Goal: Task Accomplishment & Management: Complete application form

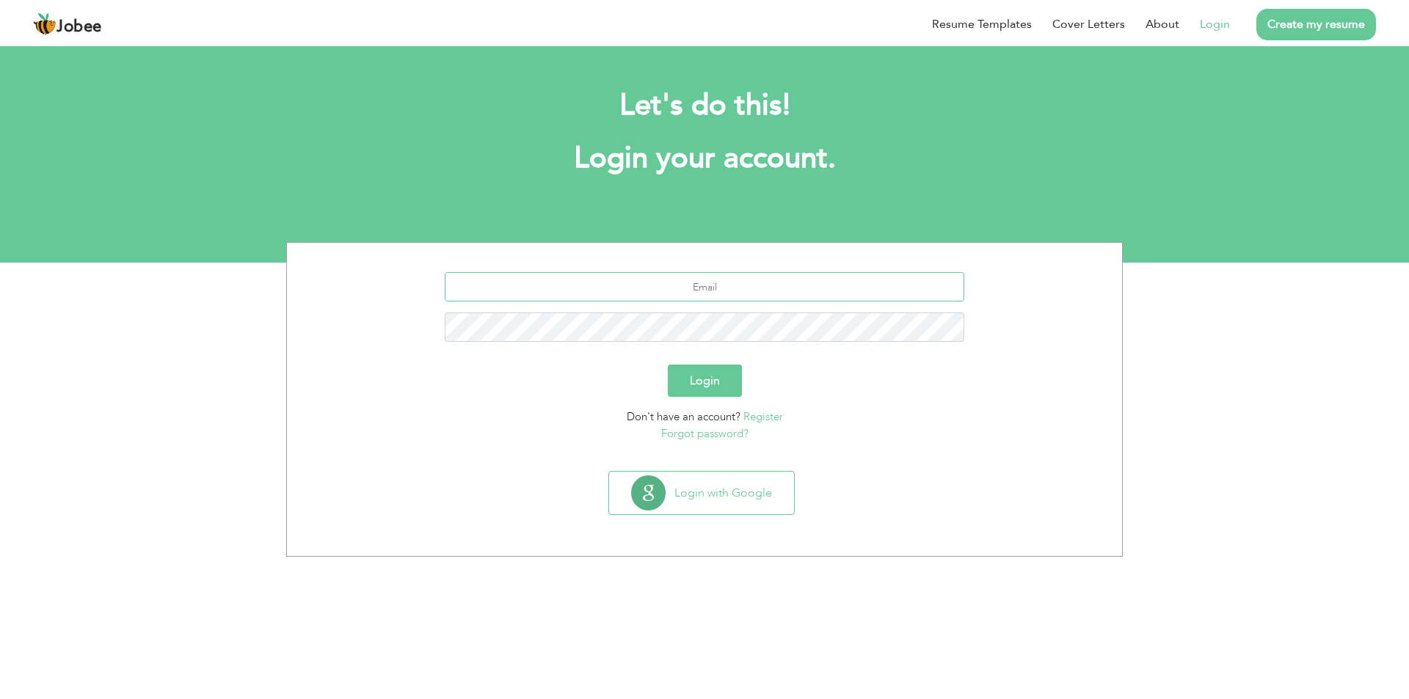
click at [665, 291] on input "text" at bounding box center [705, 286] width 520 height 29
type input "muhammad-shahid12@outlook.com"
click at [695, 390] on button "Login" at bounding box center [705, 381] width 74 height 32
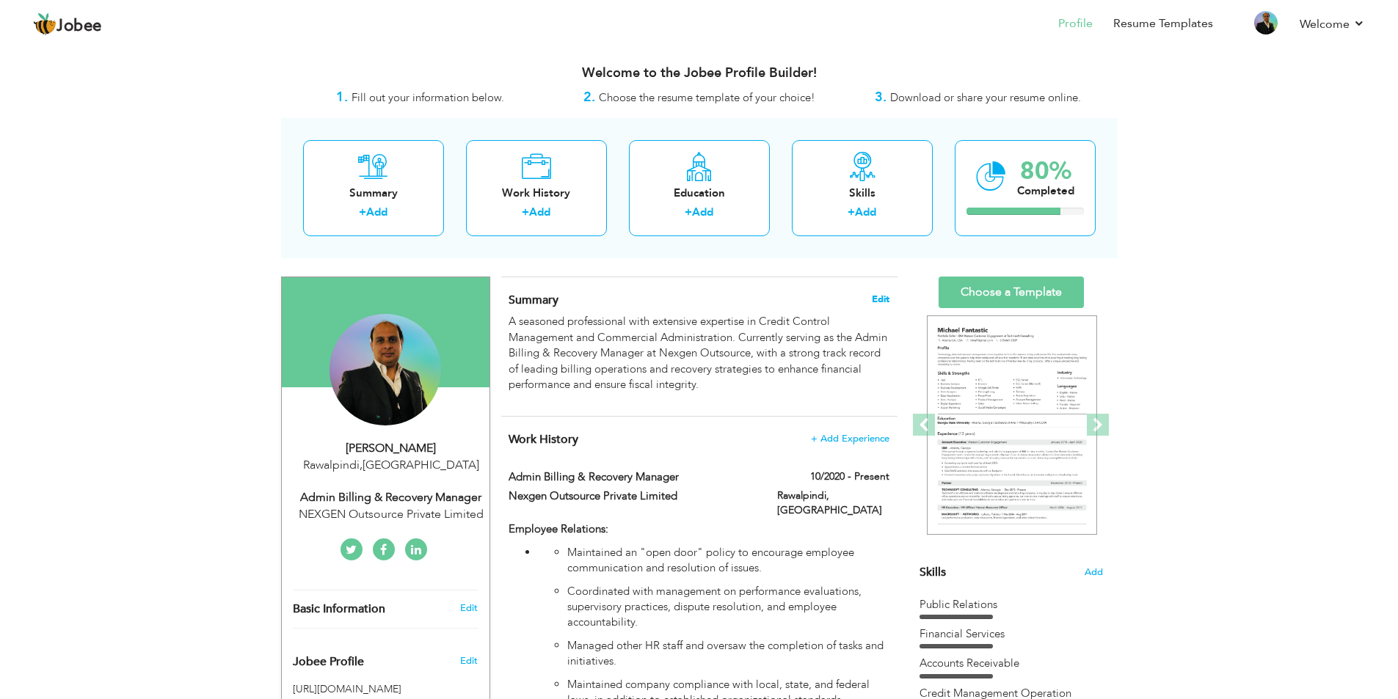
click at [882, 299] on span "Edit" at bounding box center [881, 299] width 18 height 10
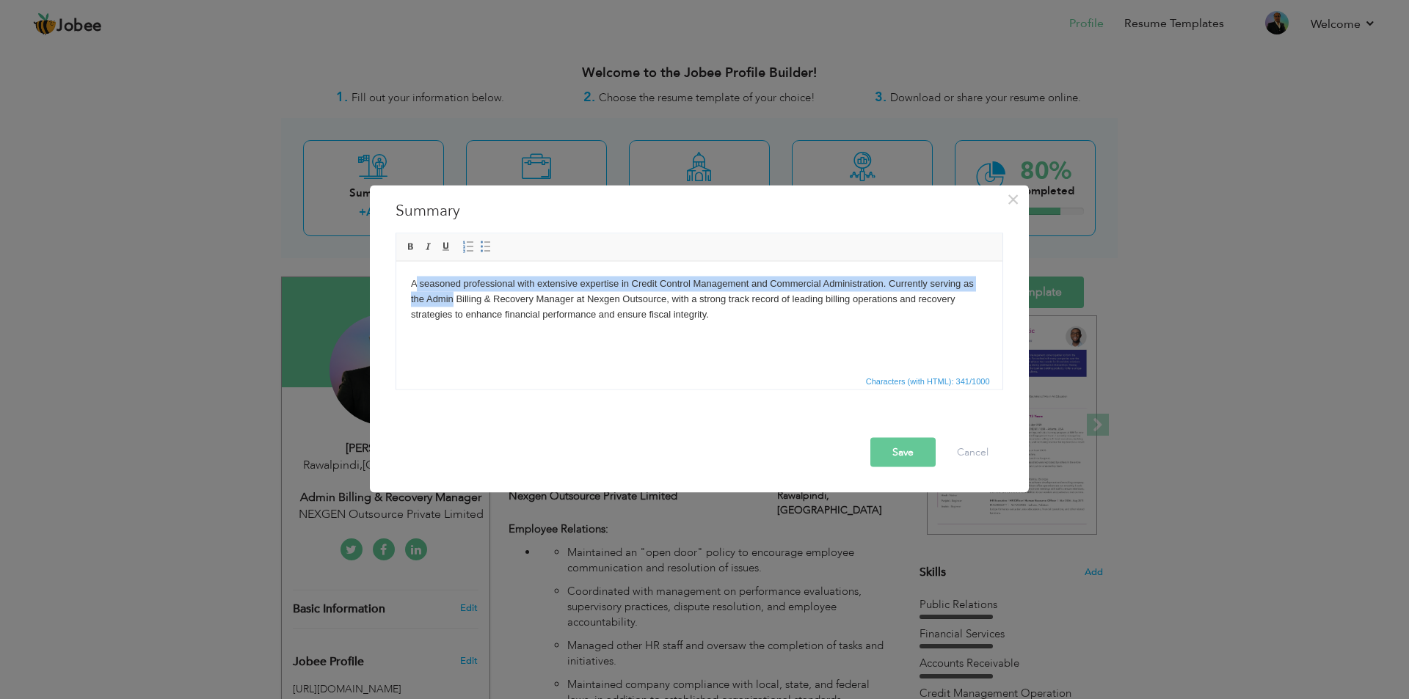
drag, startPoint x: 413, startPoint y: 282, endPoint x: 554, endPoint y: 313, distance: 144.0
click at [554, 313] on p "A seasoned professional with extensive expertise in Credit Control Management a…" at bounding box center [698, 298] width 577 height 45
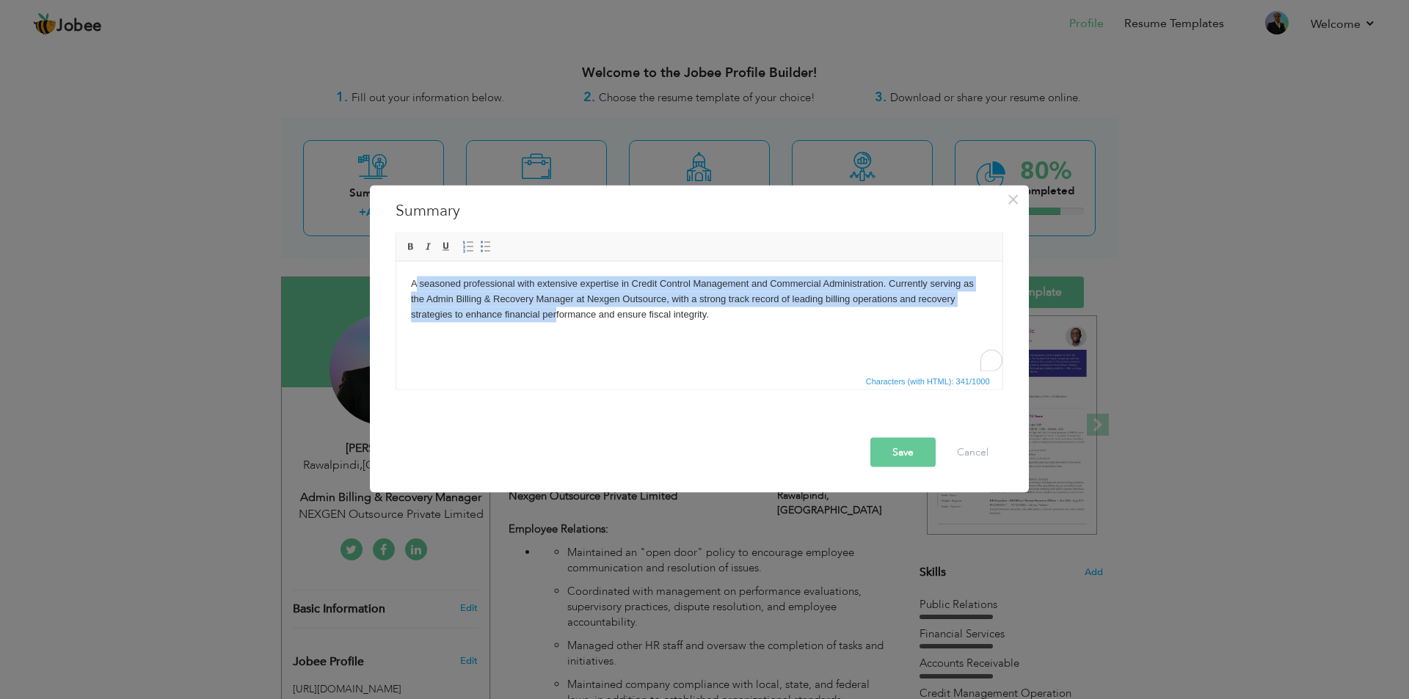
click at [532, 336] on html "A seasoned professional with extensive expertise in Credit Control Management a…" at bounding box center [698, 298] width 606 height 75
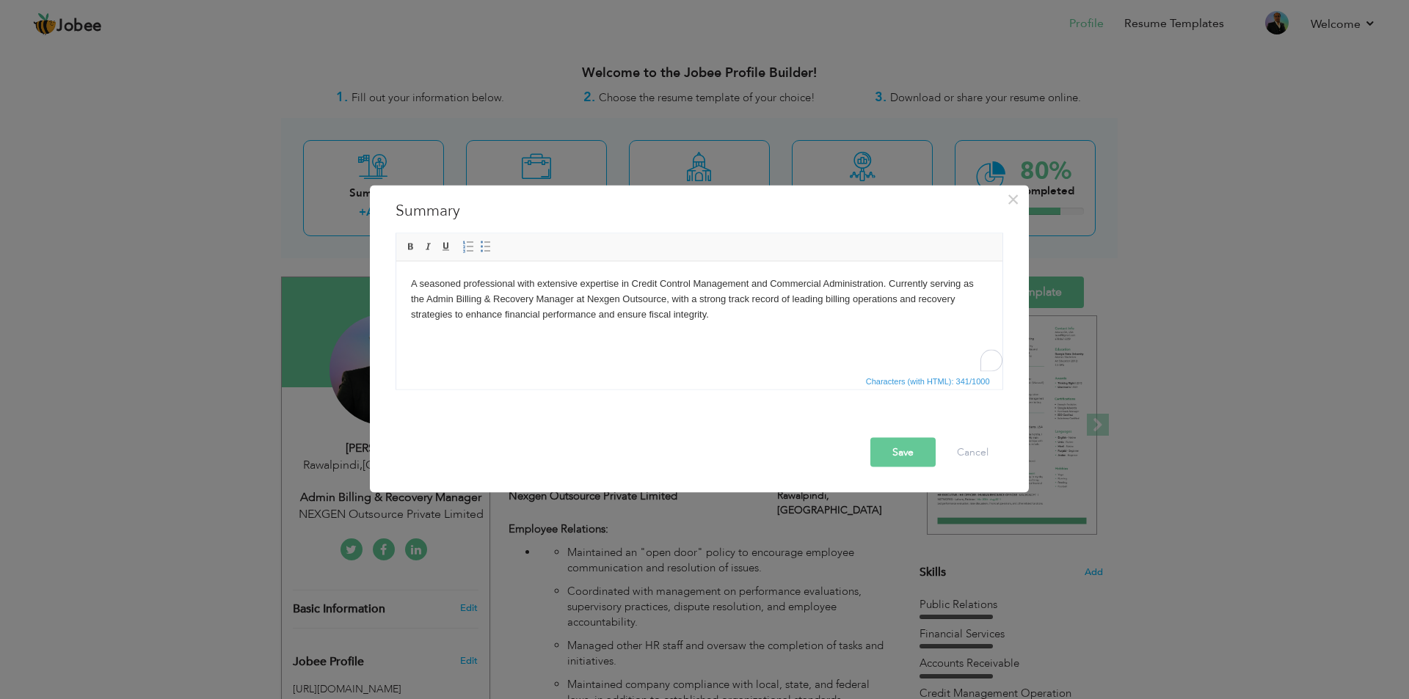
click at [412, 286] on p "A seasoned professional with extensive expertise in Credit Control Management a…" at bounding box center [698, 298] width 577 height 45
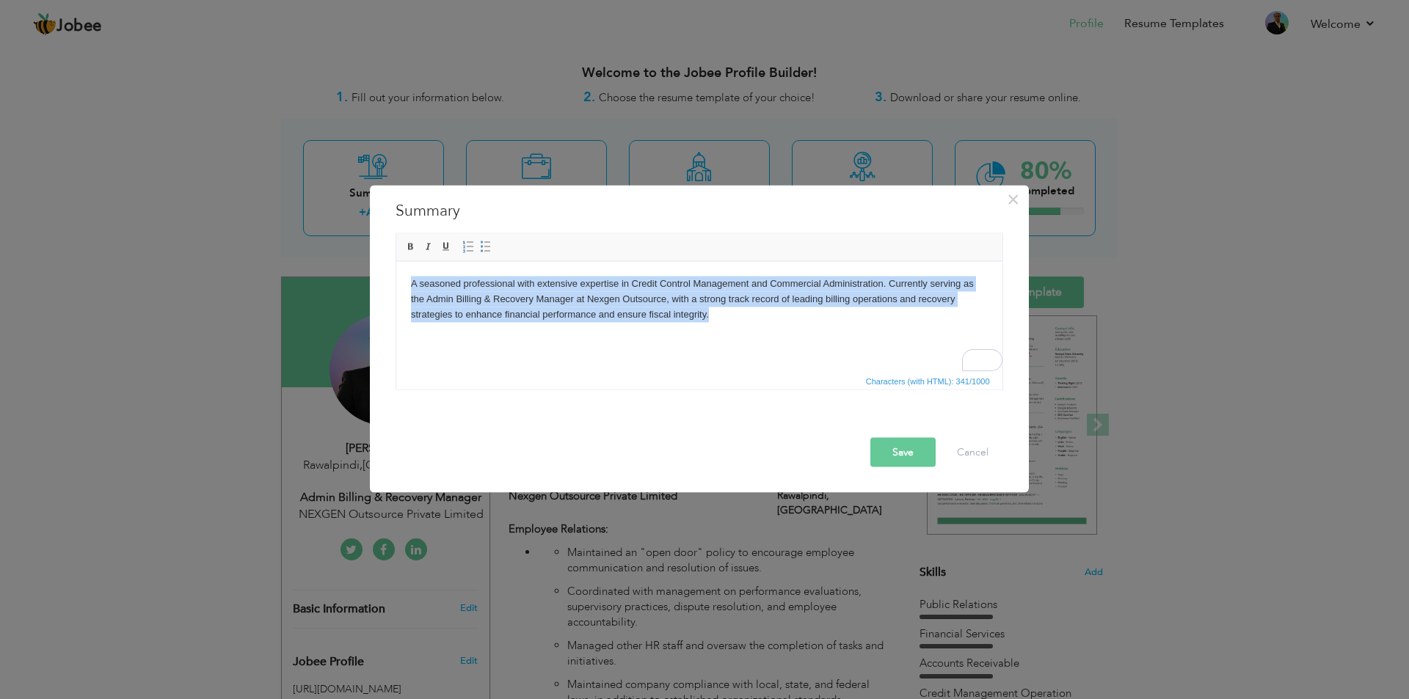
drag, startPoint x: 409, startPoint y: 287, endPoint x: 761, endPoint y: 335, distance: 354.6
click at [761, 335] on html "A seasoned professional with extensive expertise in Credit Control Management a…" at bounding box center [698, 298] width 606 height 75
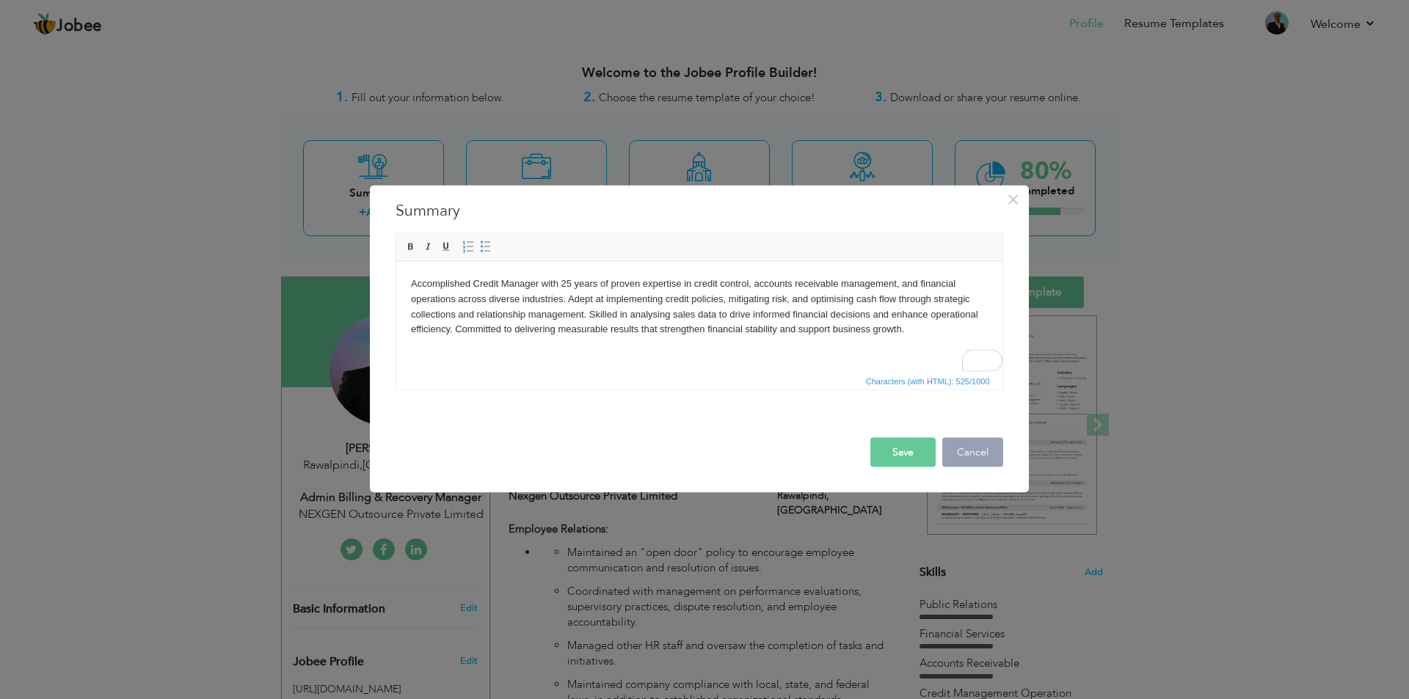
click at [988, 447] on button "Cancel" at bounding box center [972, 451] width 61 height 29
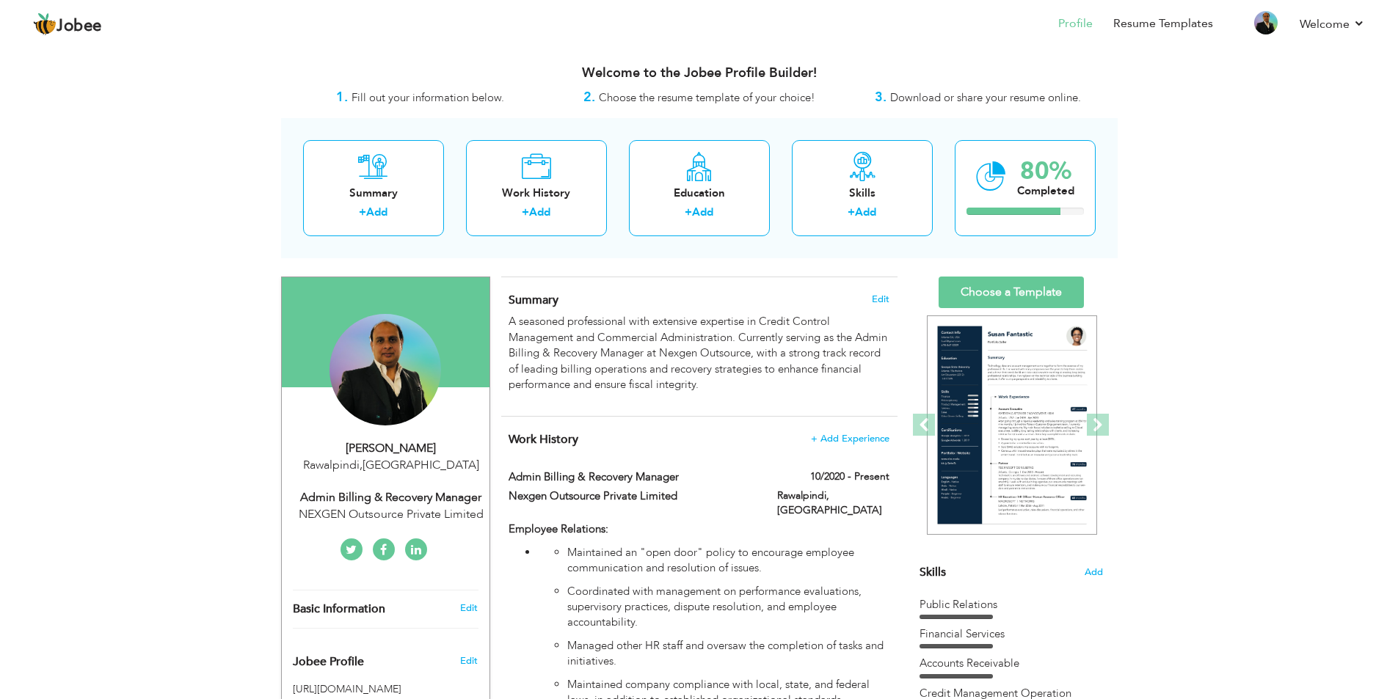
click at [662, 406] on div "Summary Edit A seasoned professional with extensive expertise in Credit Control…" at bounding box center [699, 346] width 396 height 139
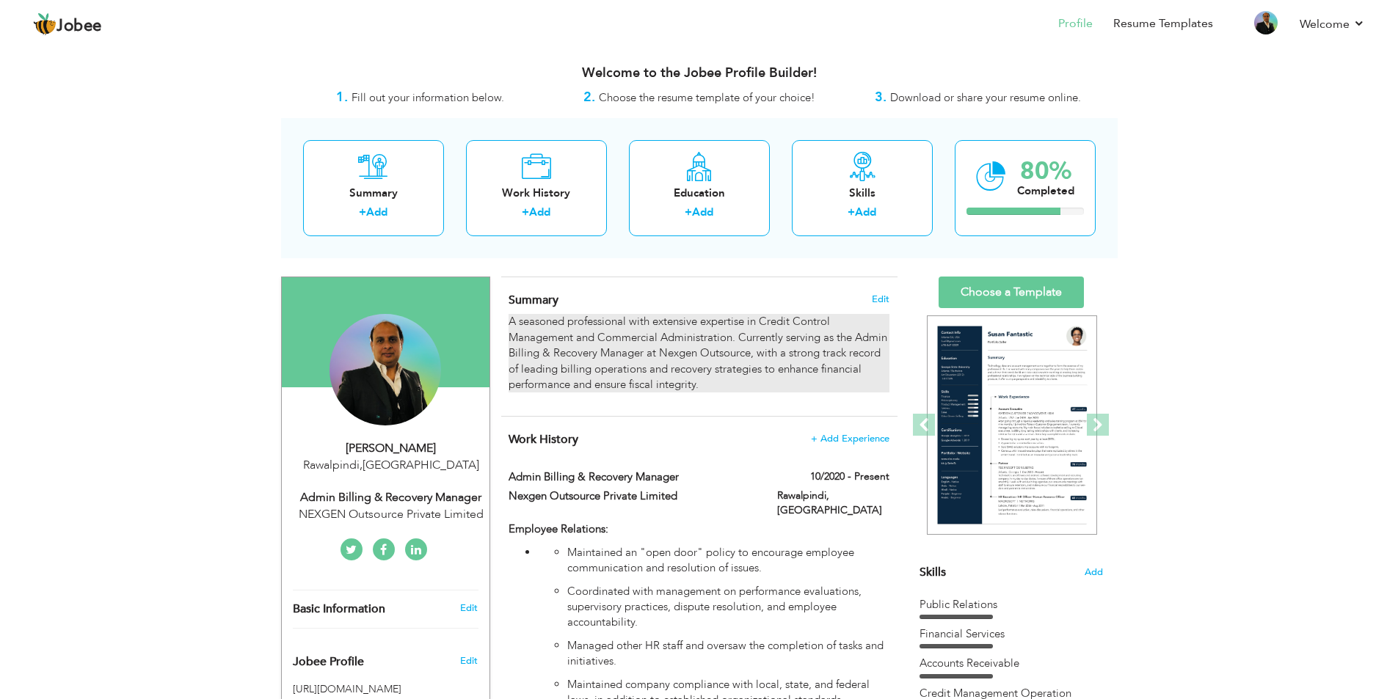
drag, startPoint x: 510, startPoint y: 321, endPoint x: 542, endPoint y: 329, distance: 33.3
click at [542, 329] on p "A seasoned professional with extensive expertise in Credit Control Management a…" at bounding box center [698, 353] width 380 height 78
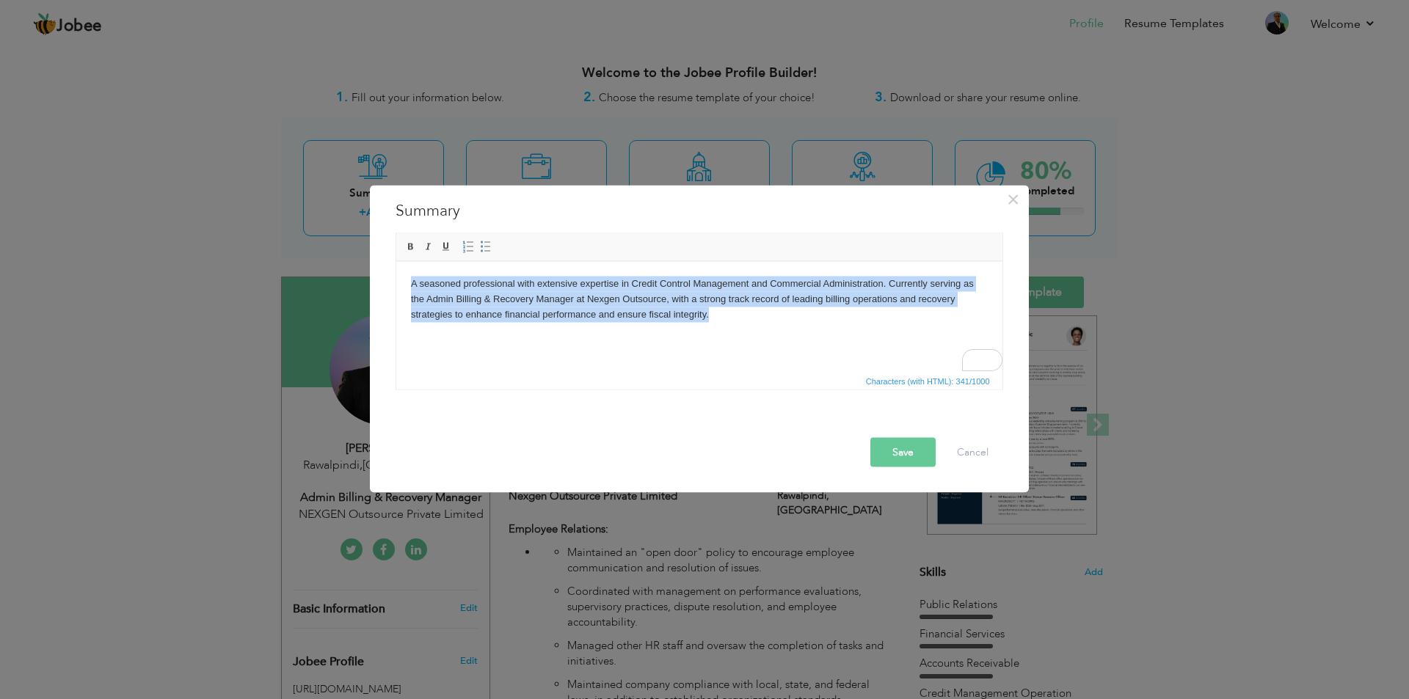
drag, startPoint x: 411, startPoint y: 286, endPoint x: 828, endPoint y: 354, distance: 422.1
click at [828, 336] on html "A seasoned professional with extensive expertise in Credit Control Management a…" at bounding box center [698, 298] width 606 height 75
copy p "A seasoned professional with extensive expertise in Credit Control Management a…"
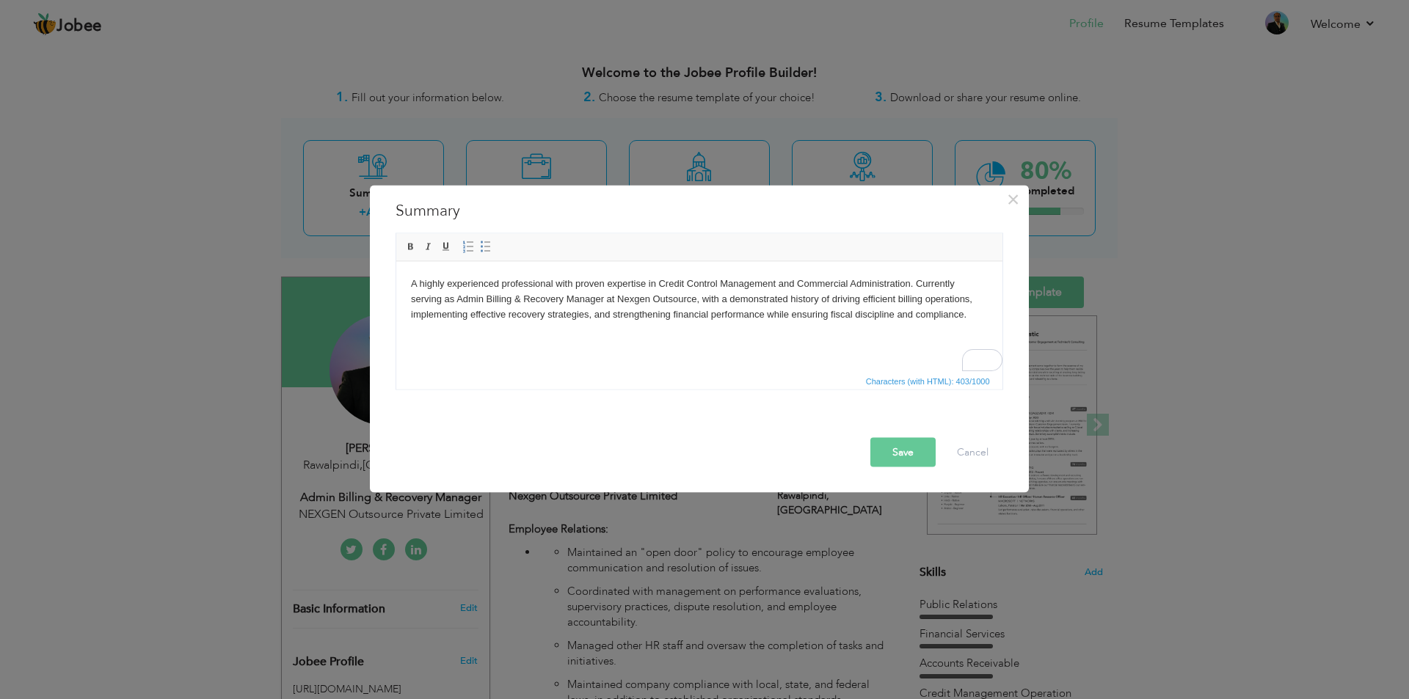
click at [894, 463] on button "Save" at bounding box center [902, 451] width 65 height 29
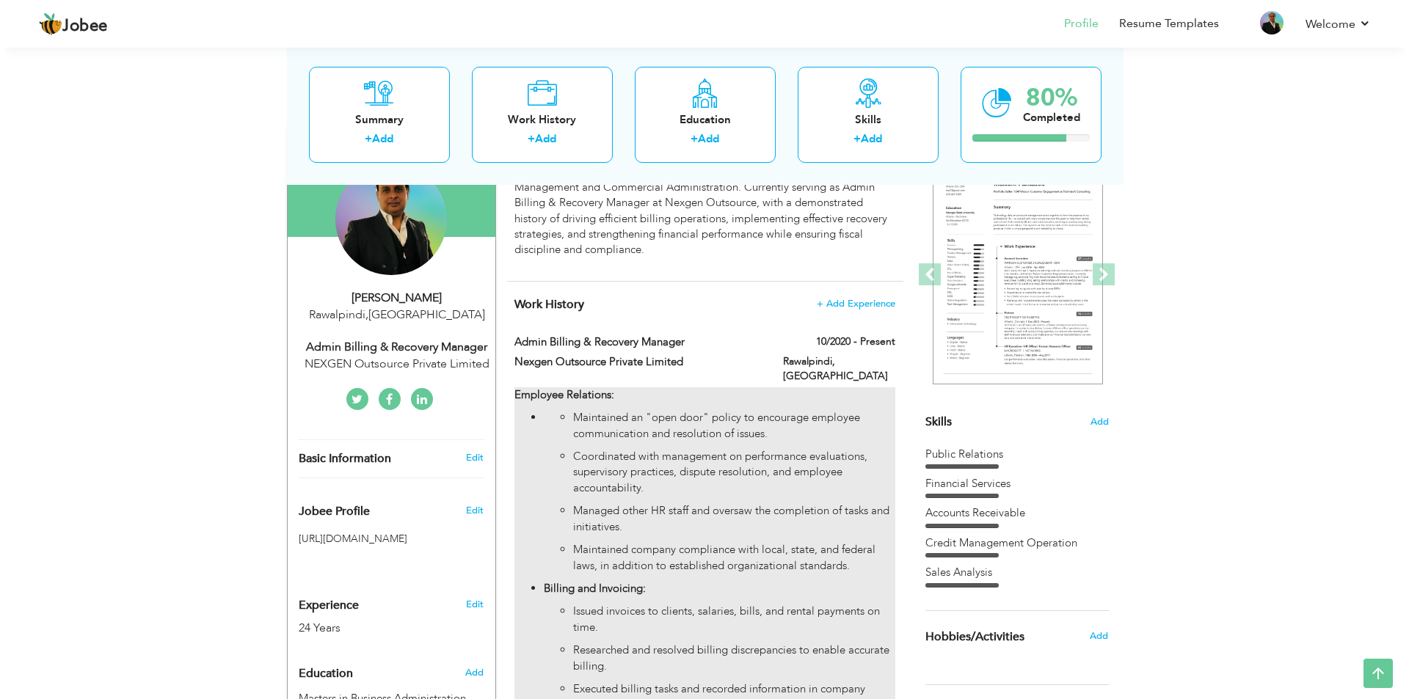
scroll to position [147, 0]
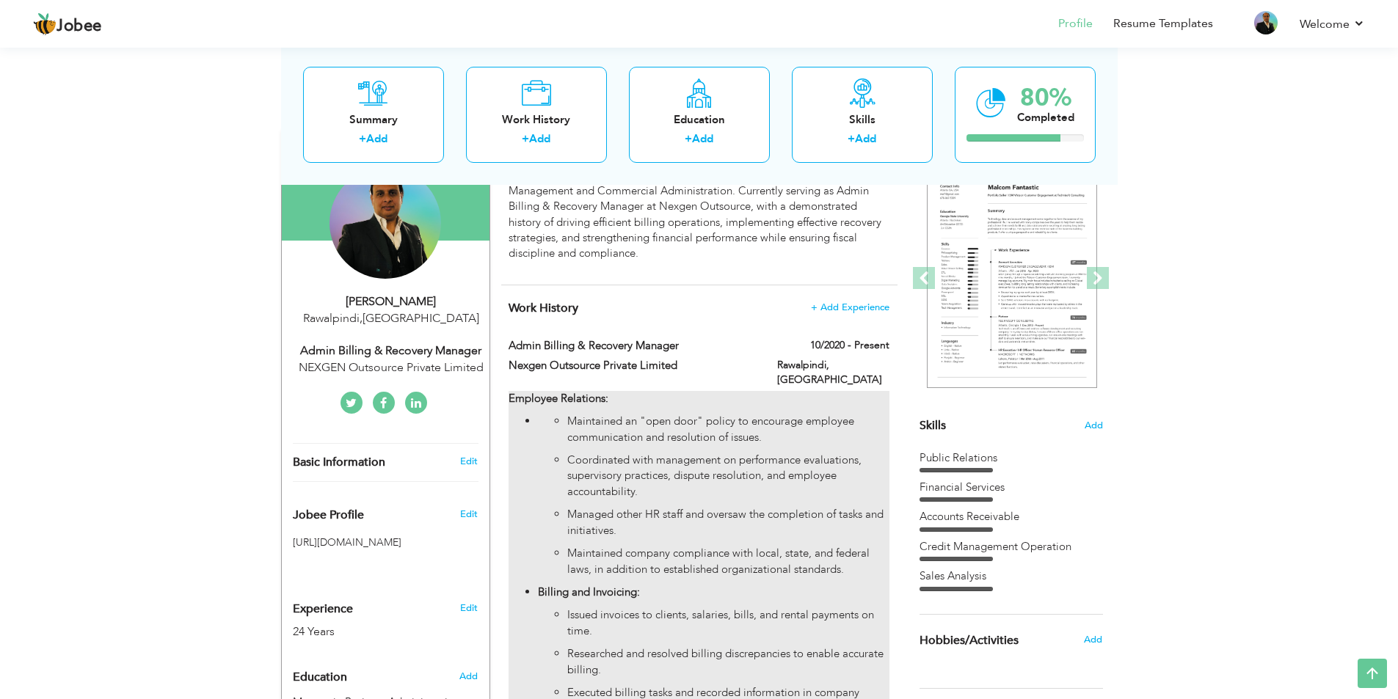
click at [858, 392] on p "Employee Relations:" at bounding box center [698, 398] width 380 height 15
type input "Admin Billing & Recovery Manager"
type input "Nexgen Outsource Private Limited"
type input "10/2020"
type input "Pakistan"
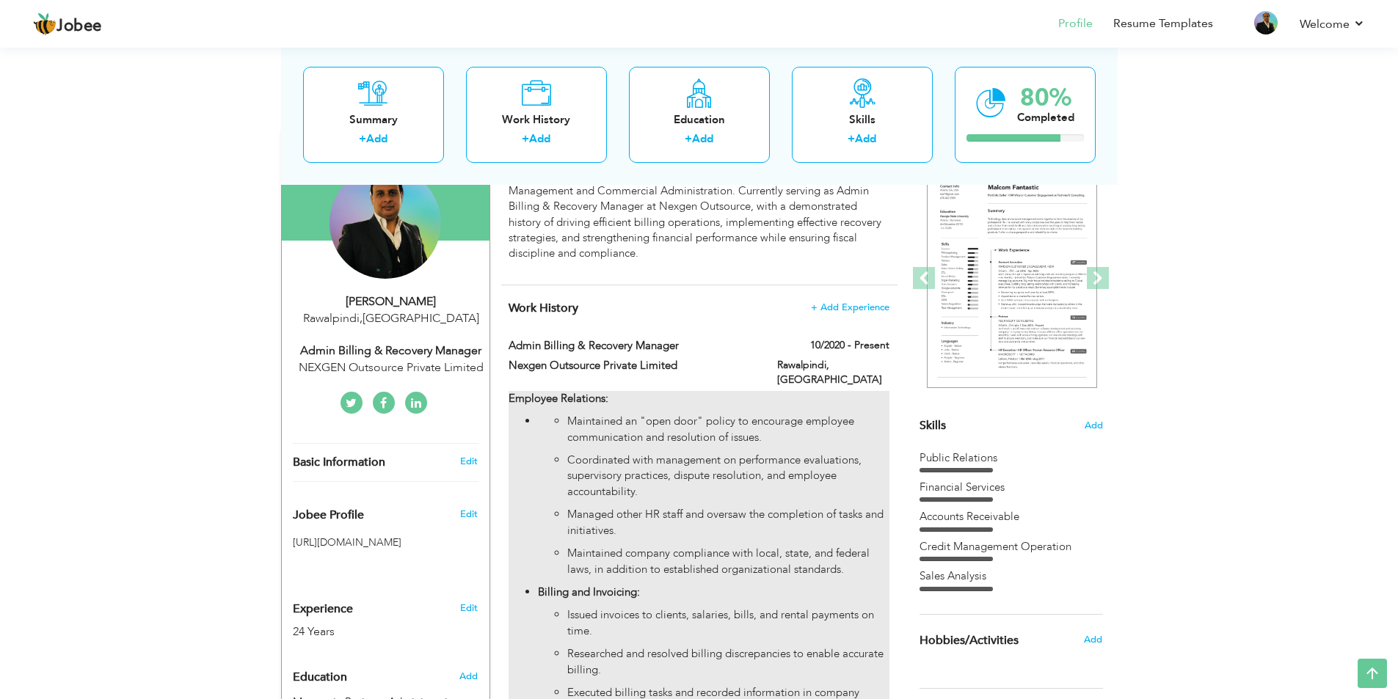
type input "Rawalpindi"
checkbox input "true"
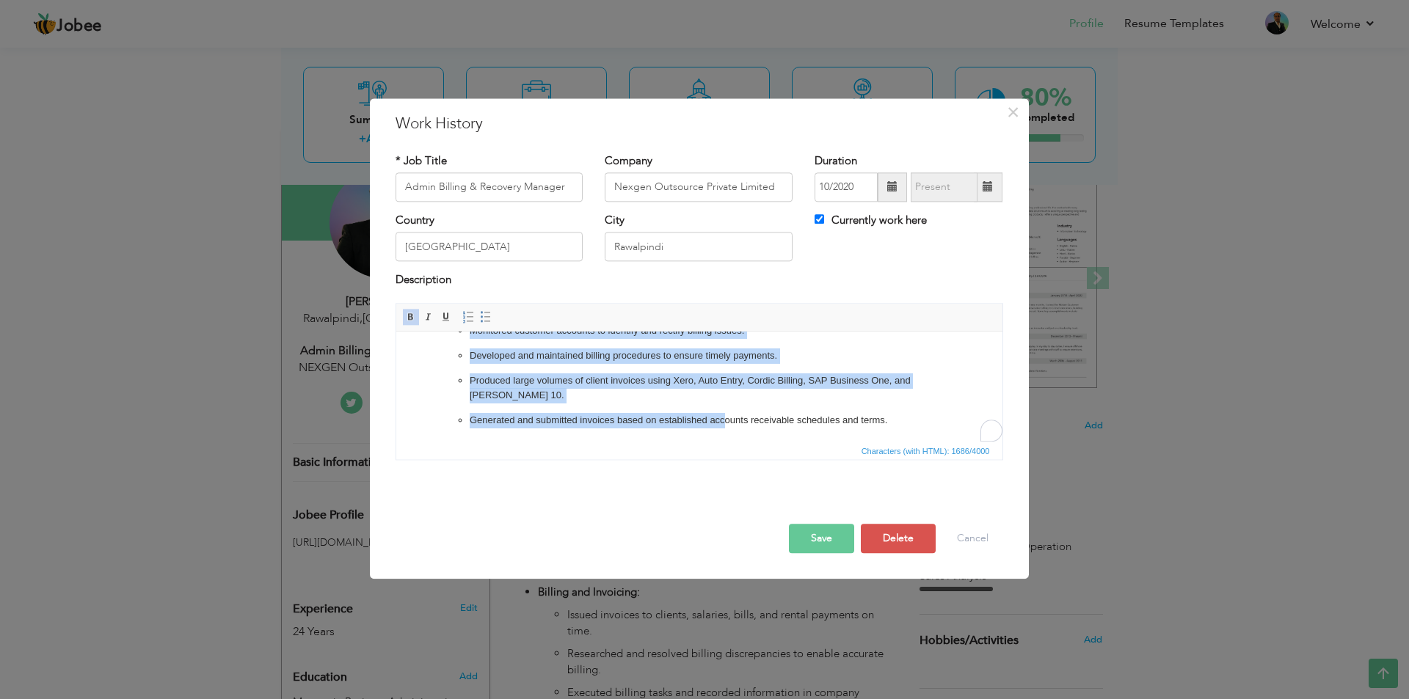
scroll to position [377, 0]
drag, startPoint x: 437, startPoint y: 370, endPoint x: 910, endPoint y: 437, distance: 477.1
click at [910, 437] on html "Employee Relations: Maintained an "open door" policy to encourage employee comm…" at bounding box center [698, 198] width 606 height 487
copy body "Employee Relations: Maintained an "open door" policy to encourage employee comm…"
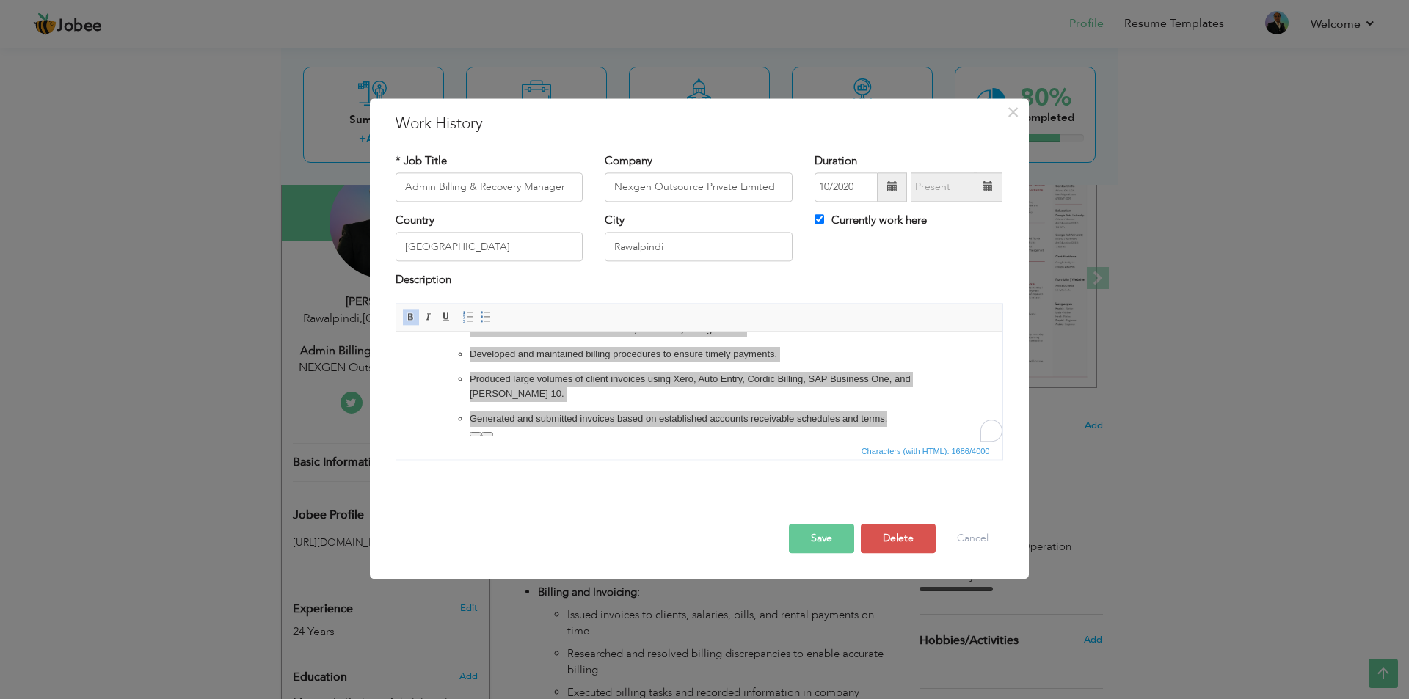
click at [802, 448] on span "Characters (with HTML): 1686/4000" at bounding box center [699, 451] width 606 height 18
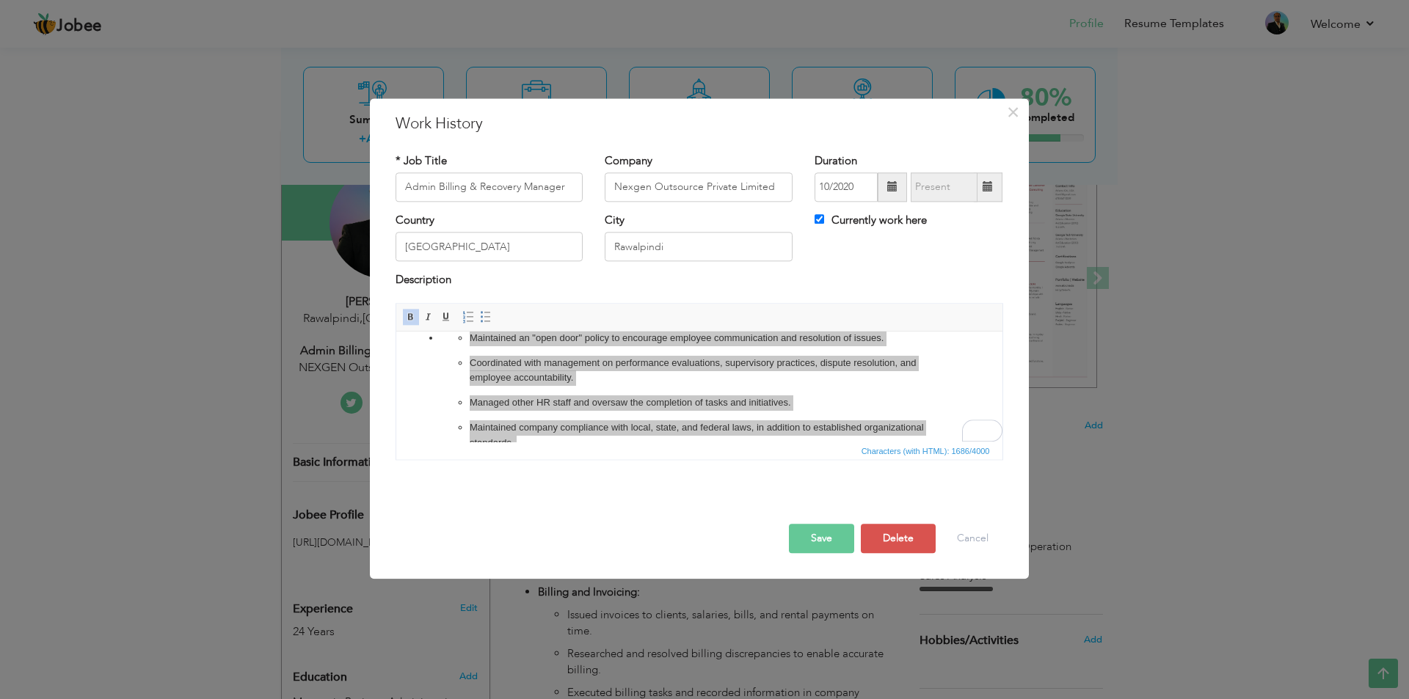
scroll to position [0, 0]
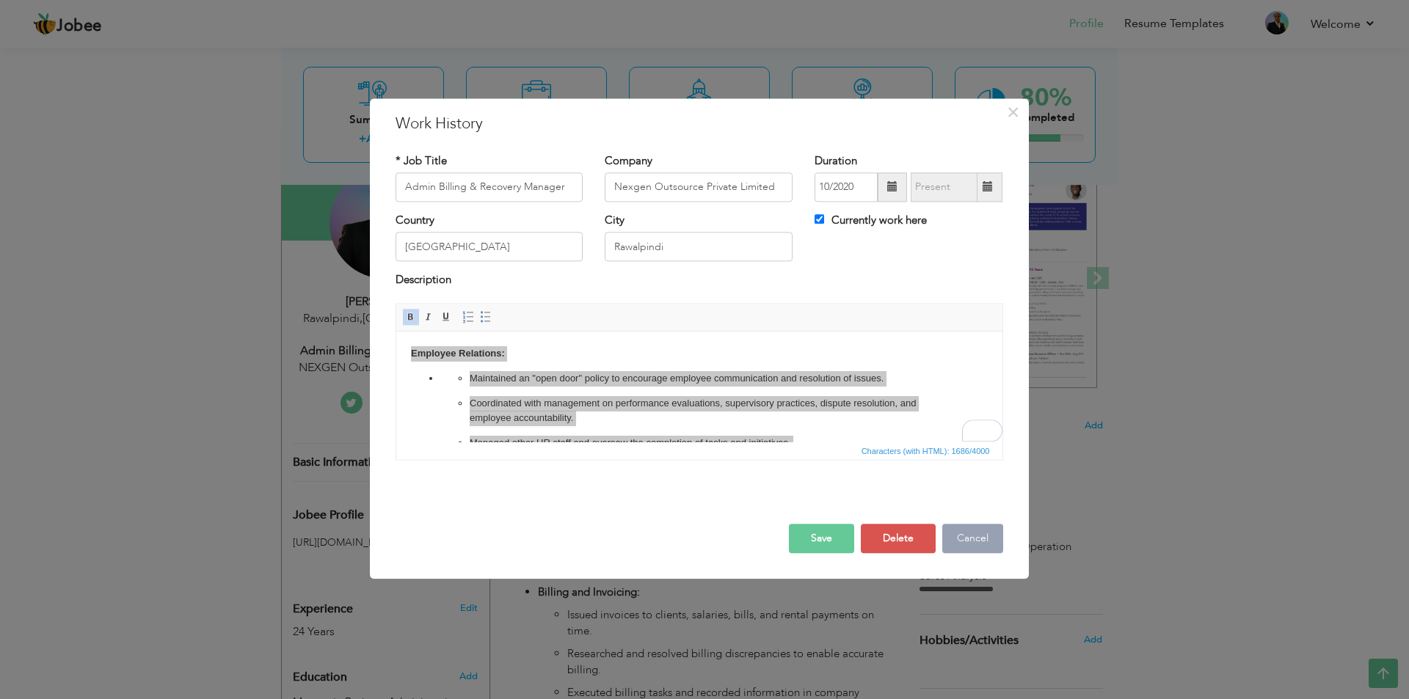
click at [964, 536] on button "Cancel" at bounding box center [972, 538] width 61 height 29
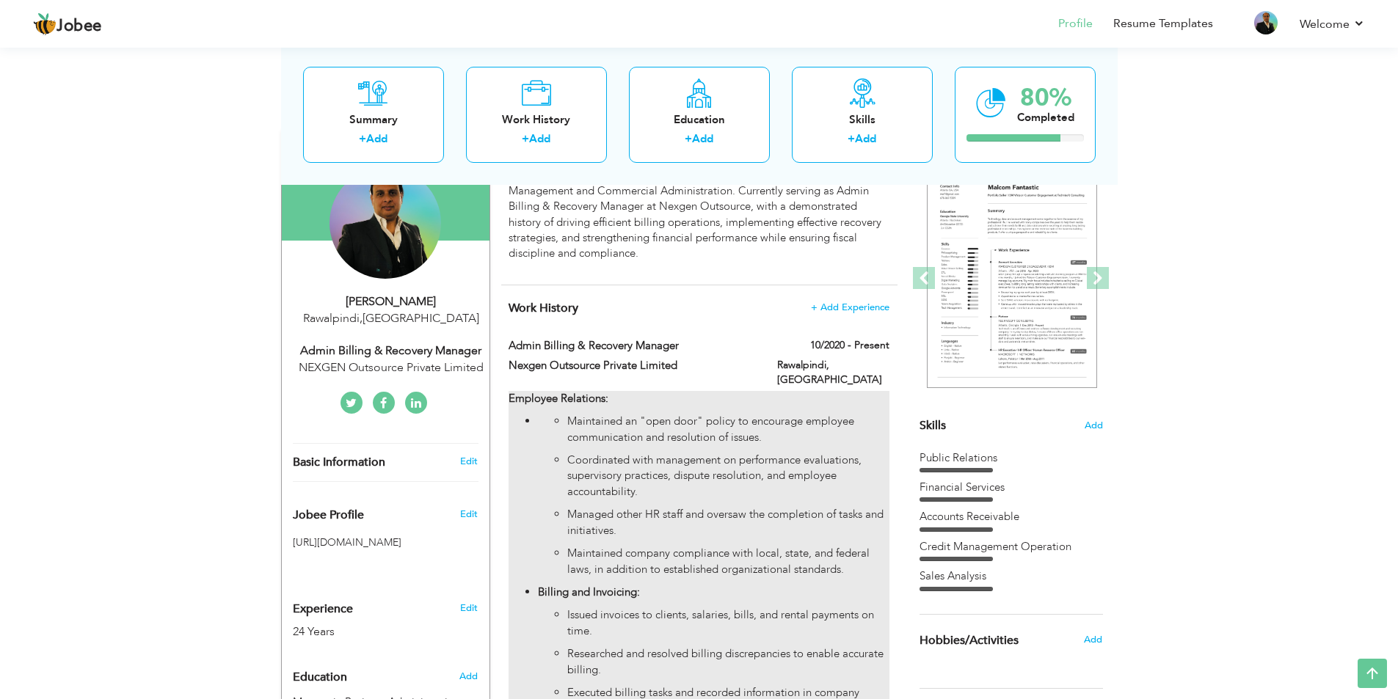
click at [632, 453] on p "Coordinated with management on performance evaluations, supervisory practices, …" at bounding box center [727, 476] width 321 height 47
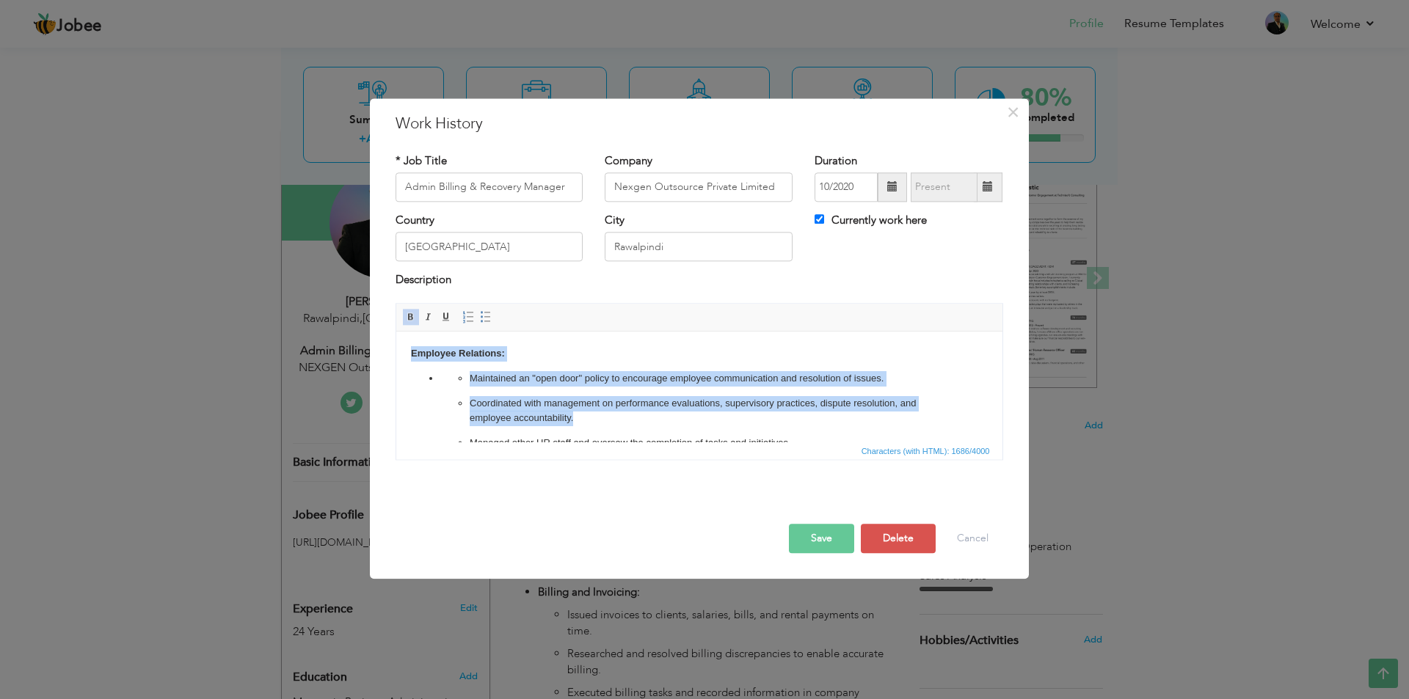
drag, startPoint x: 412, startPoint y: 354, endPoint x: 779, endPoint y: 415, distance: 372.6
click at [779, 415] on body "Employee Relations: Maintained an "open door" policy to encourage employee comm…" at bounding box center [698, 575] width 577 height 458
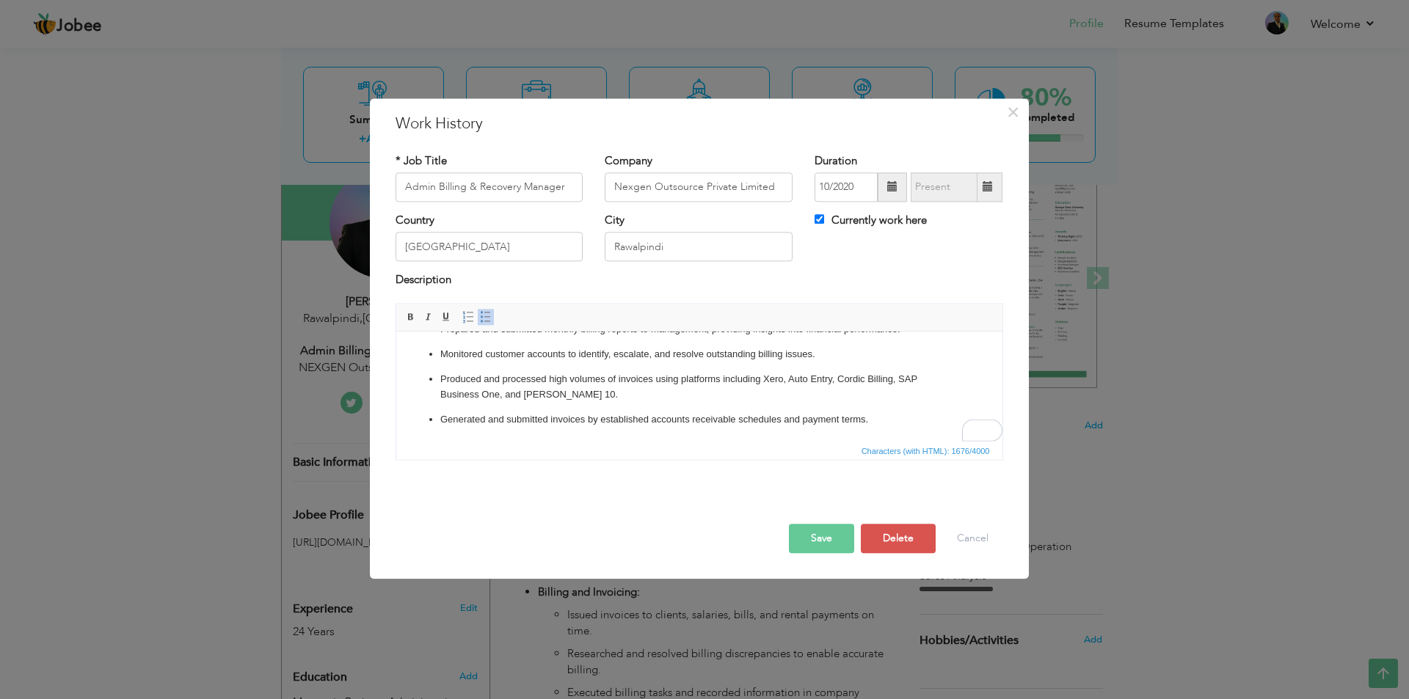
click at [832, 535] on button "Save" at bounding box center [821, 538] width 65 height 29
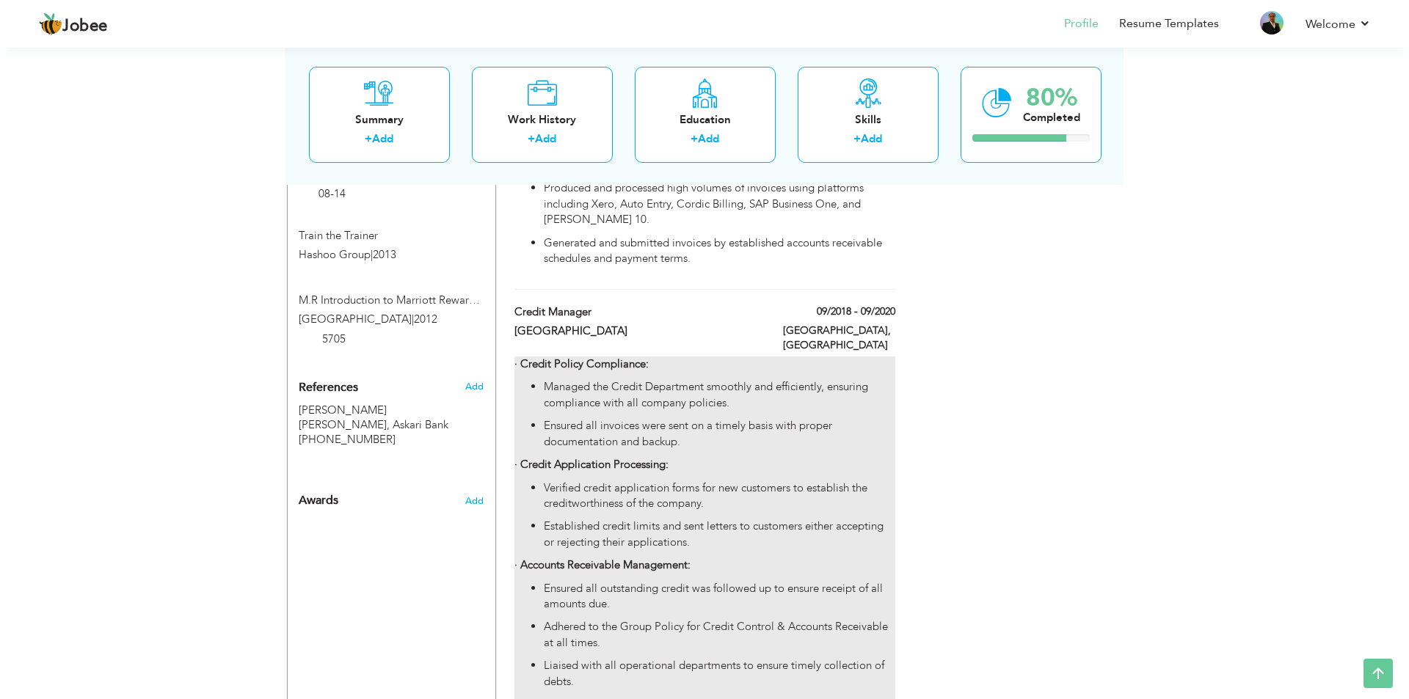
scroll to position [807, 0]
click at [795, 489] on p "Verified credit application forms for new customers to establish the creditwort…" at bounding box center [713, 496] width 351 height 32
type input "Credit Manager"
type input "Falettis Hotel"
type input "09/2018"
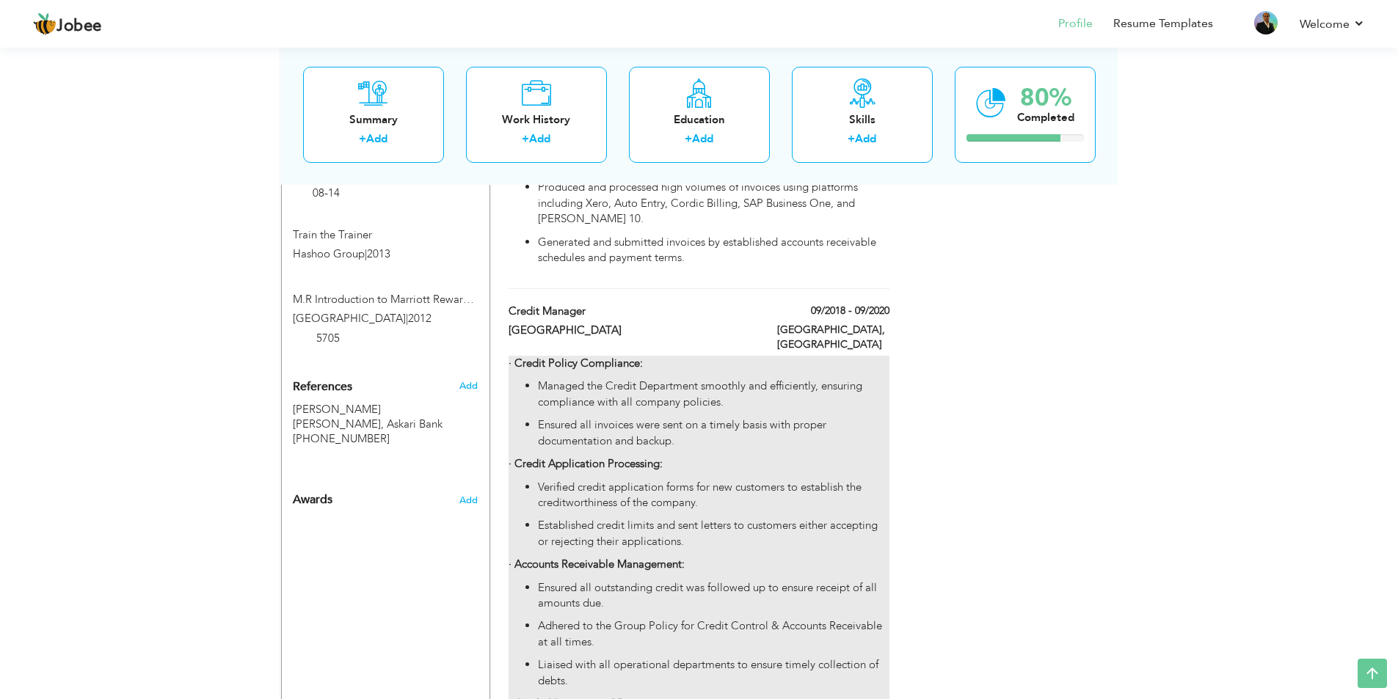
type input "09/2020"
type input "Lahore"
checkbox input "false"
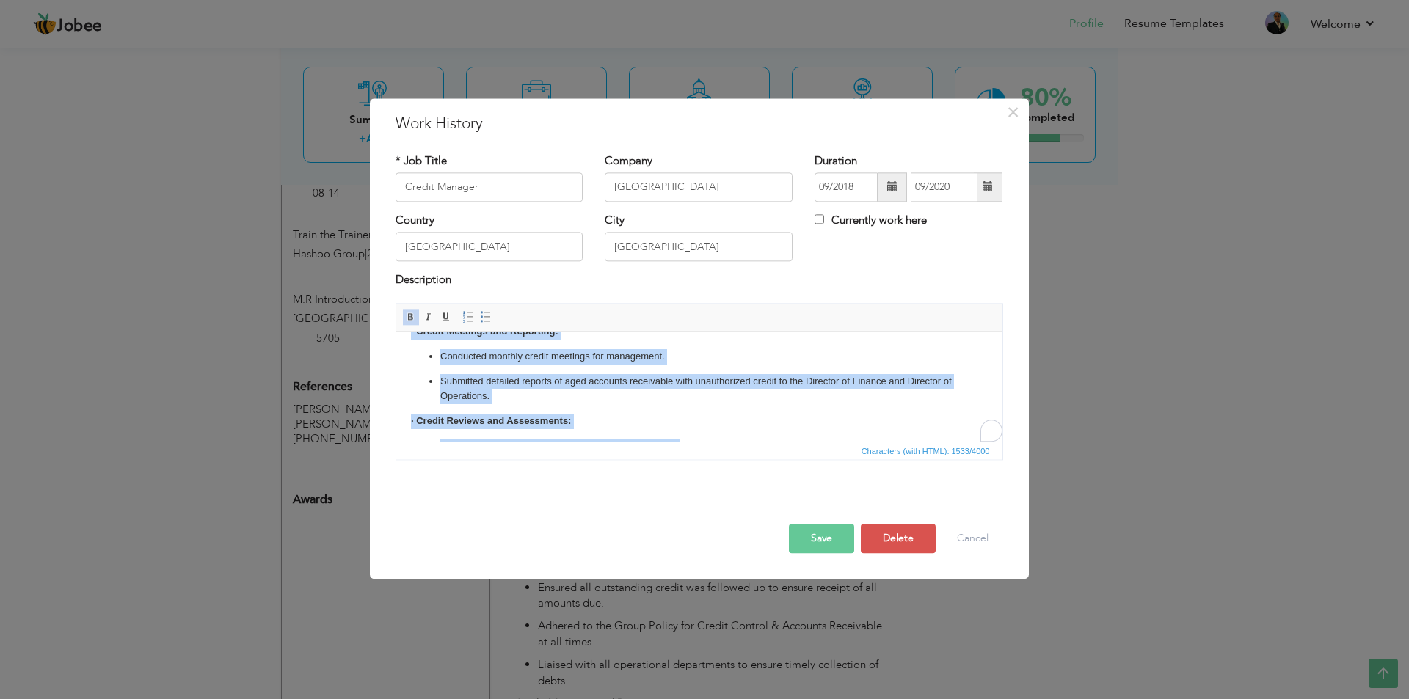
scroll to position [337, 0]
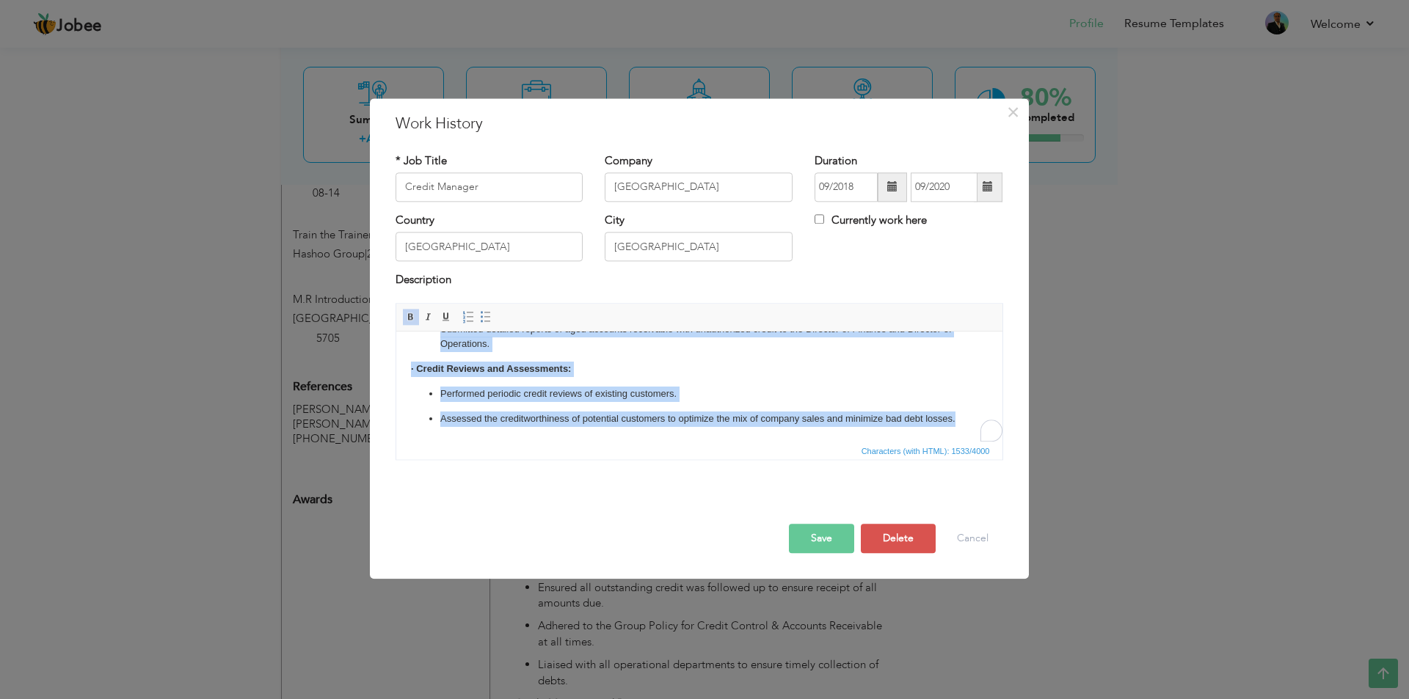
drag, startPoint x: 409, startPoint y: 349, endPoint x: 778, endPoint y: 428, distance: 377.3
click at [778, 428] on html "· Credit Policy Compliance: Managed the Credit Department smoothly and efficien…" at bounding box center [698, 226] width 606 height 432
copy body "· Credit Policy Compliance: Managed the Credit Department smoothly and efficien…"
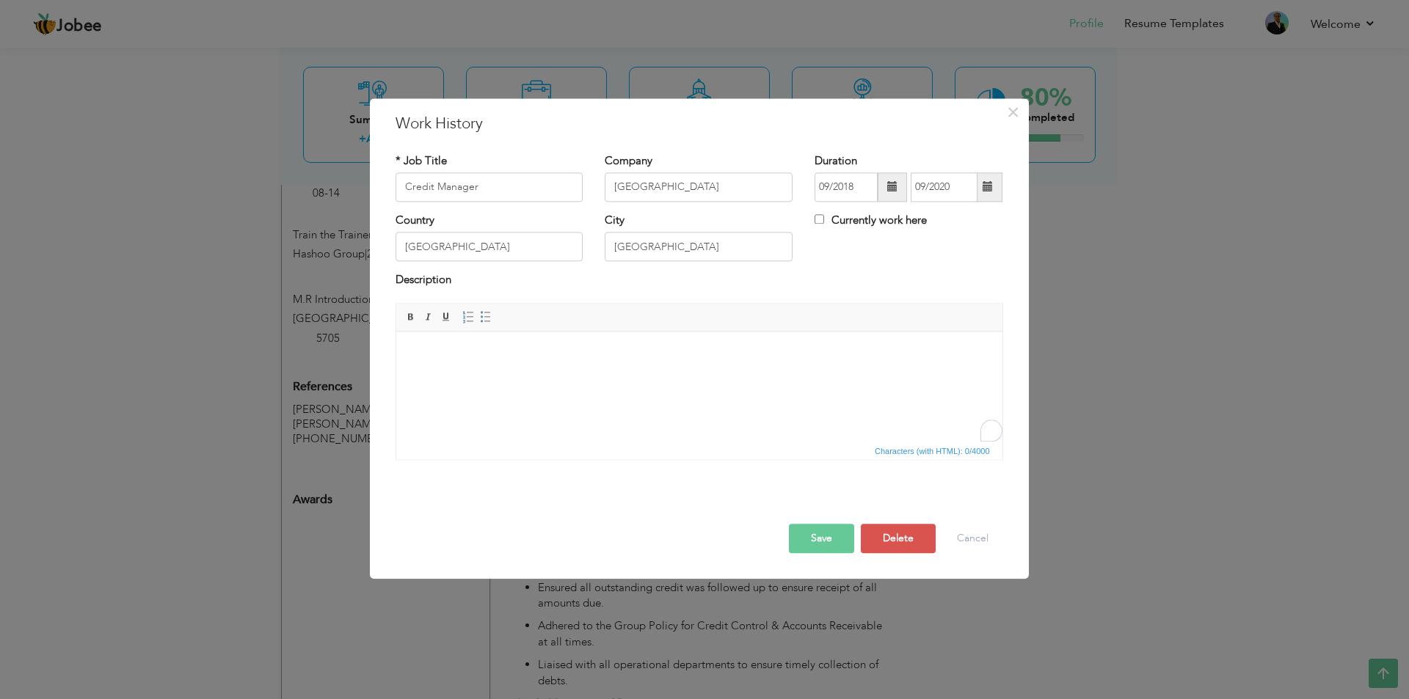
scroll to position [0, 0]
click at [652, 376] on html at bounding box center [698, 354] width 606 height 45
click at [691, 376] on html at bounding box center [698, 354] width 606 height 45
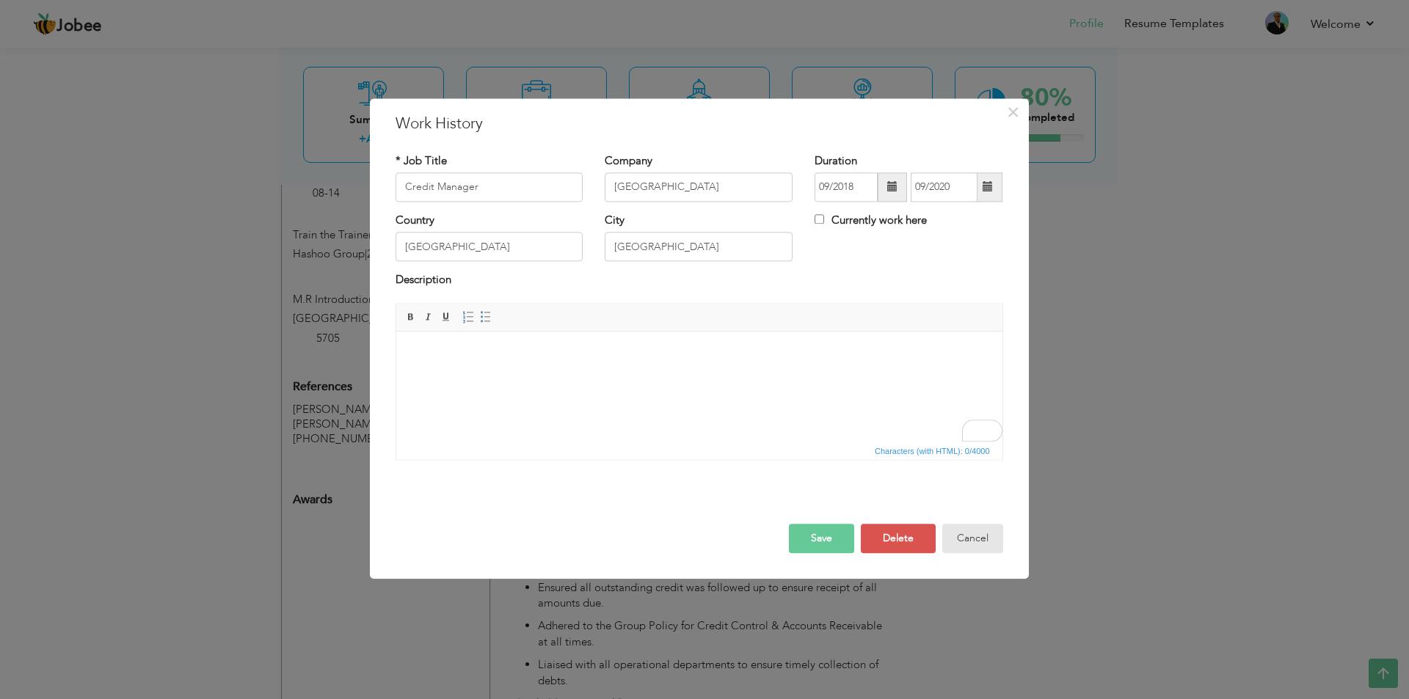
drag, startPoint x: 965, startPoint y: 538, endPoint x: 935, endPoint y: 532, distance: 30.6
click at [965, 536] on button "Cancel" at bounding box center [972, 538] width 61 height 29
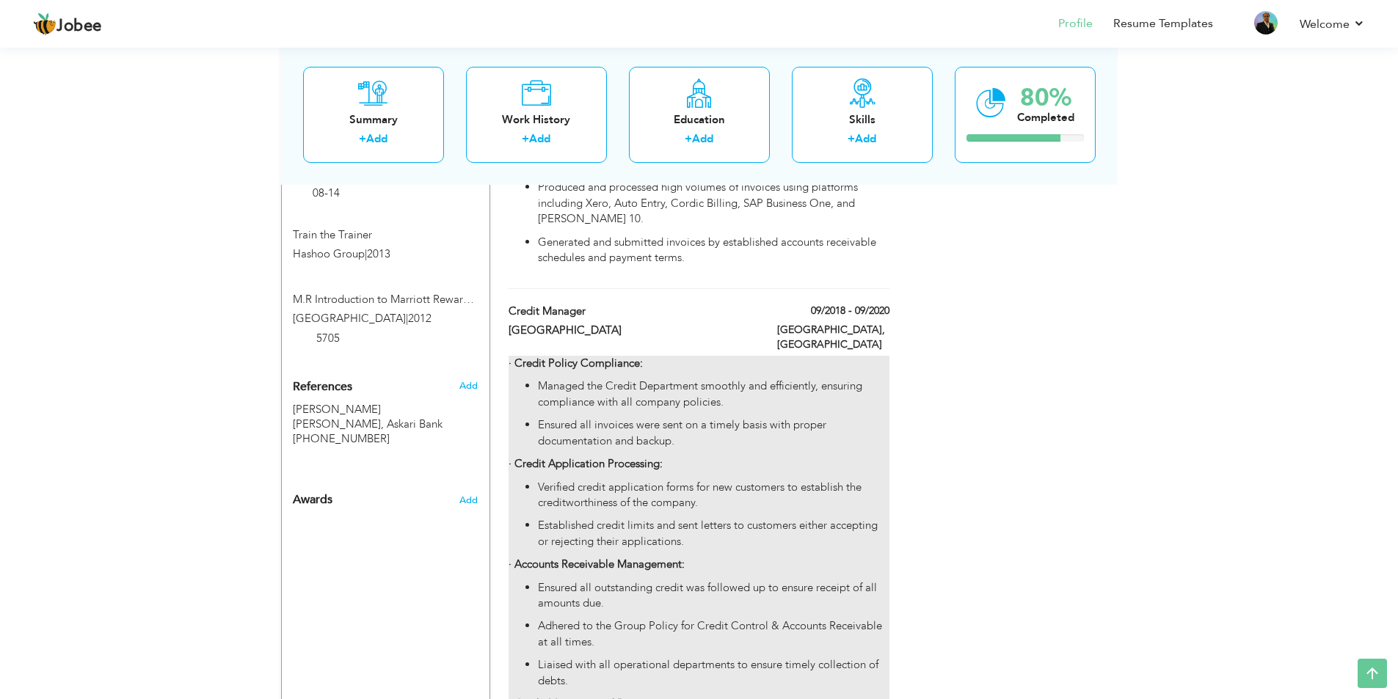
click at [543, 365] on div "· Credit Policy Compliance: Managed the Credit Department smoothly and efficien…" at bounding box center [698, 615] width 380 height 519
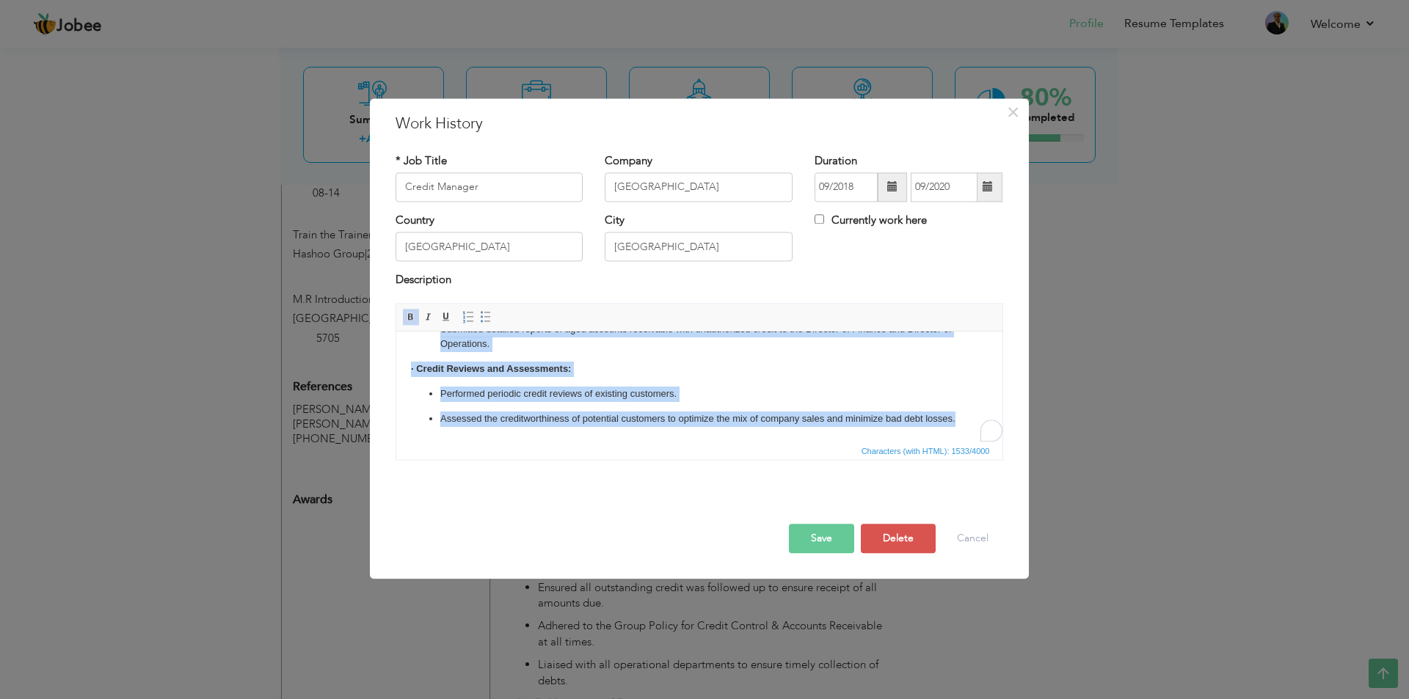
scroll to position [337, 0]
drag, startPoint x: 410, startPoint y: 353, endPoint x: 1013, endPoint y: 775, distance: 736.3
click at [617, 442] on html "· Credit Policy Compliance: Managed the Credit Department smoothly and efficien…" at bounding box center [698, 226] width 606 height 432
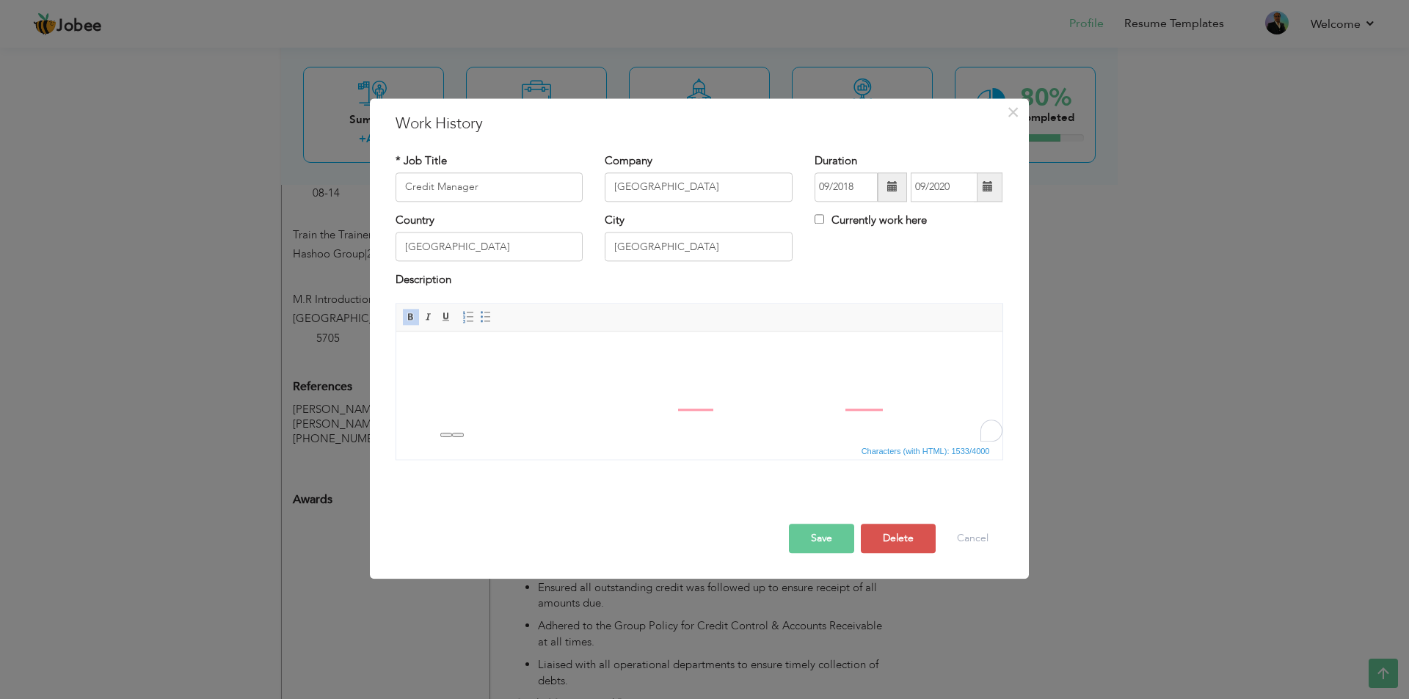
scroll to position [0, 0]
click at [644, 368] on html at bounding box center [698, 354] width 606 height 45
click at [704, 353] on p "To enrich screen reader interactions, please activate Accessibility in Grammarl…" at bounding box center [698, 353] width 577 height 15
click at [991, 530] on button "Cancel" at bounding box center [972, 538] width 61 height 29
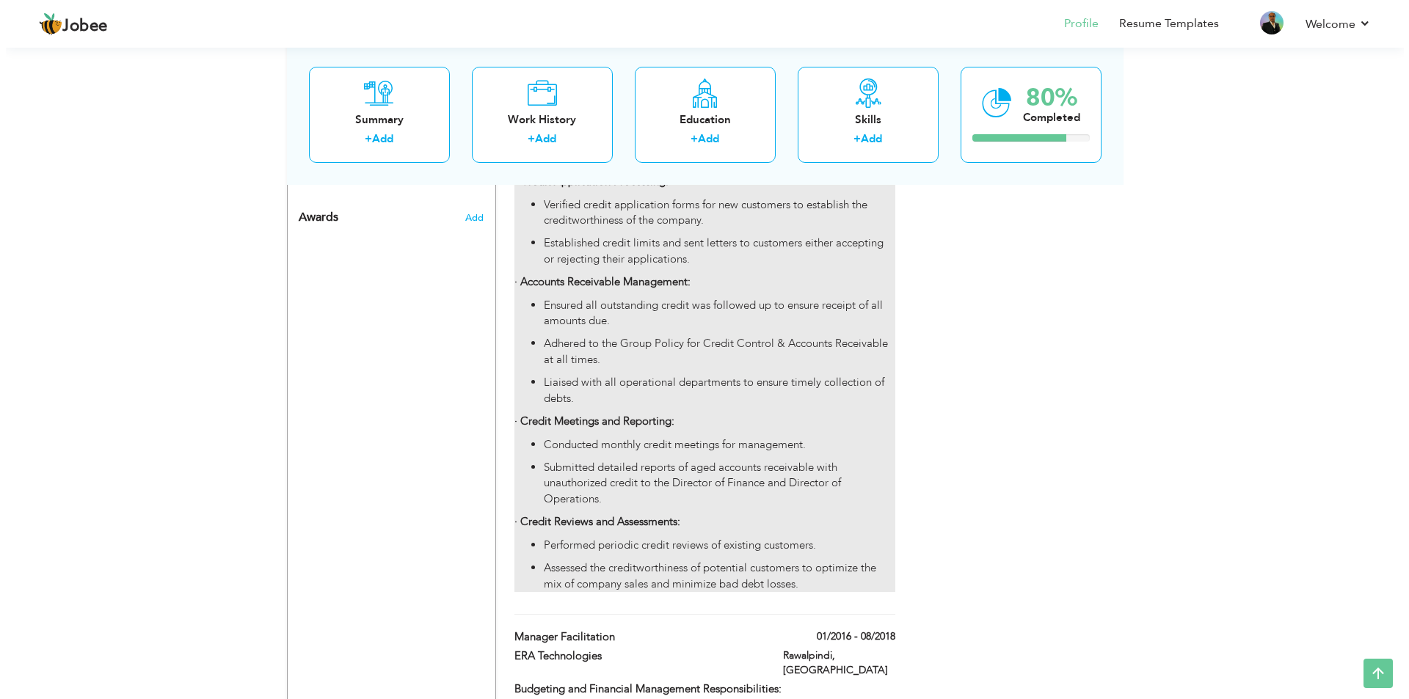
scroll to position [1174, 0]
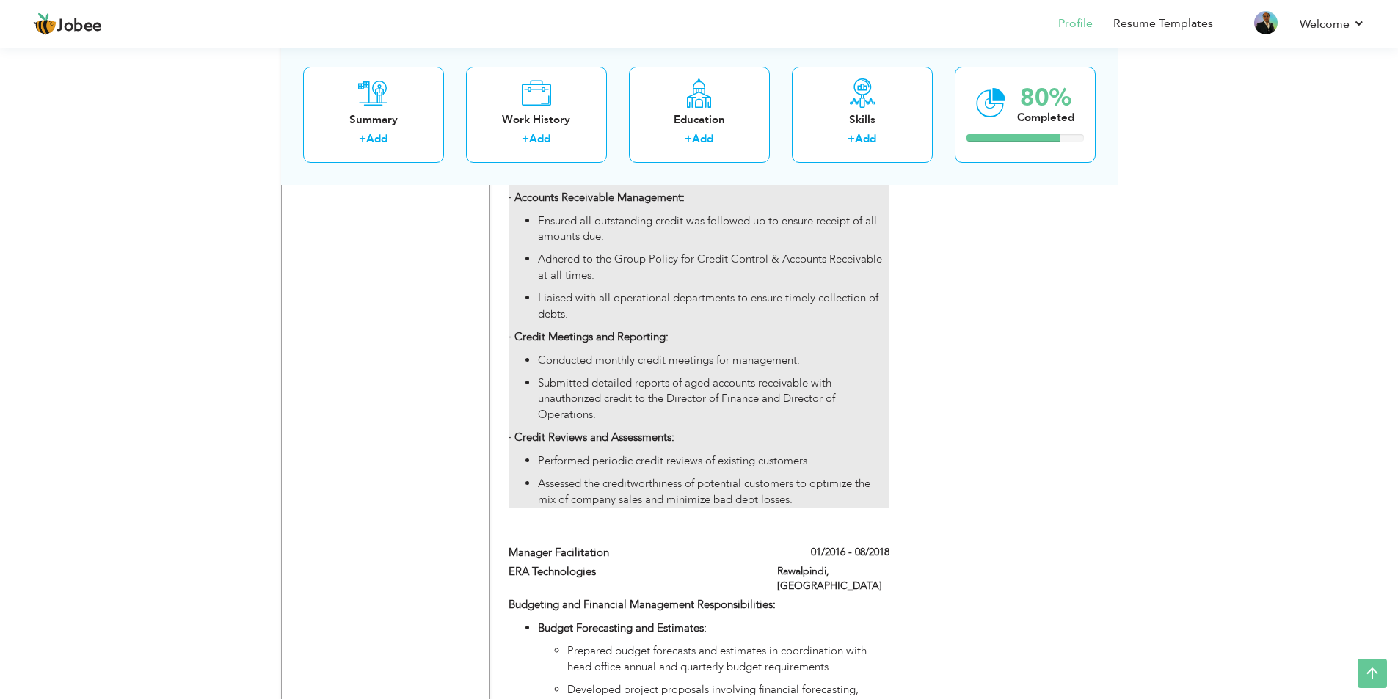
click at [659, 407] on p "Submitted detailed reports of aged accounts receivable with unauthorized credit…" at bounding box center [713, 399] width 351 height 47
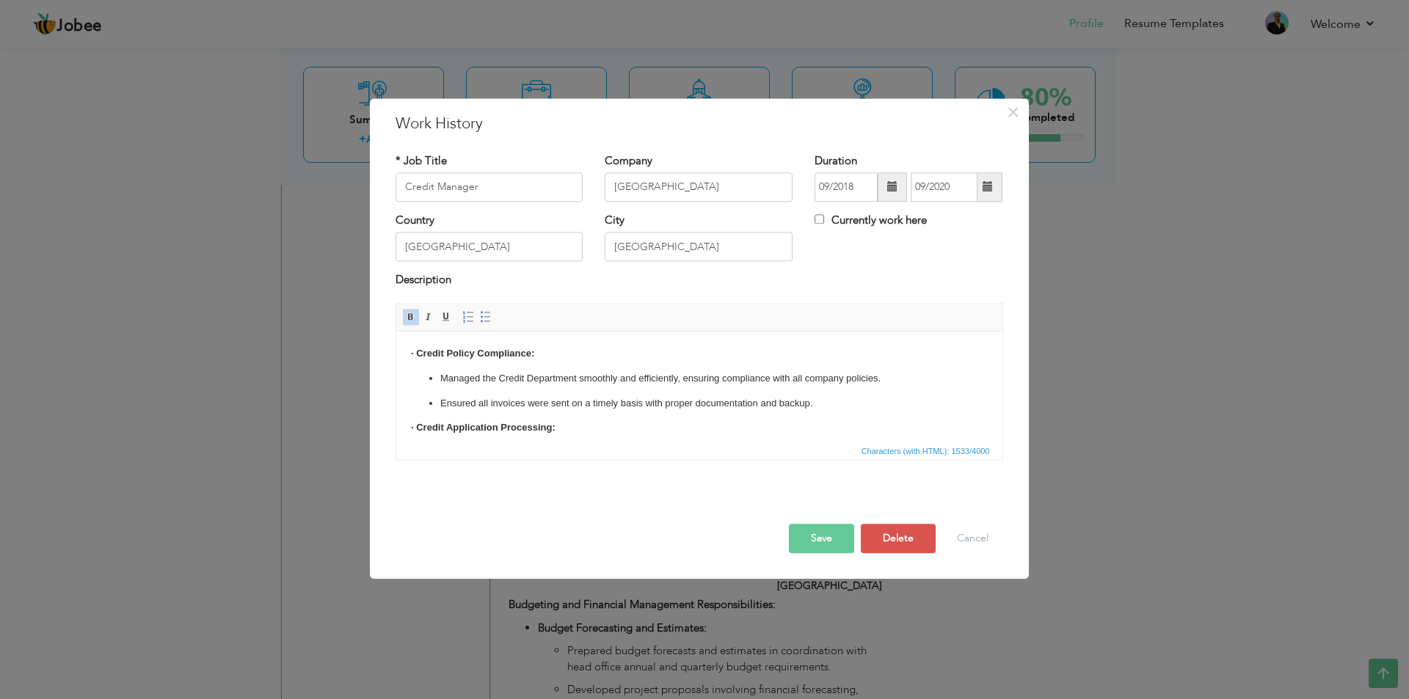
drag, startPoint x: 863, startPoint y: 391, endPoint x: 698, endPoint y: 394, distance: 165.1
click at [698, 394] on ul "Managed the Credit Department smoothly and efficiently, ensuring compliance wit…" at bounding box center [698, 391] width 577 height 40
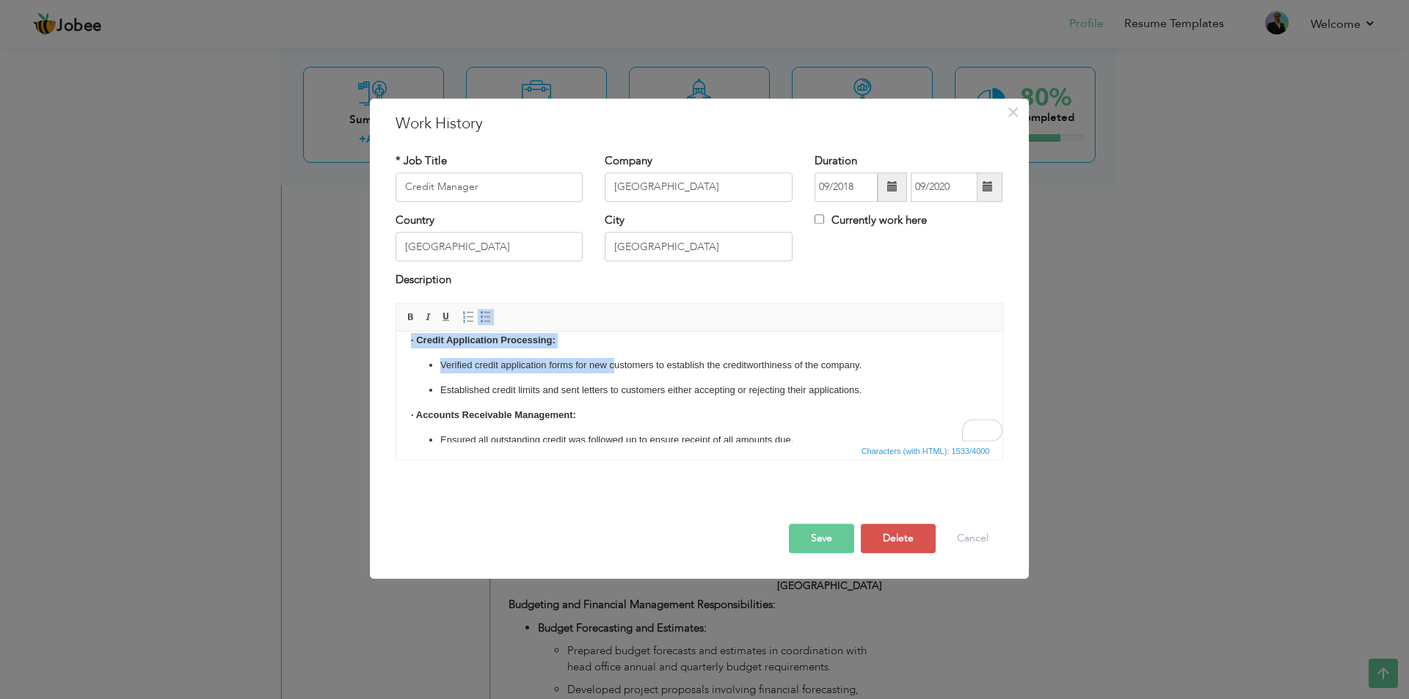
scroll to position [81, 0]
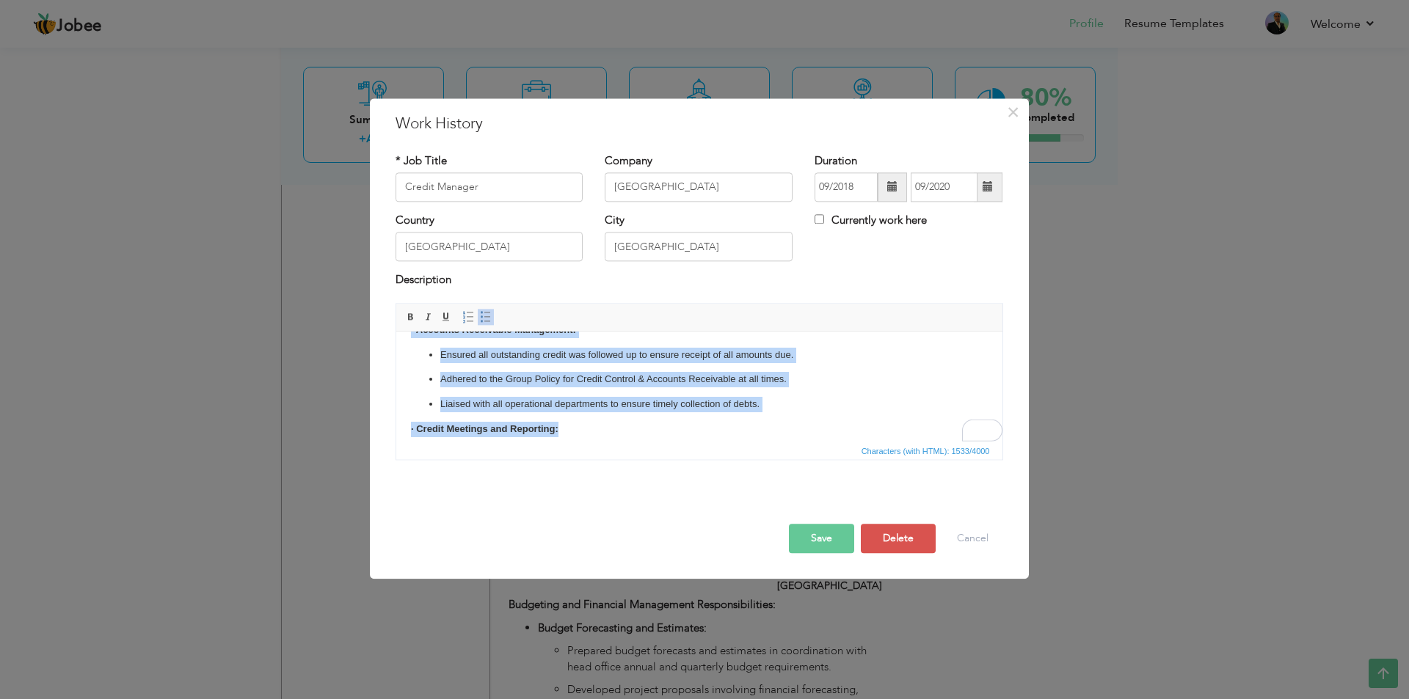
drag, startPoint x: 409, startPoint y: 356, endPoint x: 630, endPoint y: 444, distance: 237.7
click at [630, 444] on html "· Credit Policy Compliance: Managed the Credit Department smoothly and efficien…" at bounding box center [698, 375] width 606 height 432
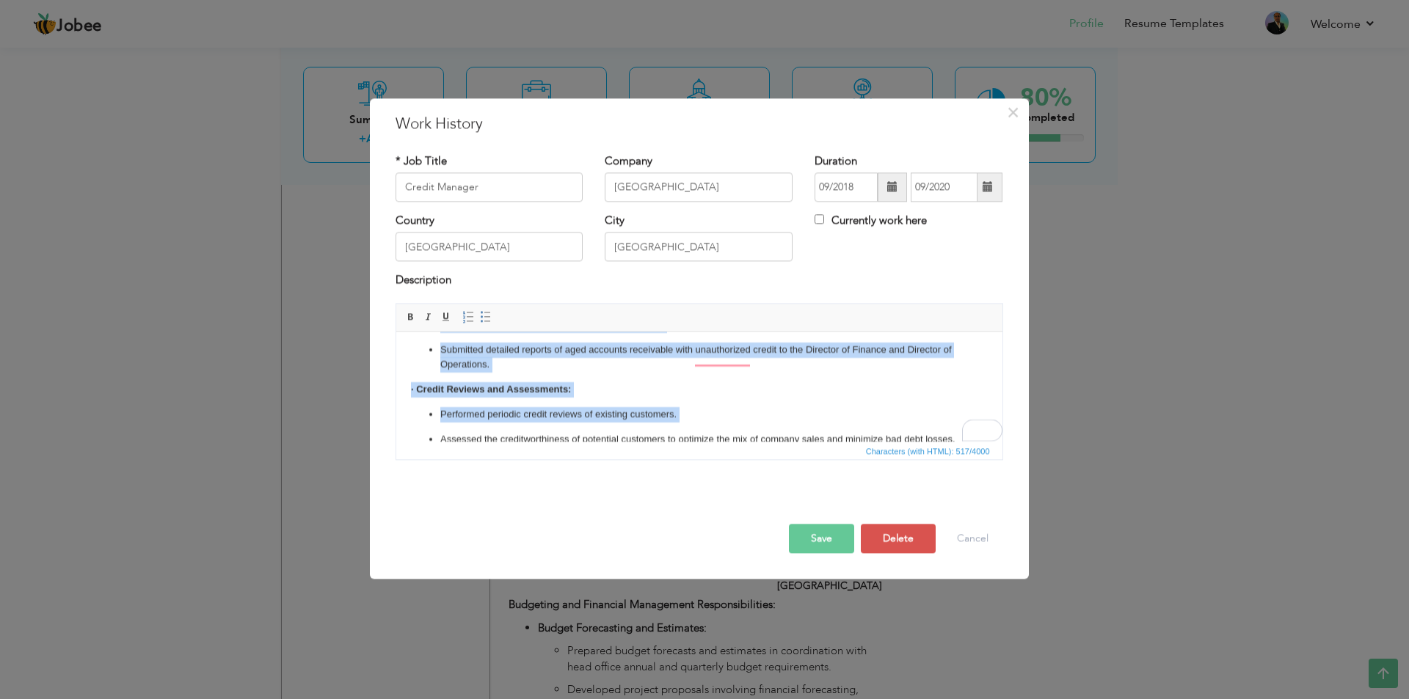
scroll to position [58, 0]
drag, startPoint x: 456, startPoint y: 373, endPoint x: 721, endPoint y: 428, distance: 270.5
click at [721, 428] on body "Conducted monthly credit meetings for management. Submitted detailed reports of…" at bounding box center [698, 370] width 577 height 155
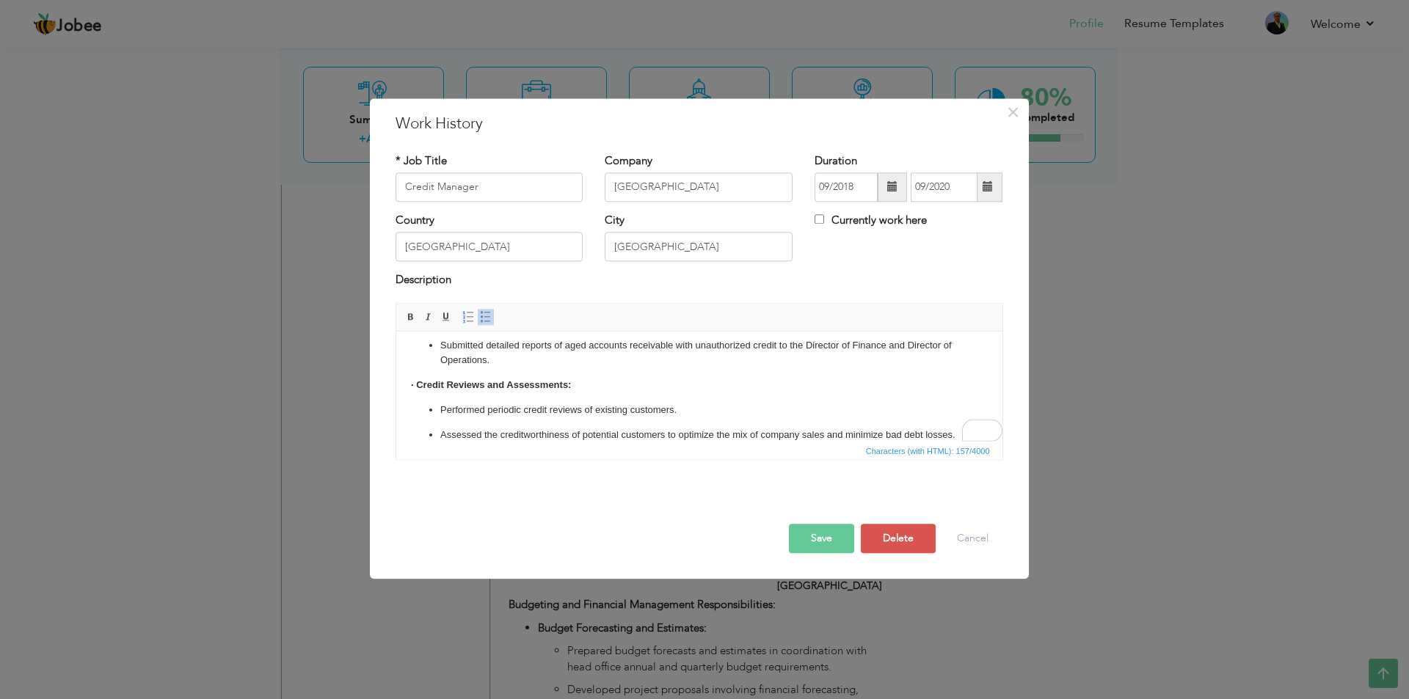
scroll to position [0, 0]
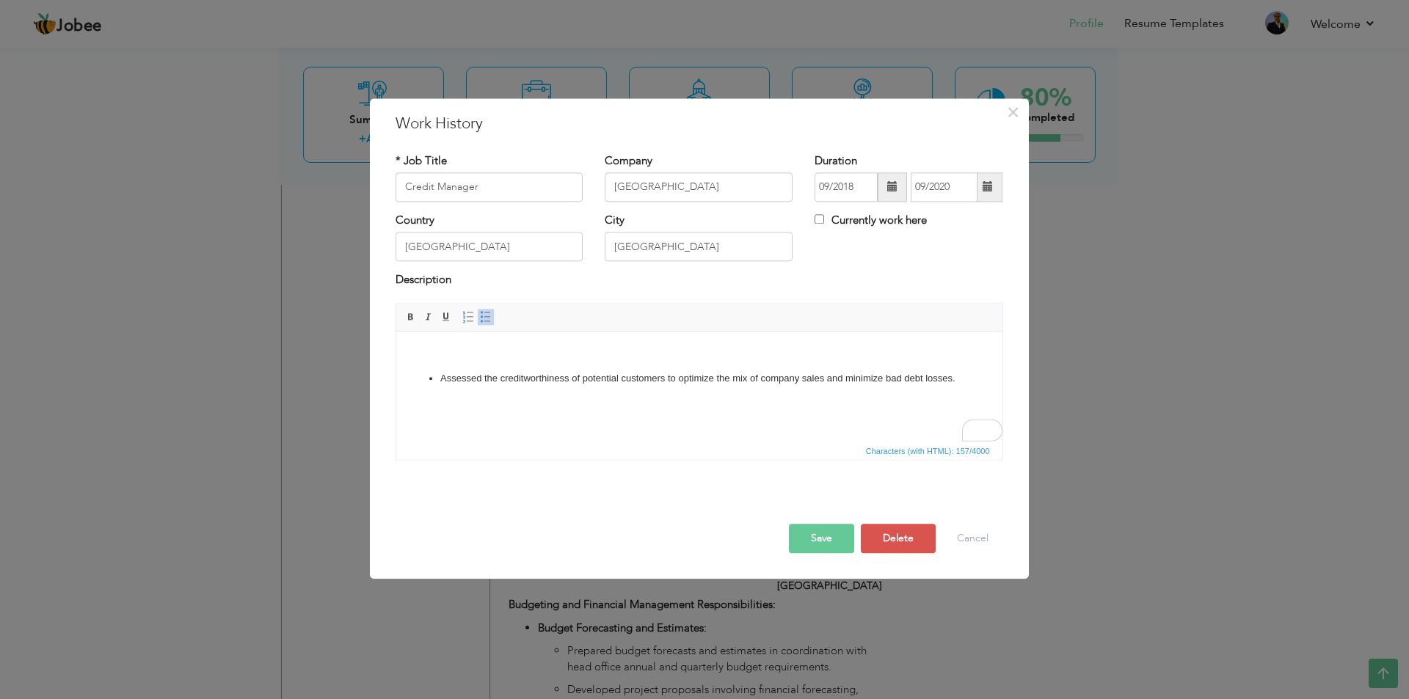
drag, startPoint x: 426, startPoint y: 375, endPoint x: 946, endPoint y: 391, distance: 520.4
click at [946, 391] on html "Assessed the creditworthiness of potential customers to optimize the mix of com…" at bounding box center [698, 367] width 606 height 70
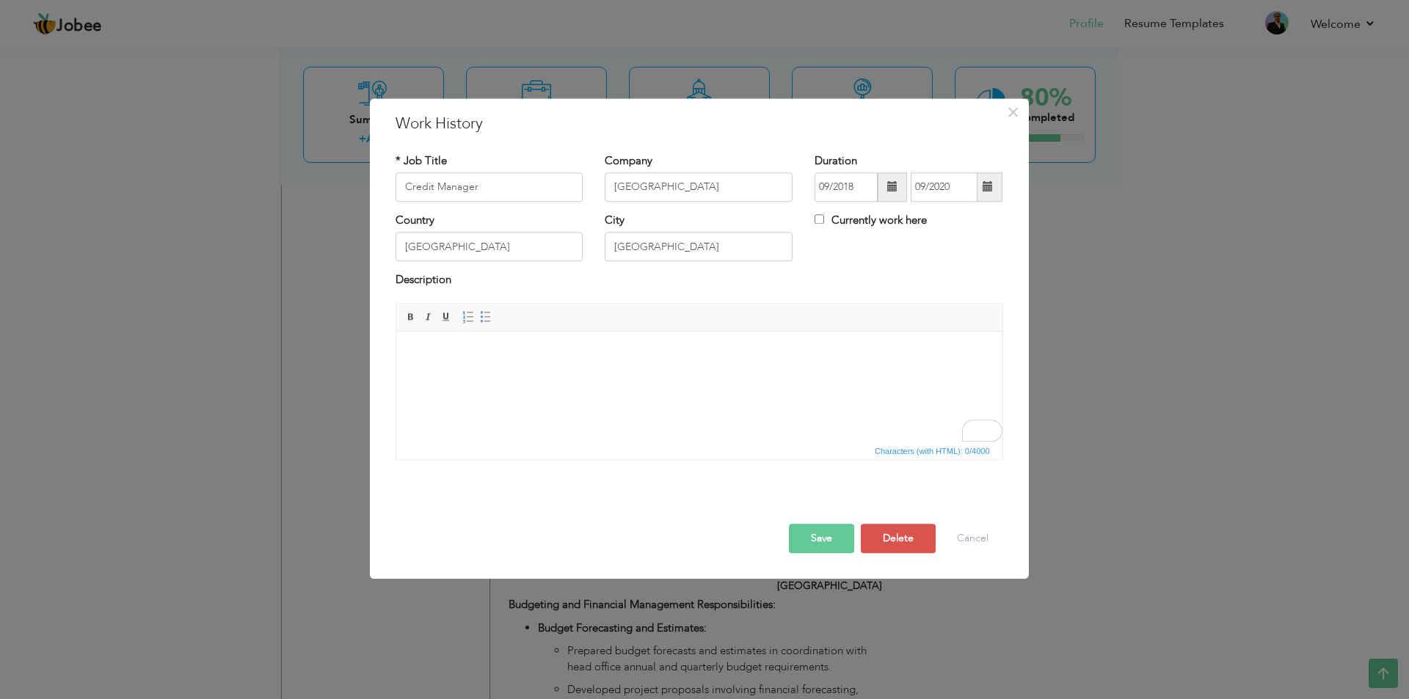
click at [624, 376] on html at bounding box center [698, 354] width 606 height 45
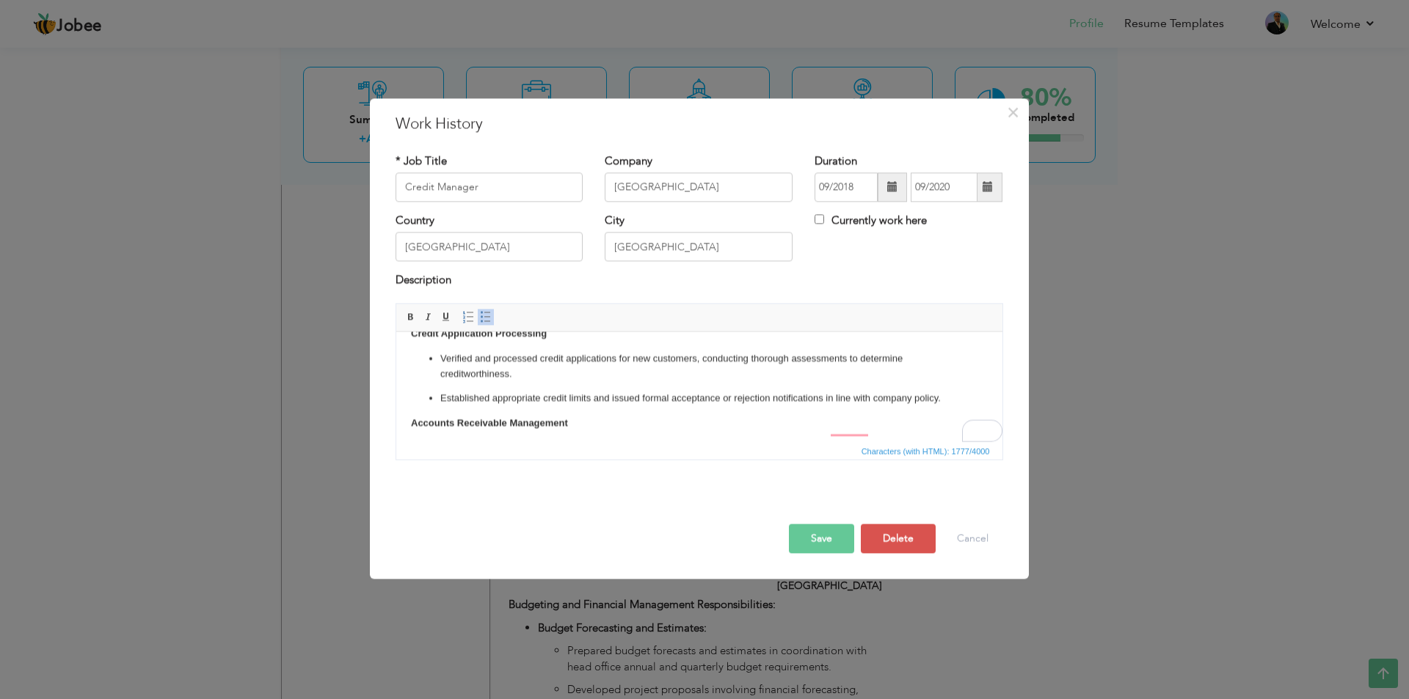
scroll to position [147, 0]
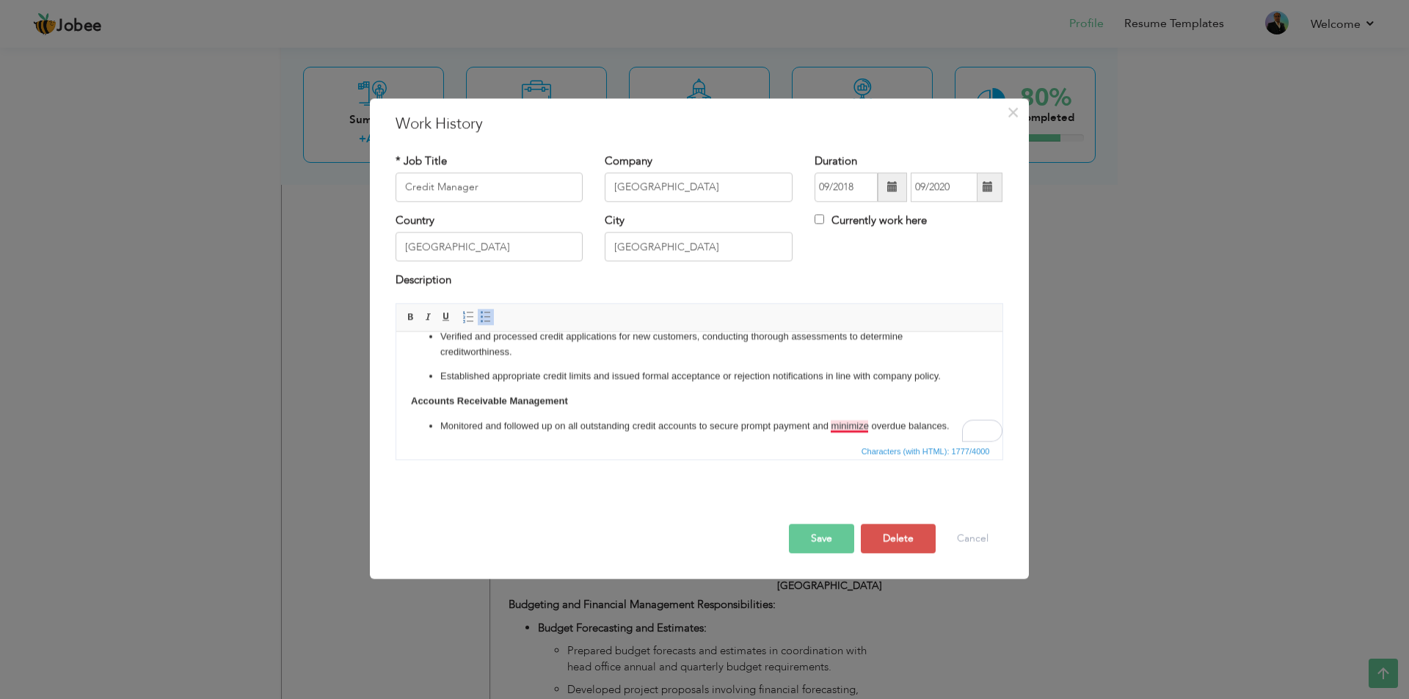
click at [838, 423] on p "Monitored and followed up on all outstanding credit accounts to secure prompt p…" at bounding box center [698, 426] width 518 height 15
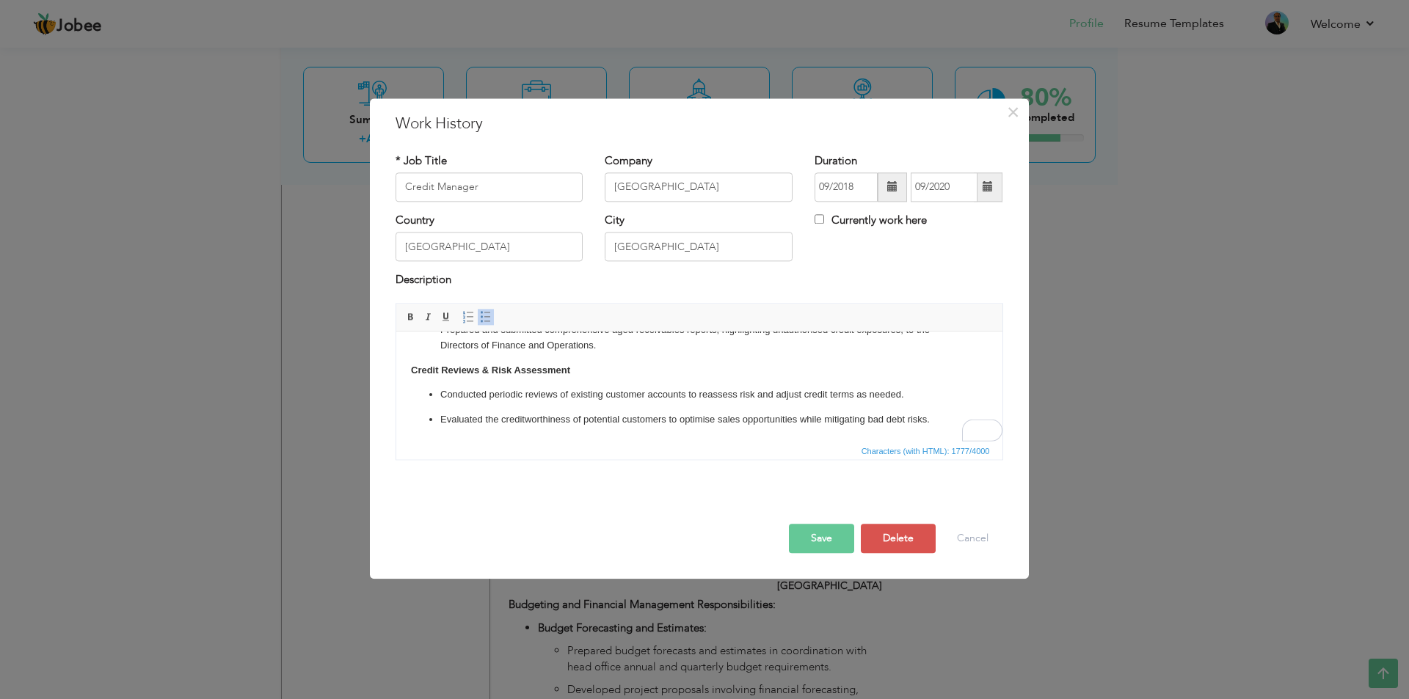
scroll to position [383, 0]
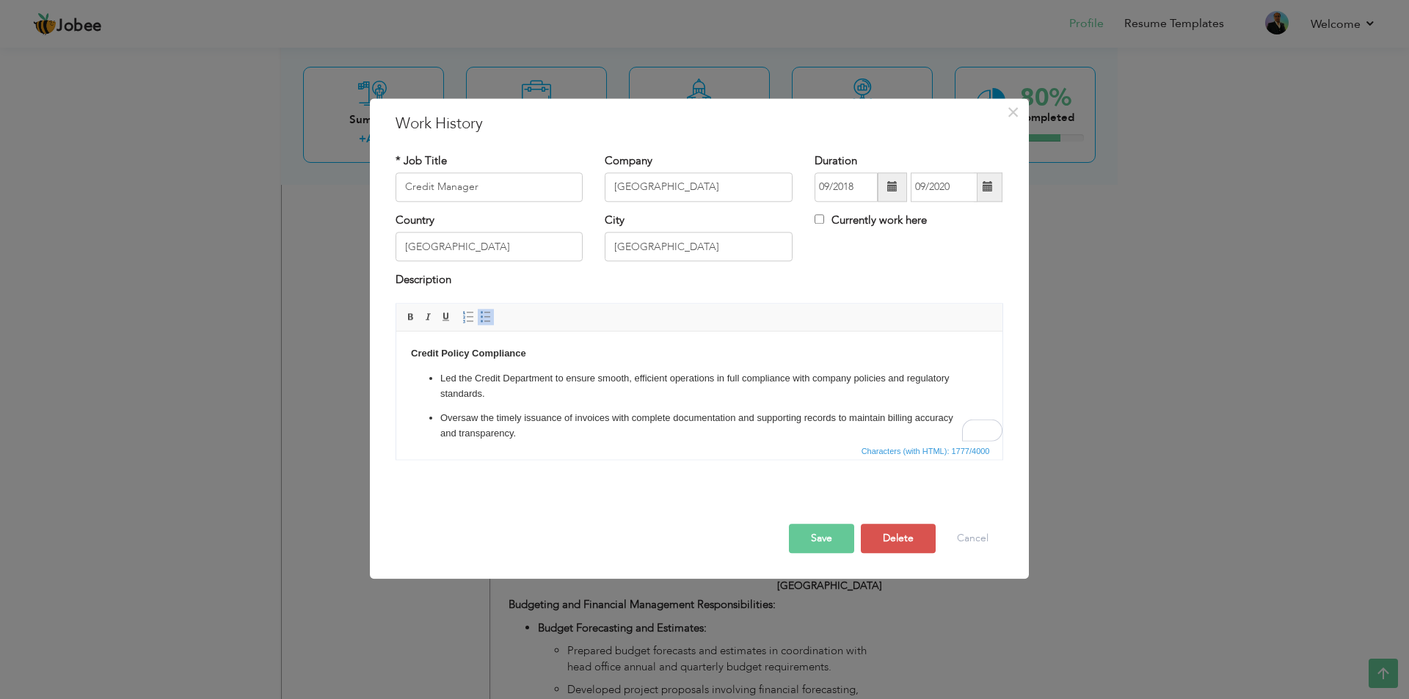
click at [845, 533] on button "Save" at bounding box center [821, 538] width 65 height 29
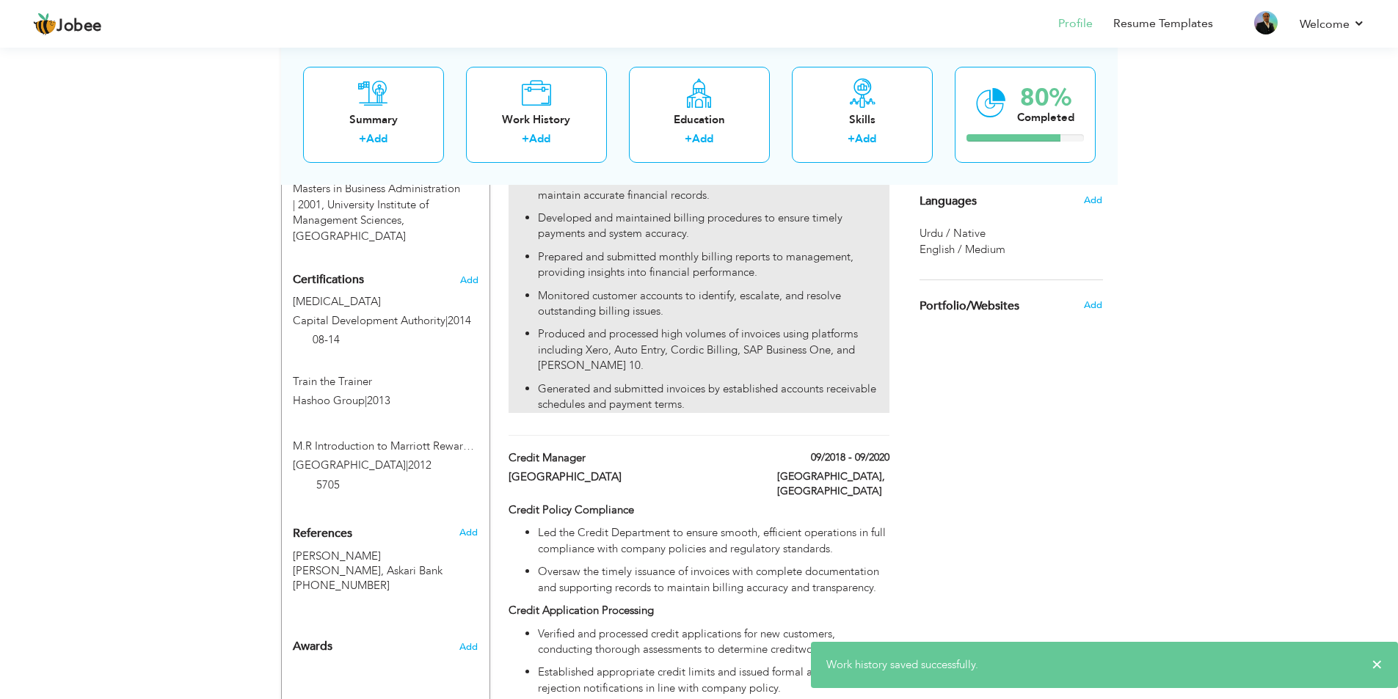
click at [728, 411] on p "Generated and submitted invoices by established accounts receivable schedules a…" at bounding box center [713, 397] width 351 height 32
type input "Admin Billing & Recovery Manager"
type input "Nexgen Outsource Private Limited"
type input "10/2020"
type input "Rawalpindi"
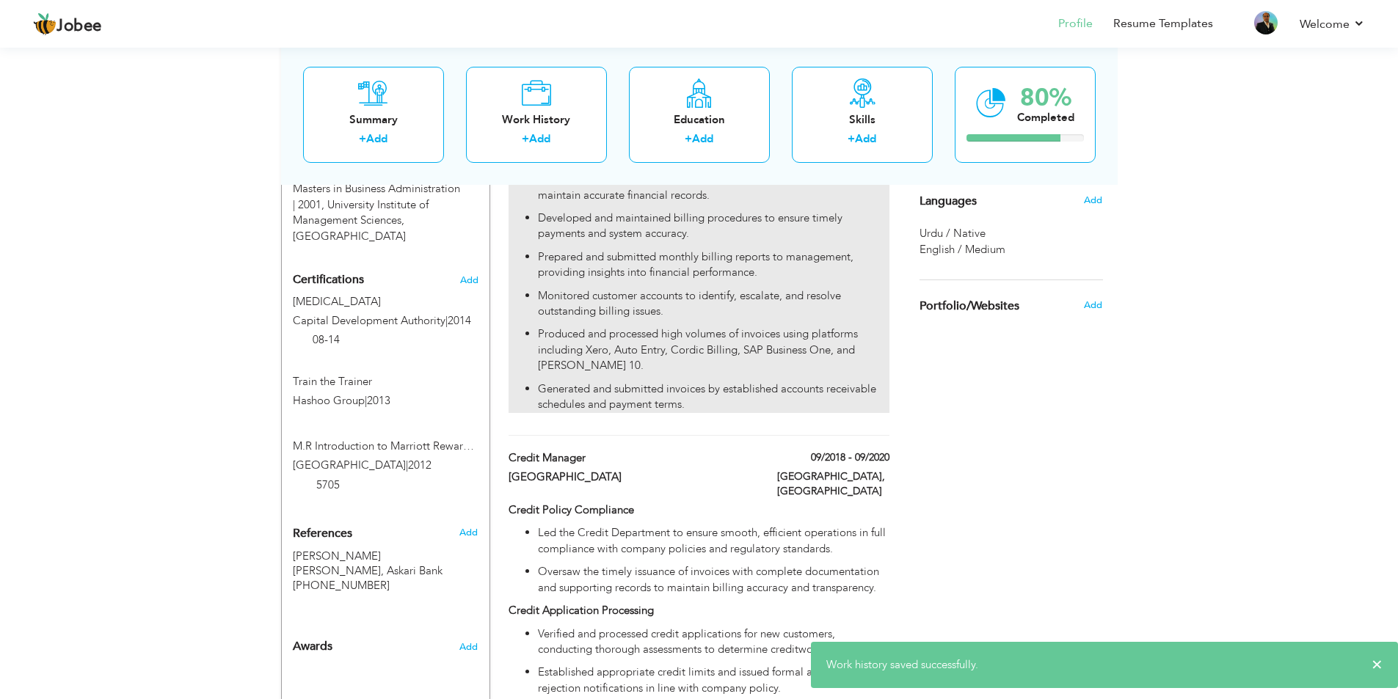
checkbox input "true"
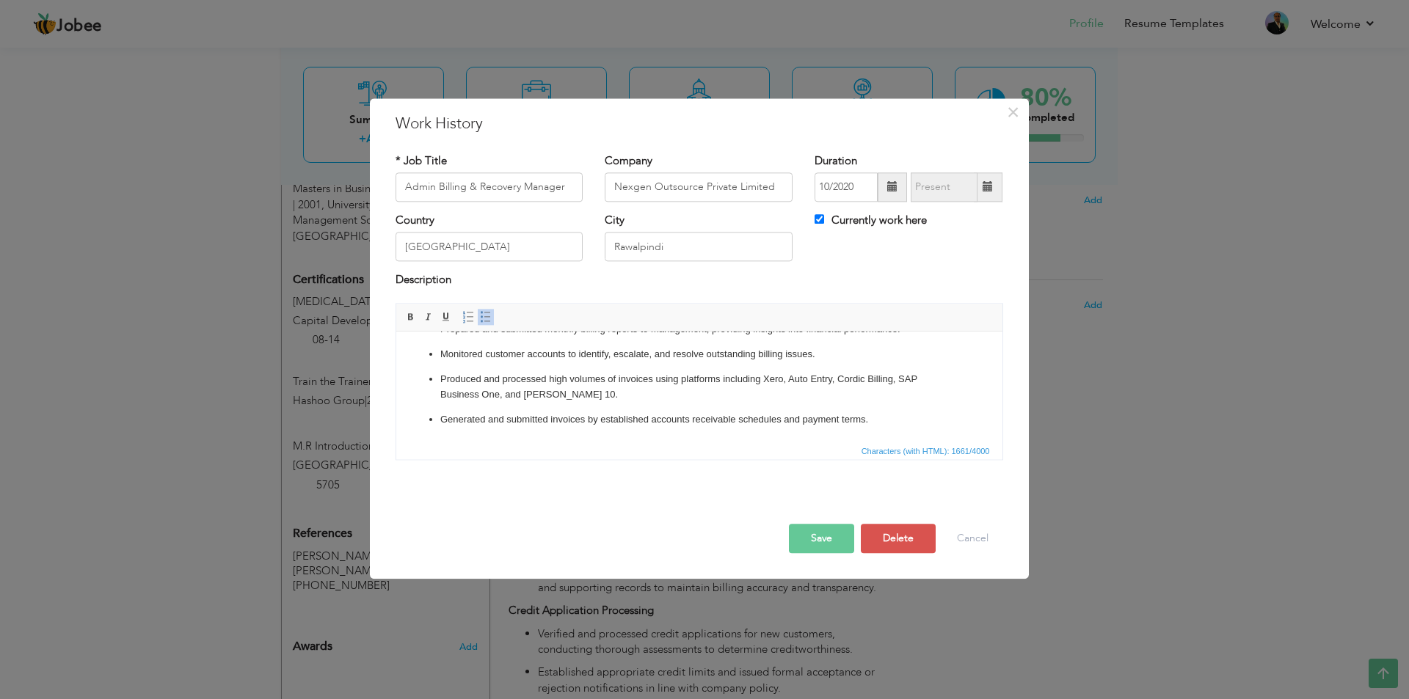
click at [834, 547] on button "Save" at bounding box center [821, 538] width 65 height 29
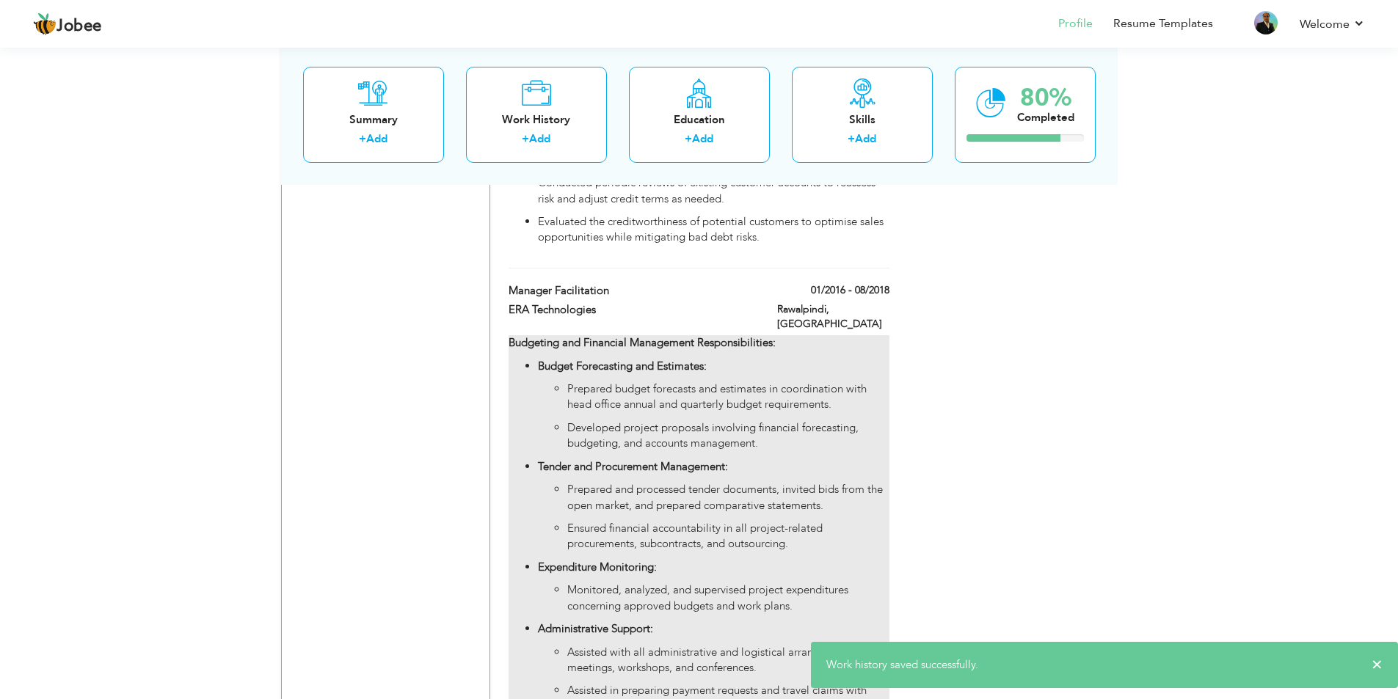
click at [691, 521] on p "Ensured financial accountability in all project-related procurements, subcontra…" at bounding box center [727, 537] width 321 height 32
type input "Manager Facilitation"
type input "ERA Technologies"
type input "01/2016"
type input "08/2018"
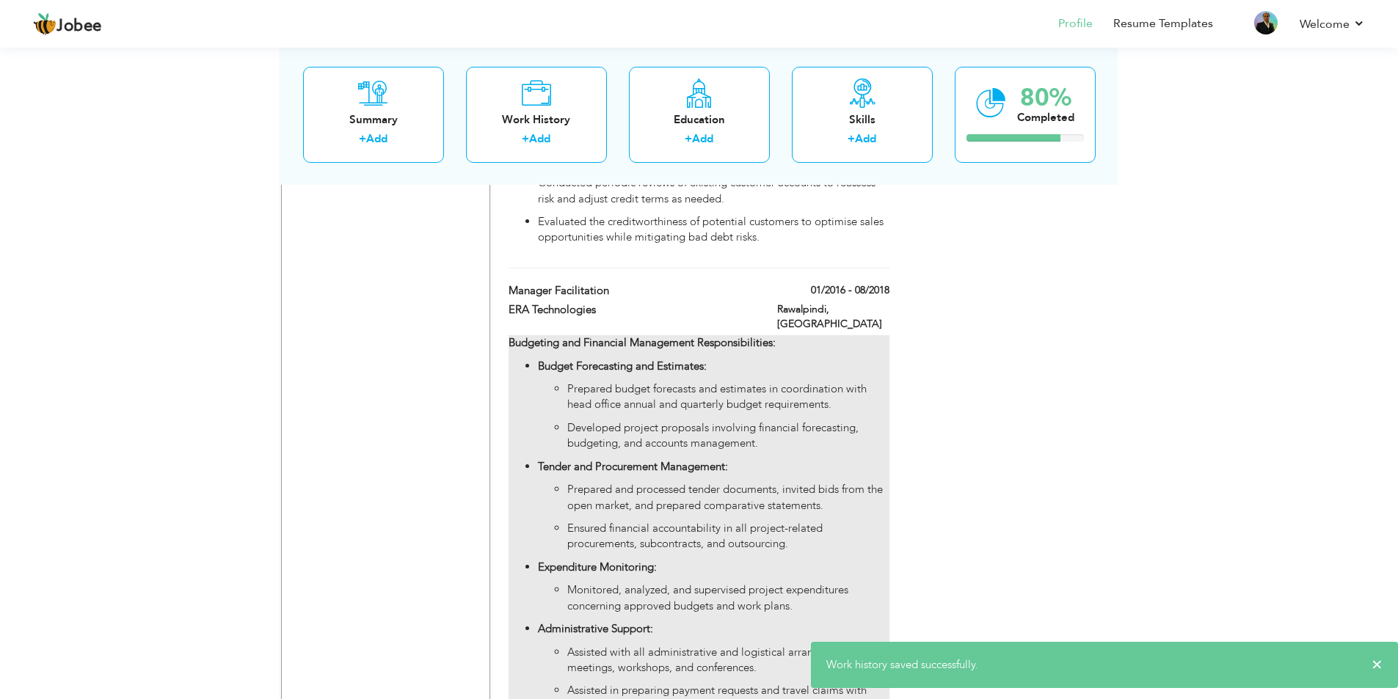
checkbox input "false"
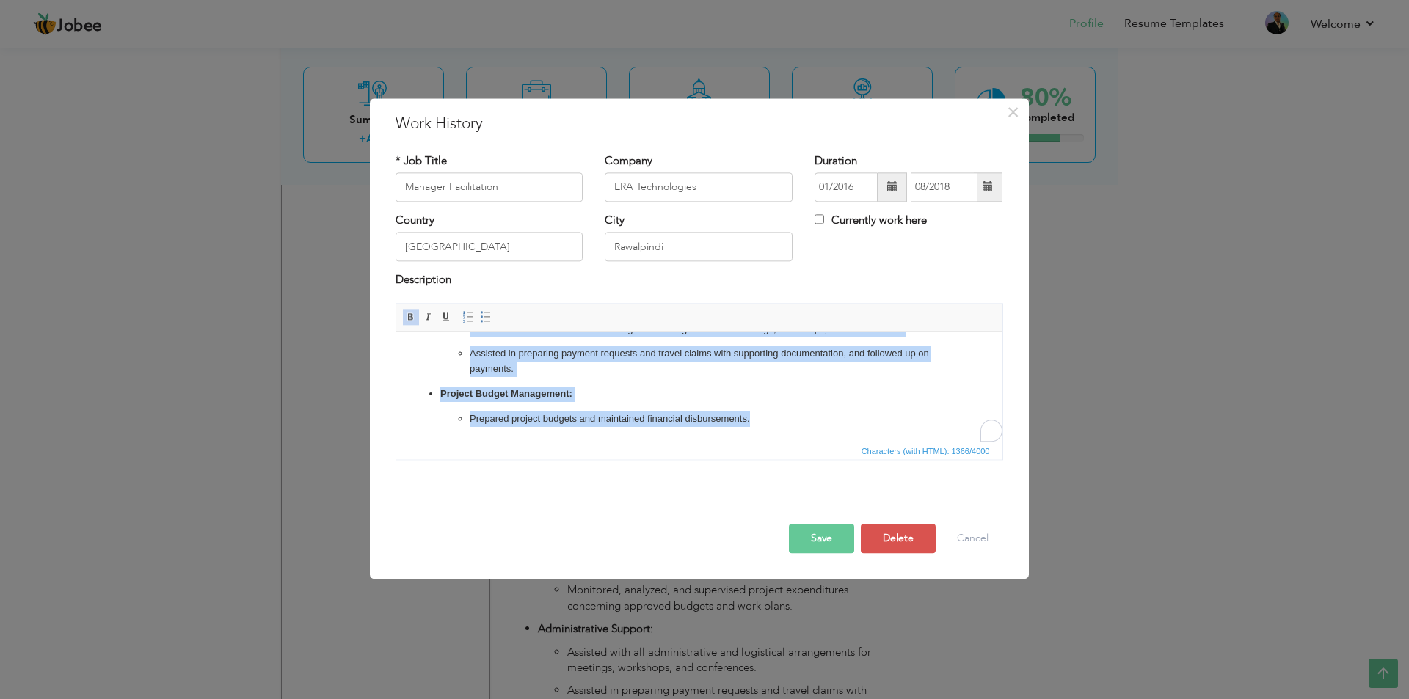
drag, startPoint x: 407, startPoint y: 352, endPoint x: 773, endPoint y: 429, distance: 374.1
click at [773, 429] on html "Budgeting and Financial Management Responsibilities: Budget Forecasting and Est…" at bounding box center [698, 235] width 606 height 413
copy body "Budgeting and Financial Management Responsibilities: Budget Forecasting and Est…"
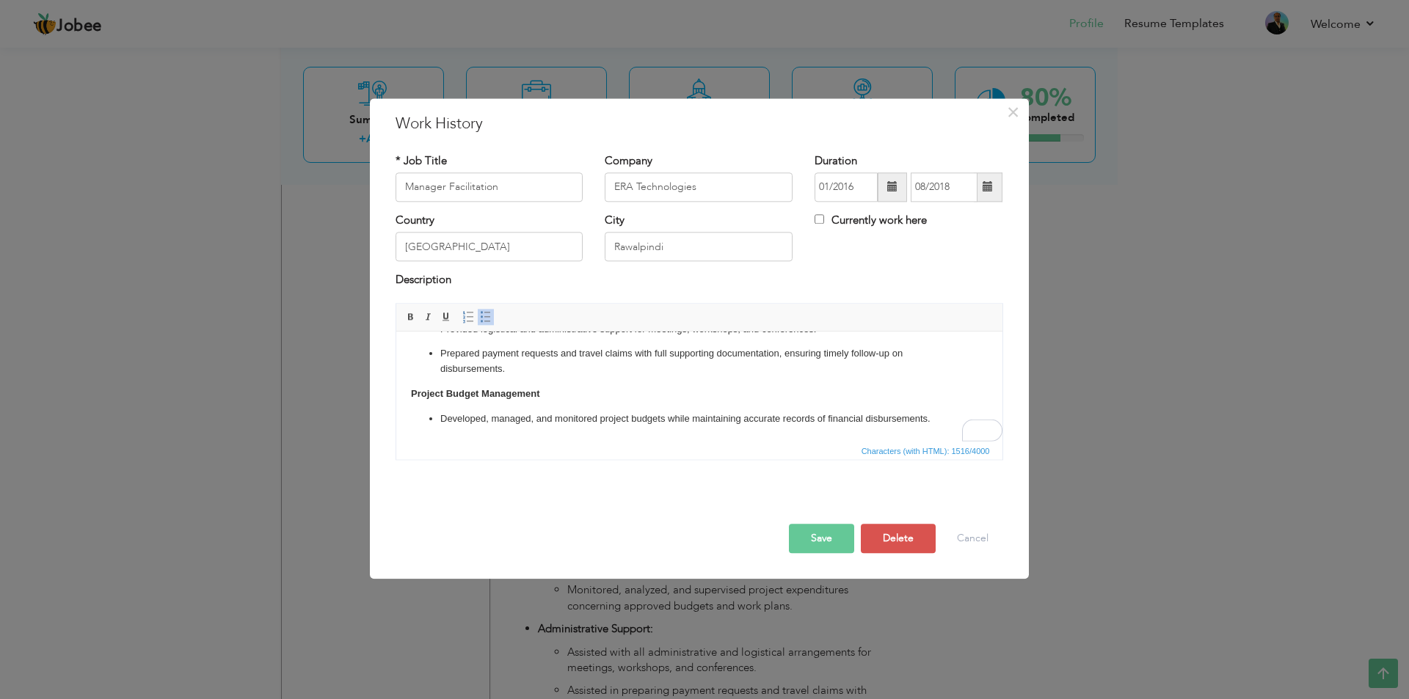
click at [828, 541] on button "Save" at bounding box center [821, 538] width 65 height 29
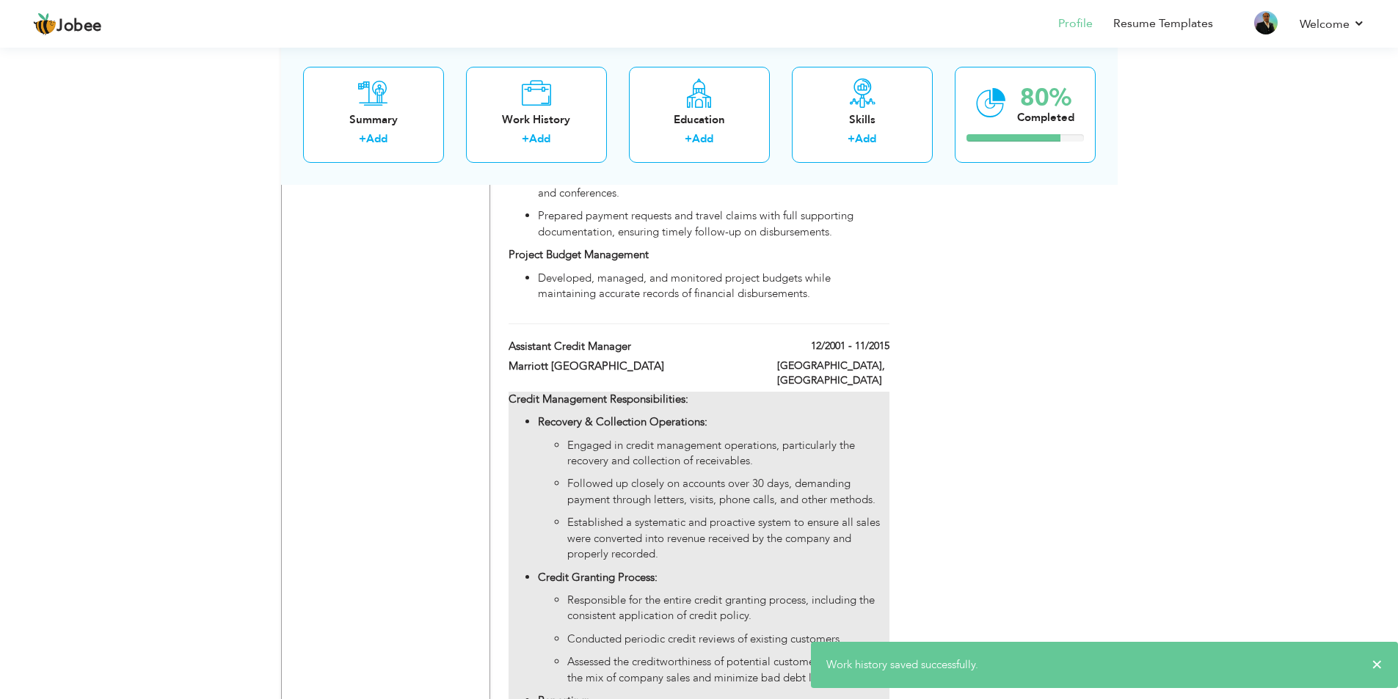
click at [823, 515] on p "Established a systematic and proactive system to ensure all sales were converte…" at bounding box center [727, 538] width 321 height 47
type input "Assistant Credit Manager"
type input "Marriott Islamabad"
type input "12/2001"
type input "11/2015"
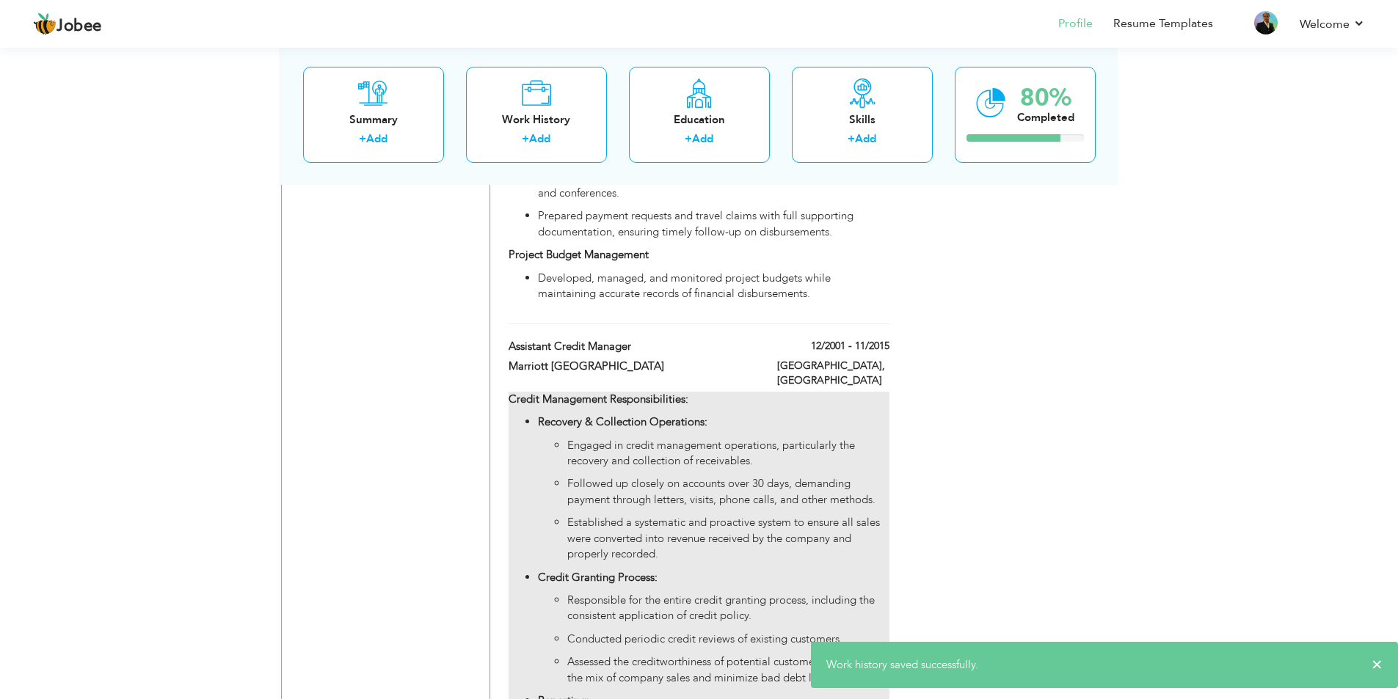
type input "Islamabad"
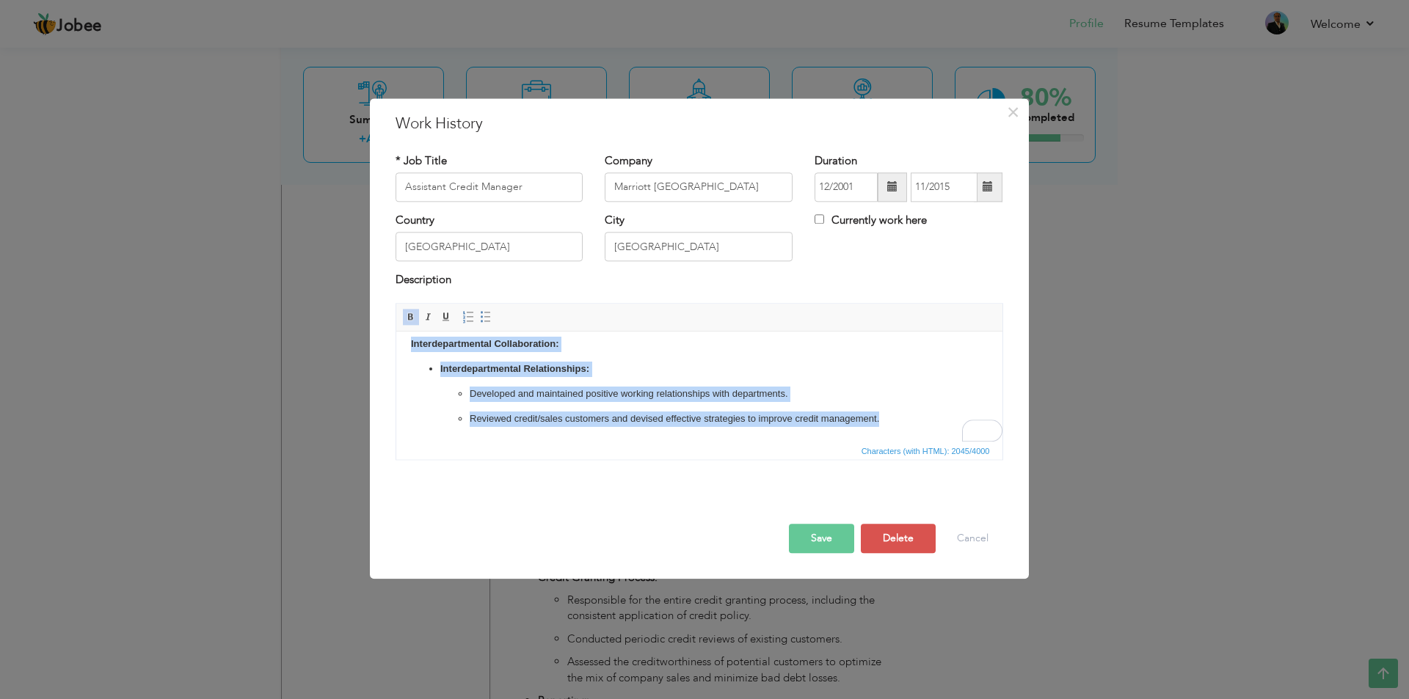
drag, startPoint x: 408, startPoint y: 351, endPoint x: 899, endPoint y: 425, distance: 497.1
click at [899, 425] on html "Credit Management Responsibilities: Recovery & Collection Operations: Engaged i…" at bounding box center [698, 125] width 606 height 632
copy body "Credit Management Responsibilities: Recovery & Collection Operations: Engaged i…"
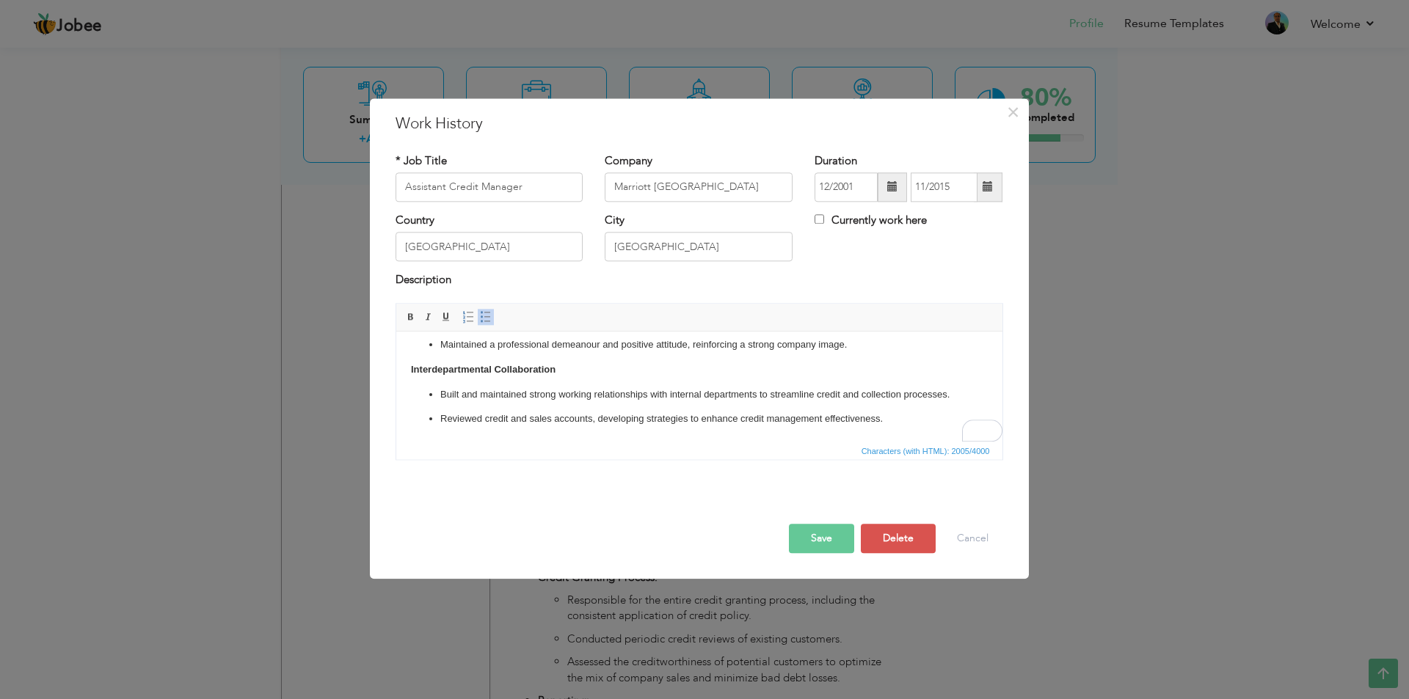
click at [812, 533] on button "Save" at bounding box center [821, 538] width 65 height 29
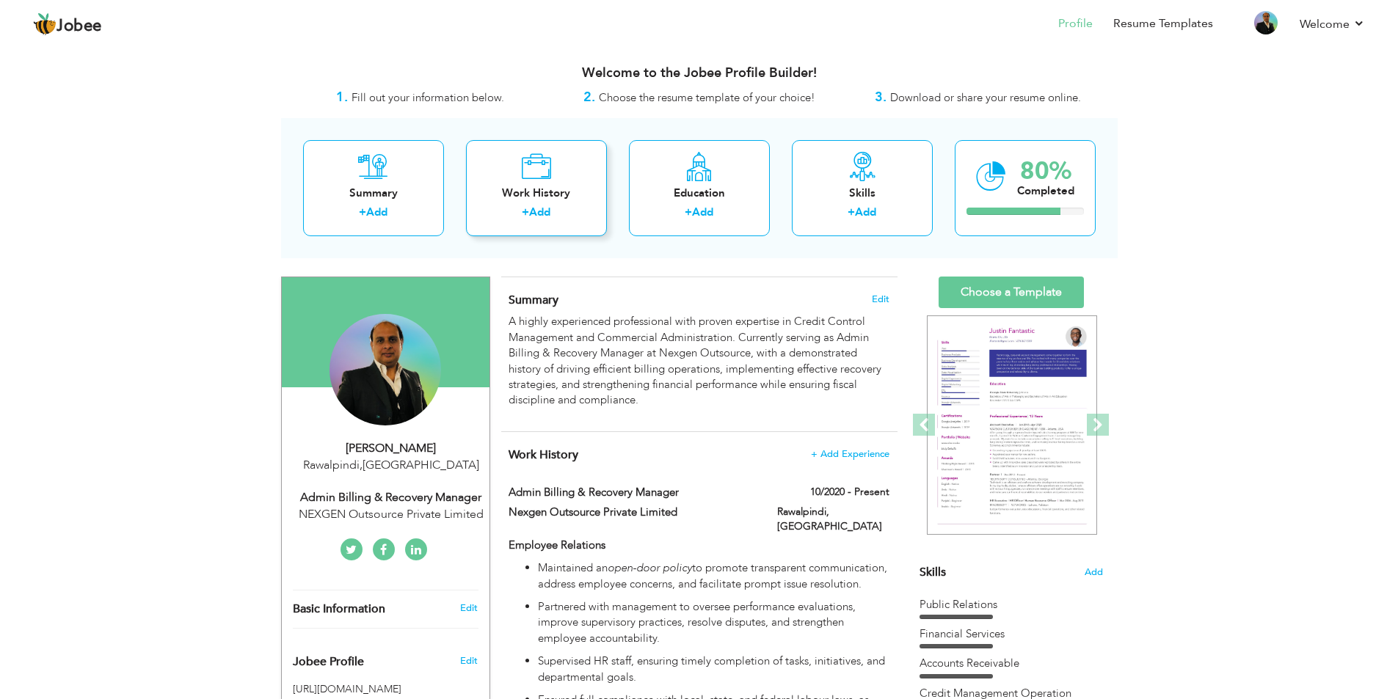
click at [497, 189] on div "Work History" at bounding box center [536, 193] width 117 height 15
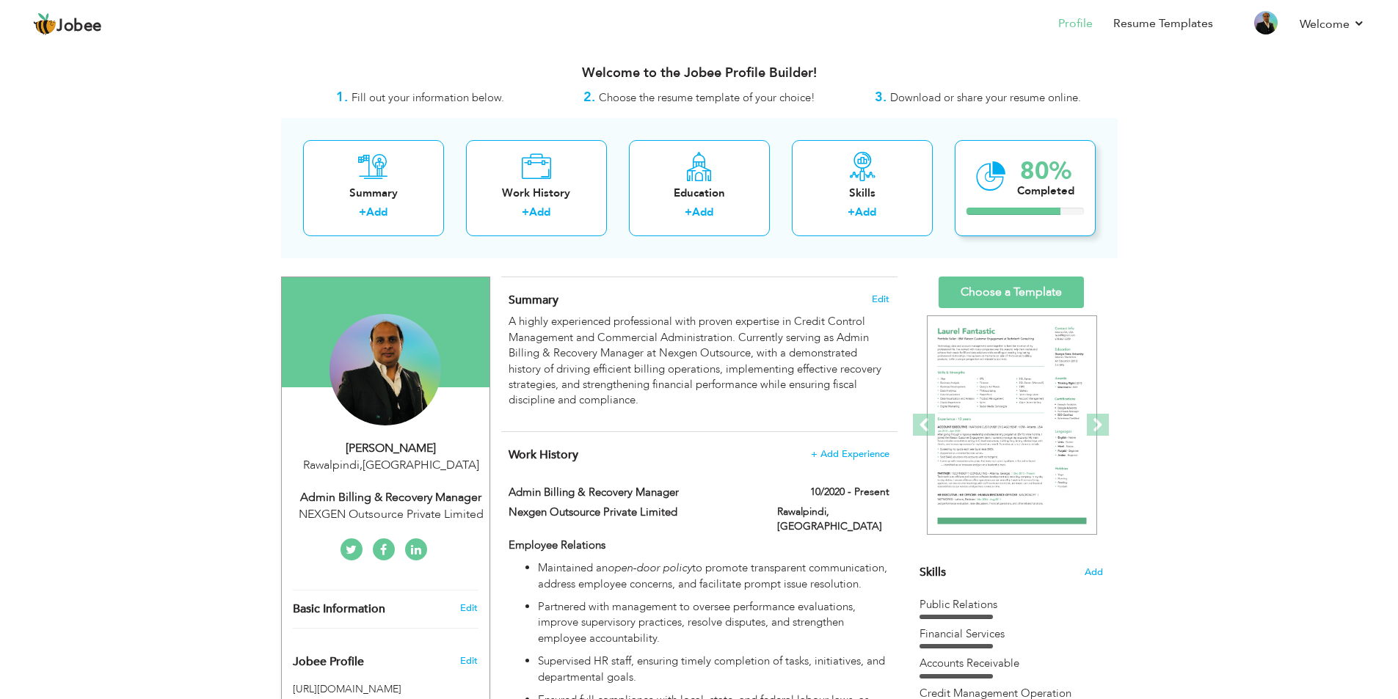
click at [1034, 208] on div at bounding box center [1013, 211] width 94 height 7
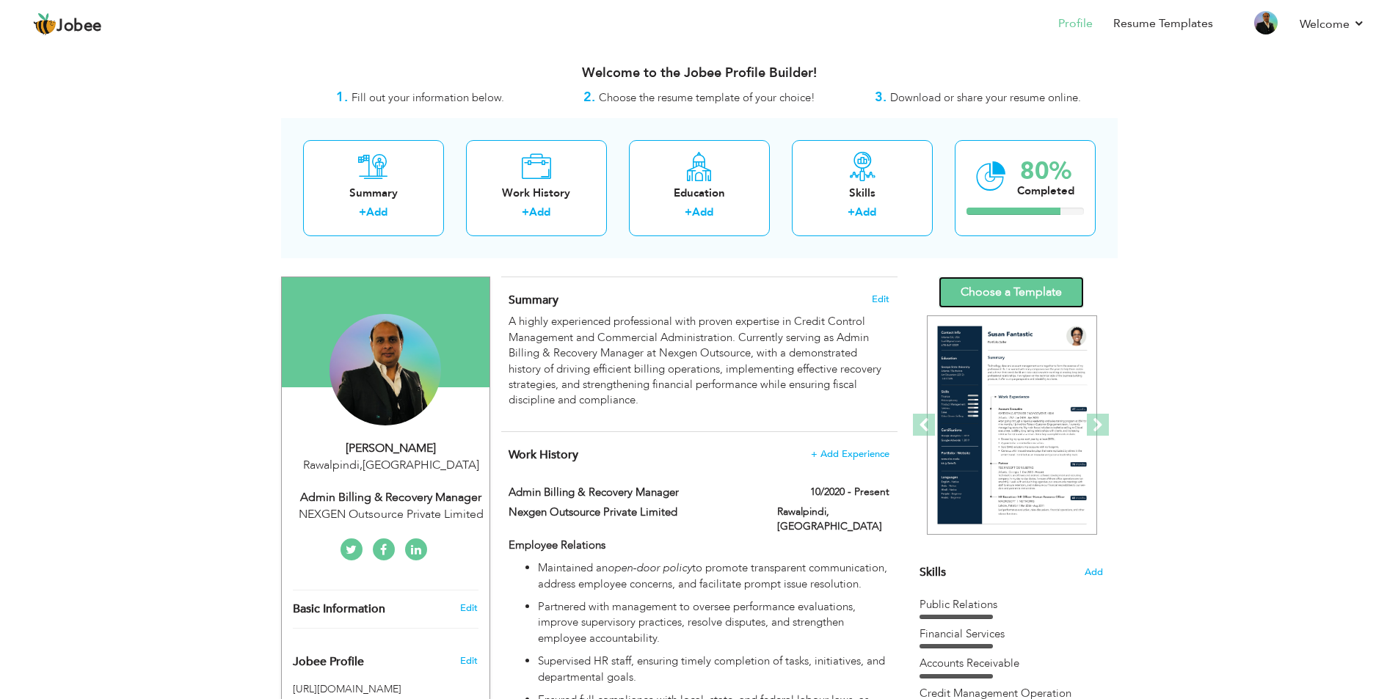
click at [1037, 301] on link "Choose a Template" at bounding box center [1010, 293] width 145 height 32
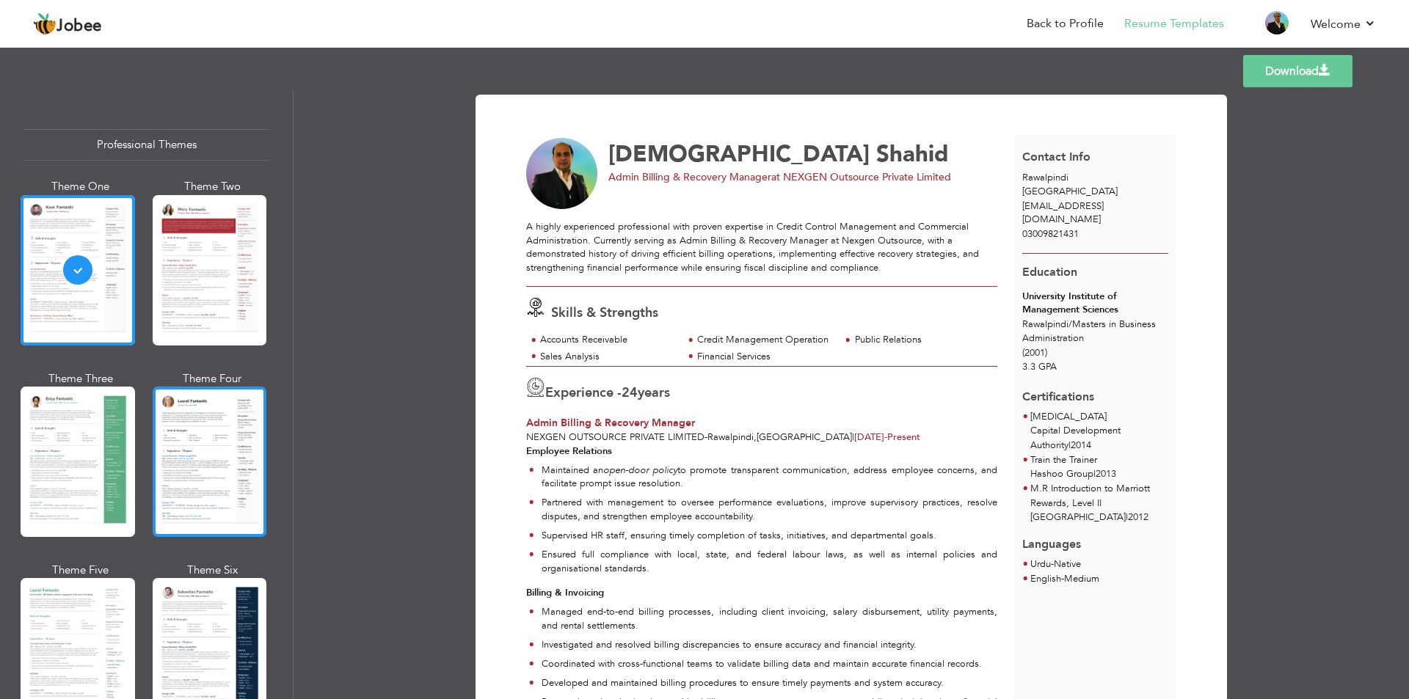
click at [228, 470] on div at bounding box center [210, 462] width 114 height 150
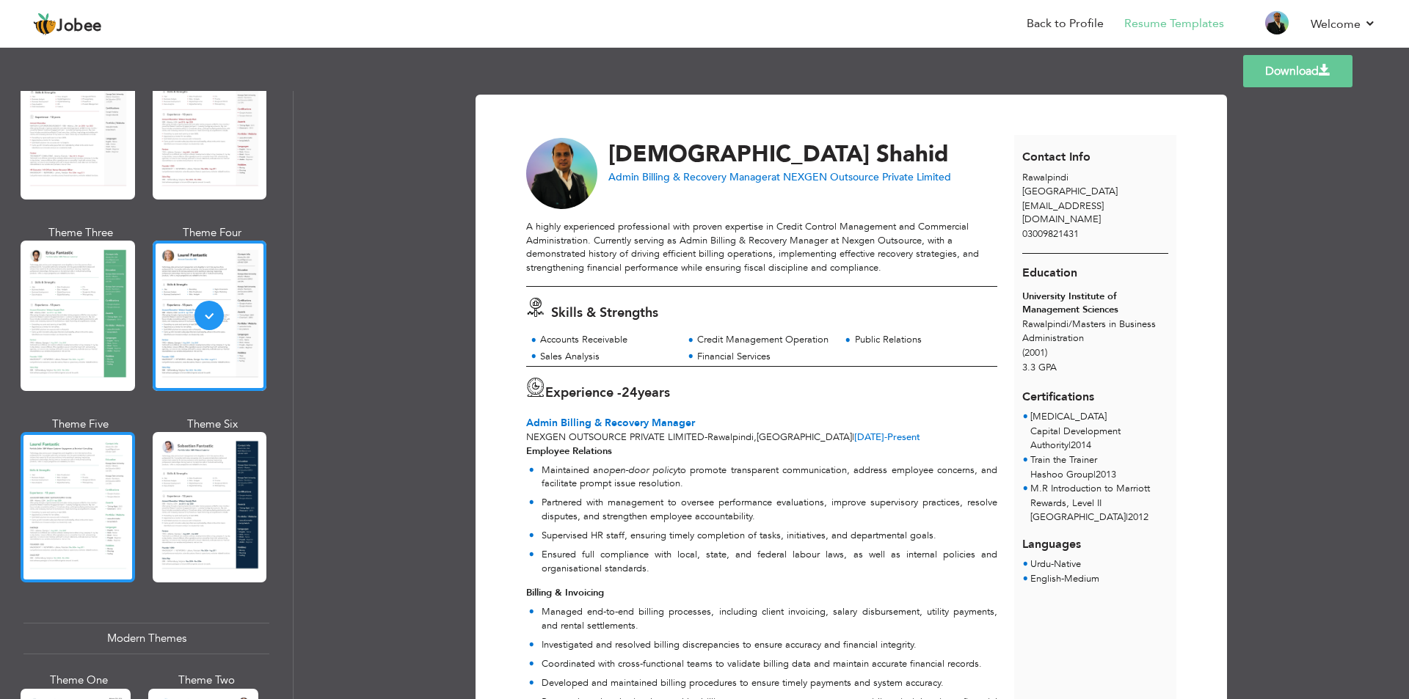
scroll to position [147, 0]
click at [101, 529] on div at bounding box center [78, 506] width 114 height 150
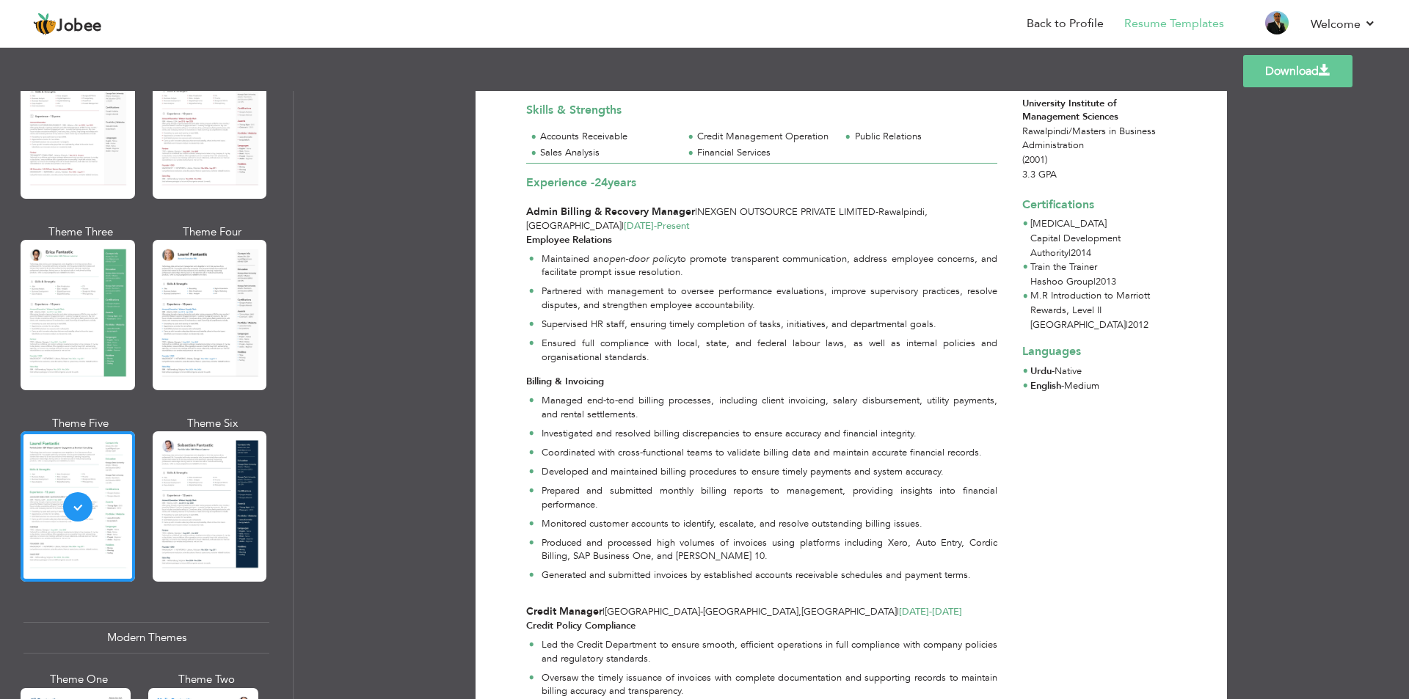
scroll to position [0, 0]
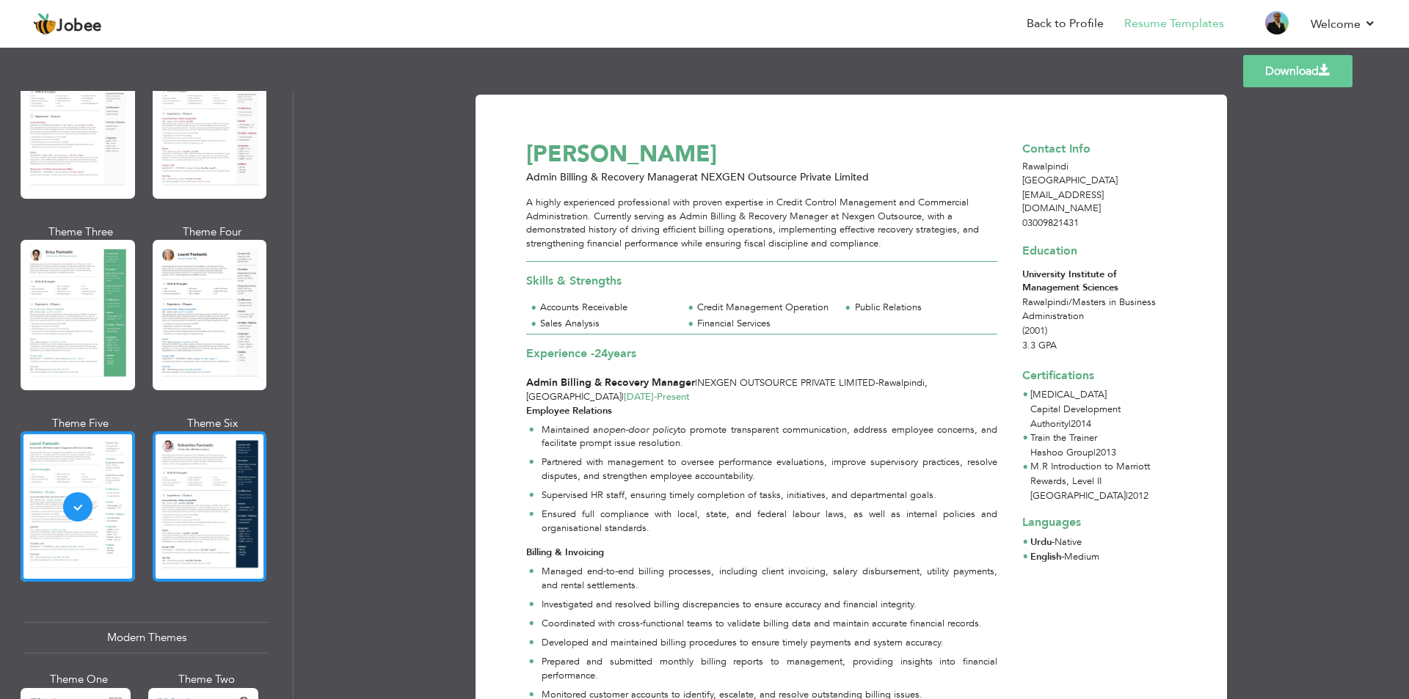
click at [211, 536] on div at bounding box center [210, 506] width 114 height 150
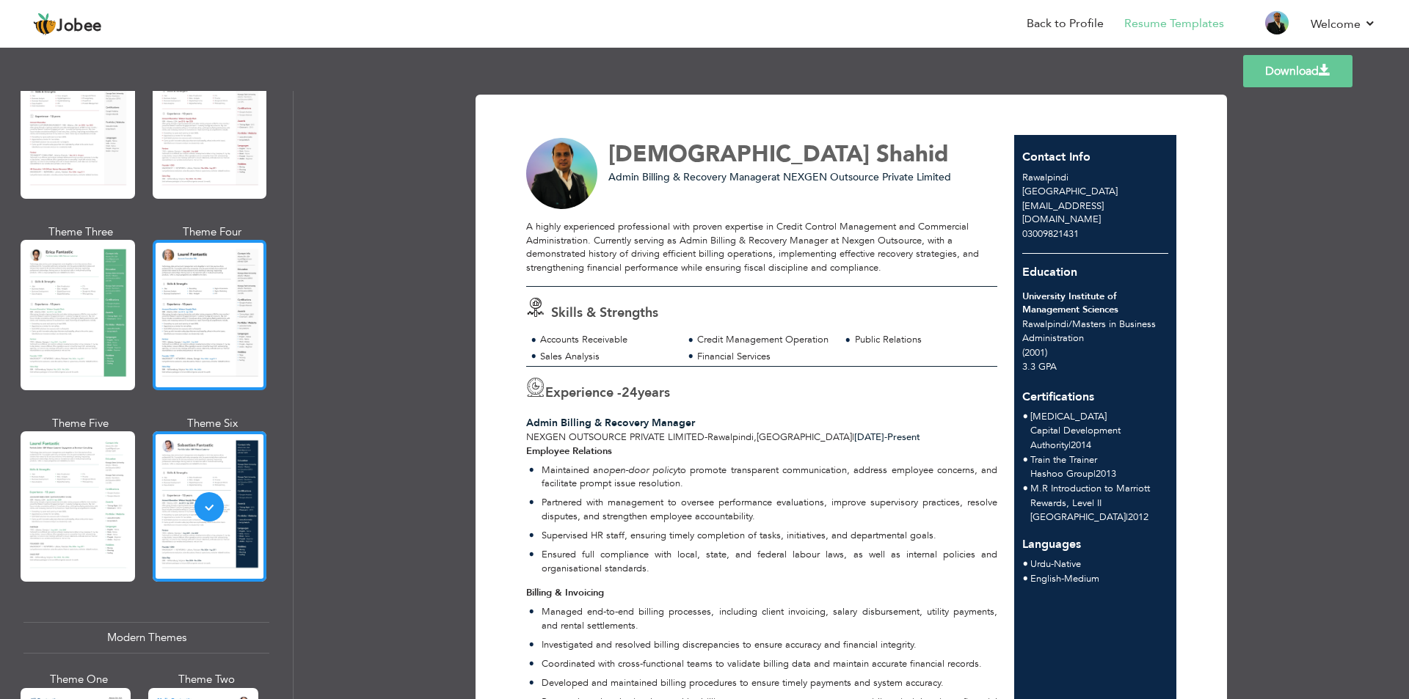
click at [212, 322] on div at bounding box center [210, 315] width 114 height 150
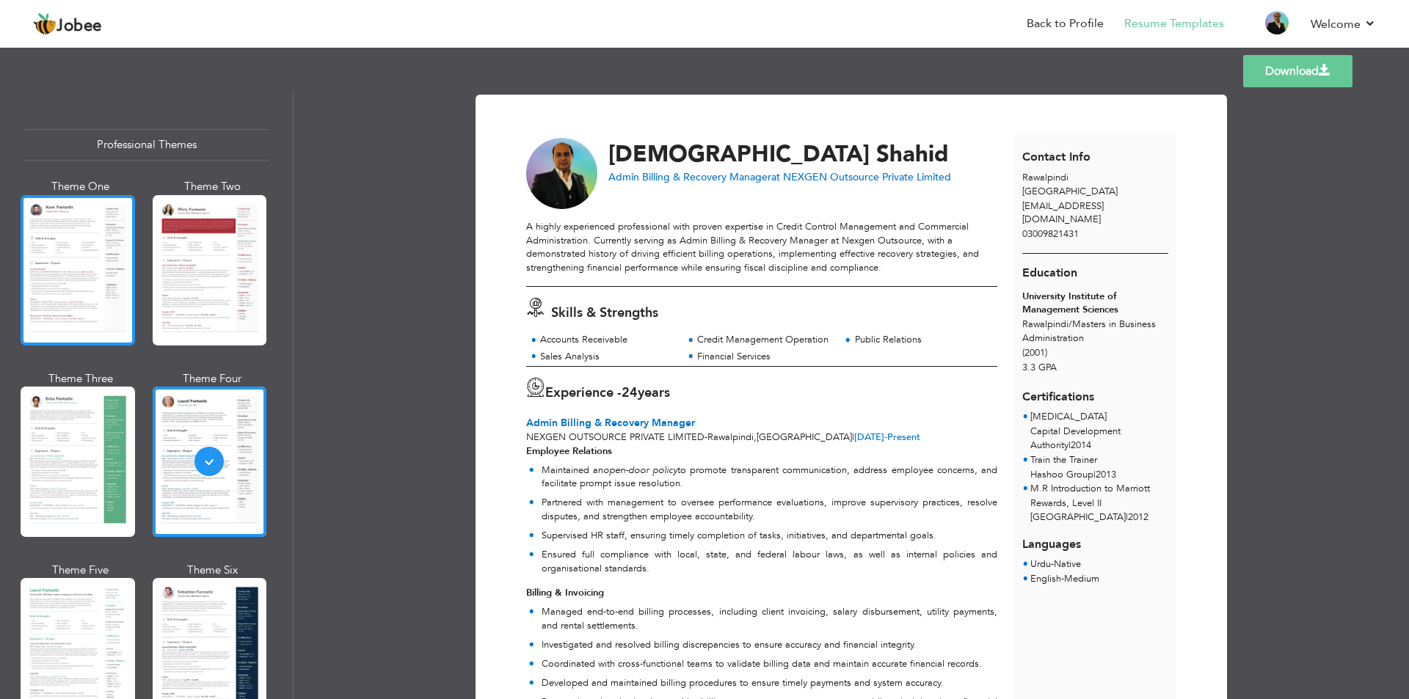
click at [46, 269] on div at bounding box center [78, 270] width 114 height 150
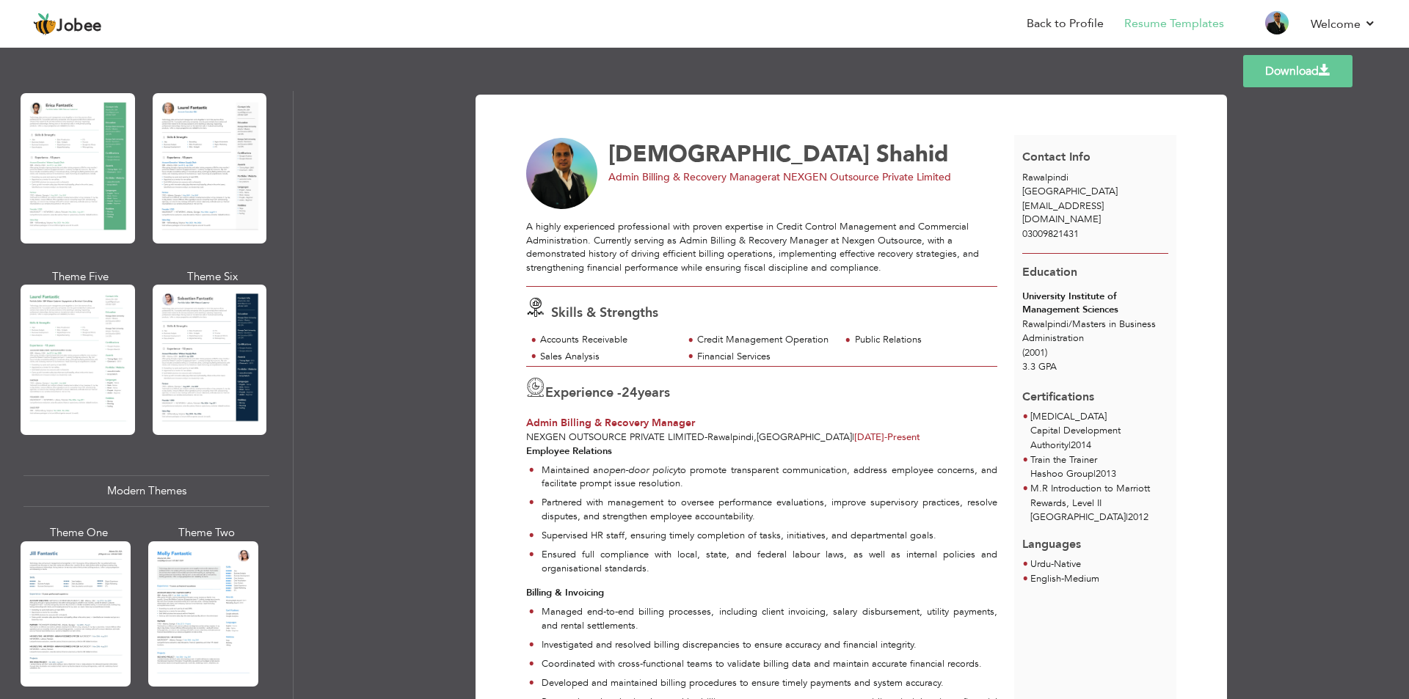
scroll to position [367, 0]
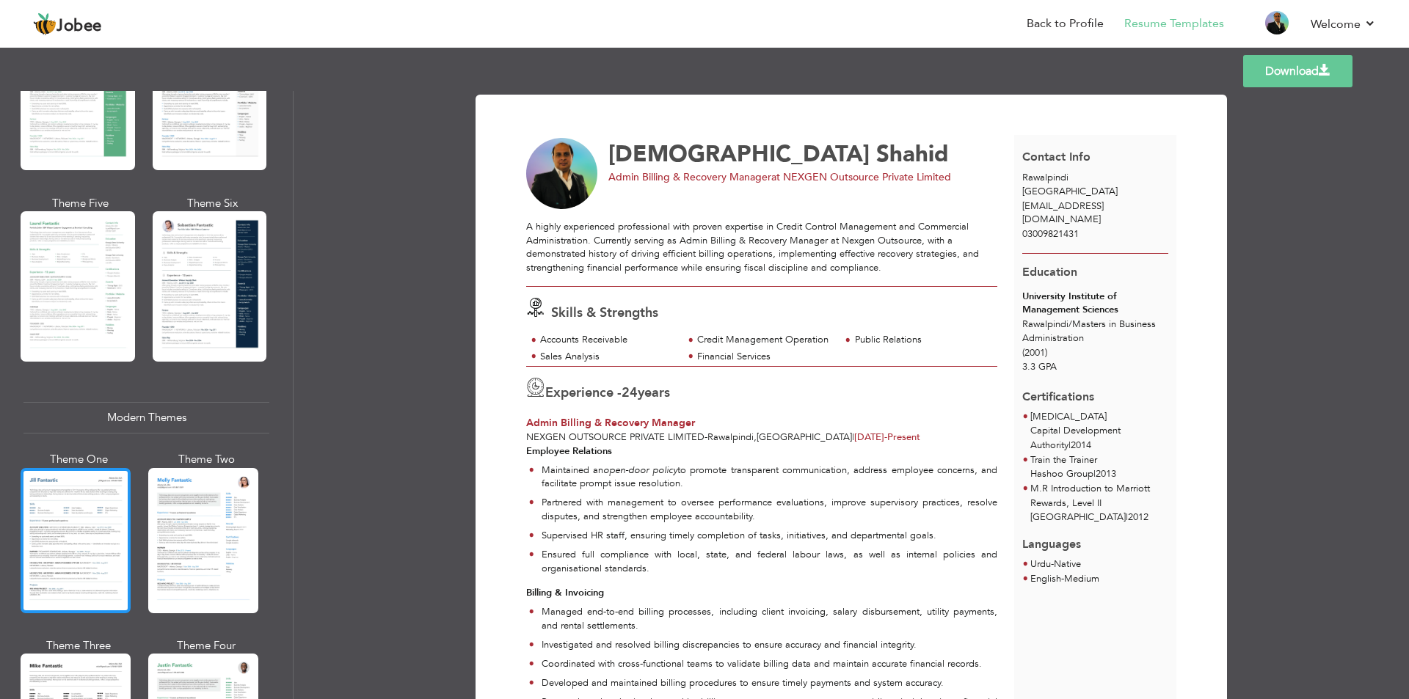
click at [106, 506] on div at bounding box center [76, 540] width 110 height 145
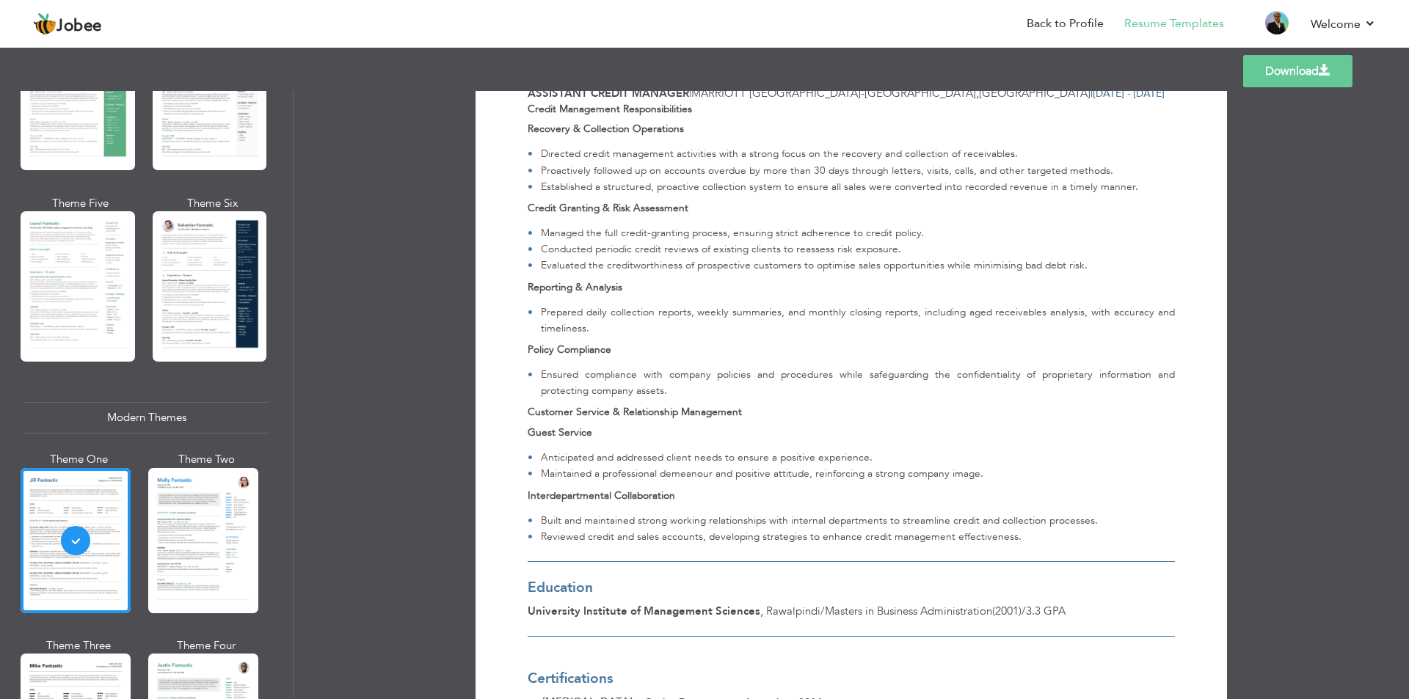
scroll to position [1731, 0]
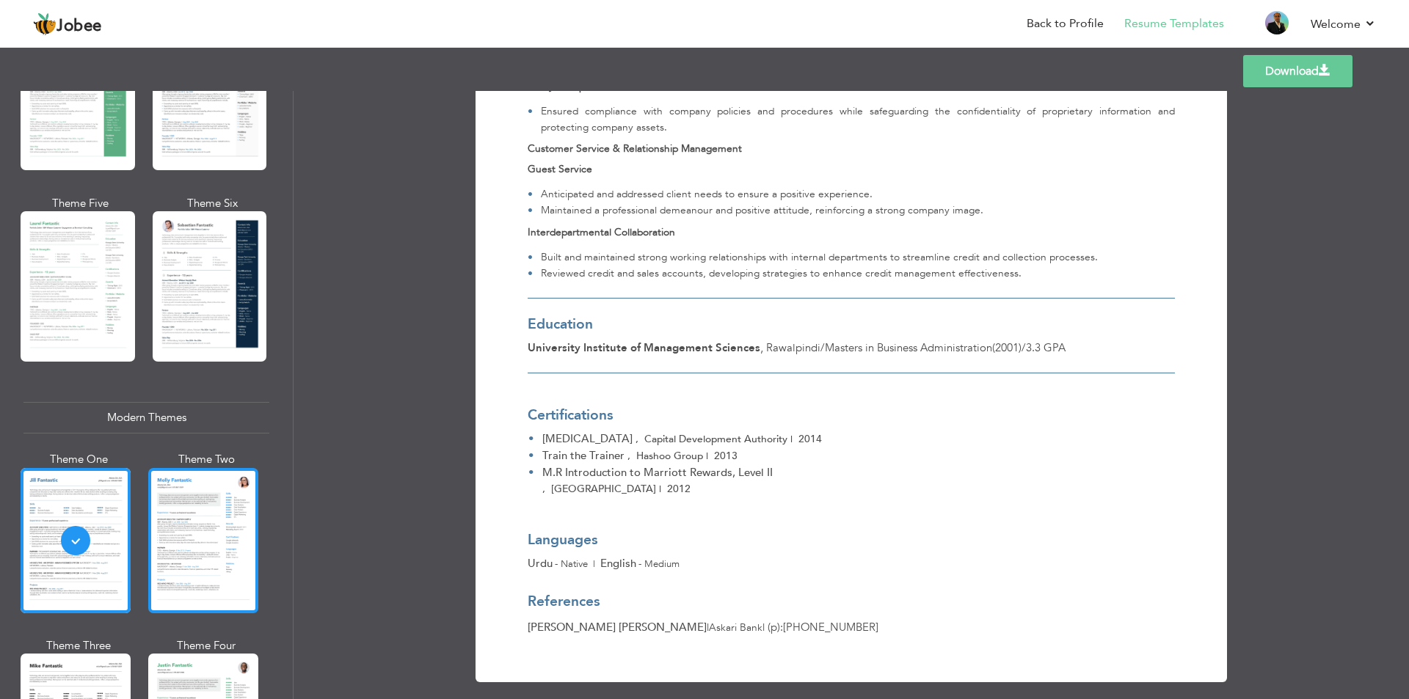
click at [224, 524] on div at bounding box center [203, 540] width 110 height 145
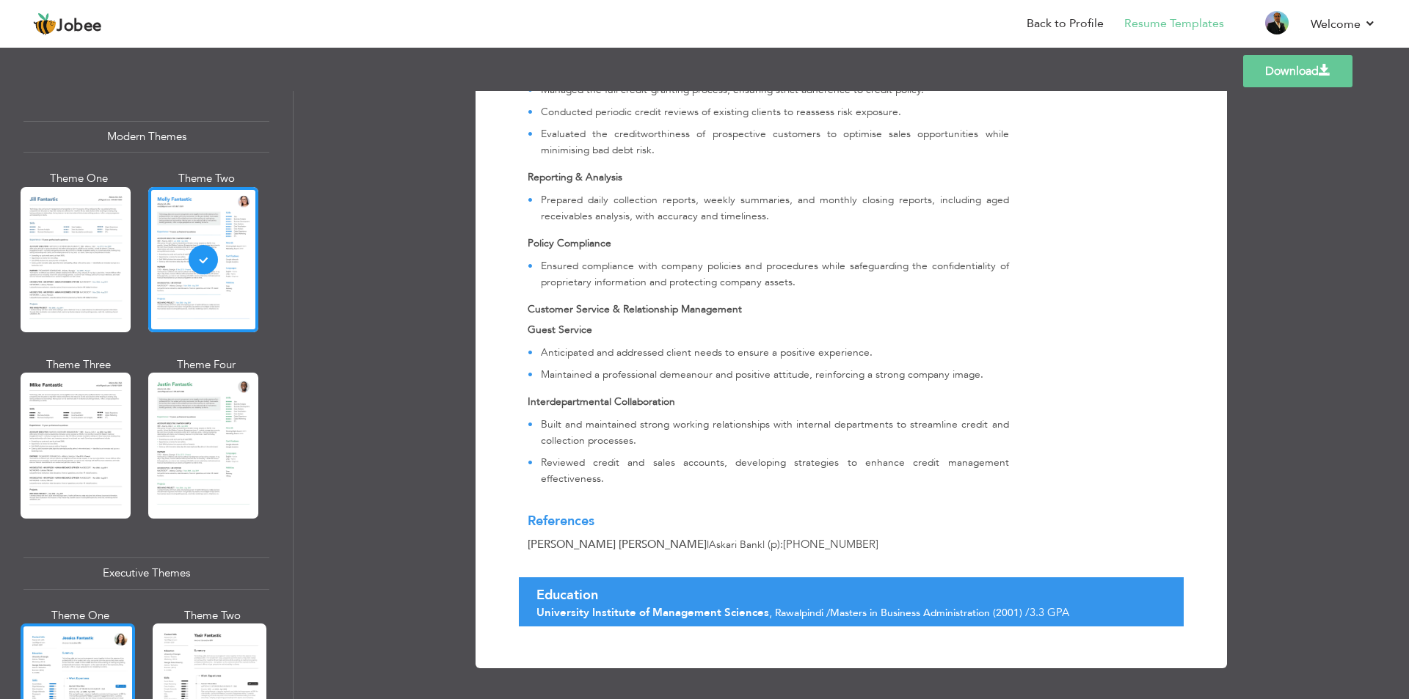
scroll to position [660, 0]
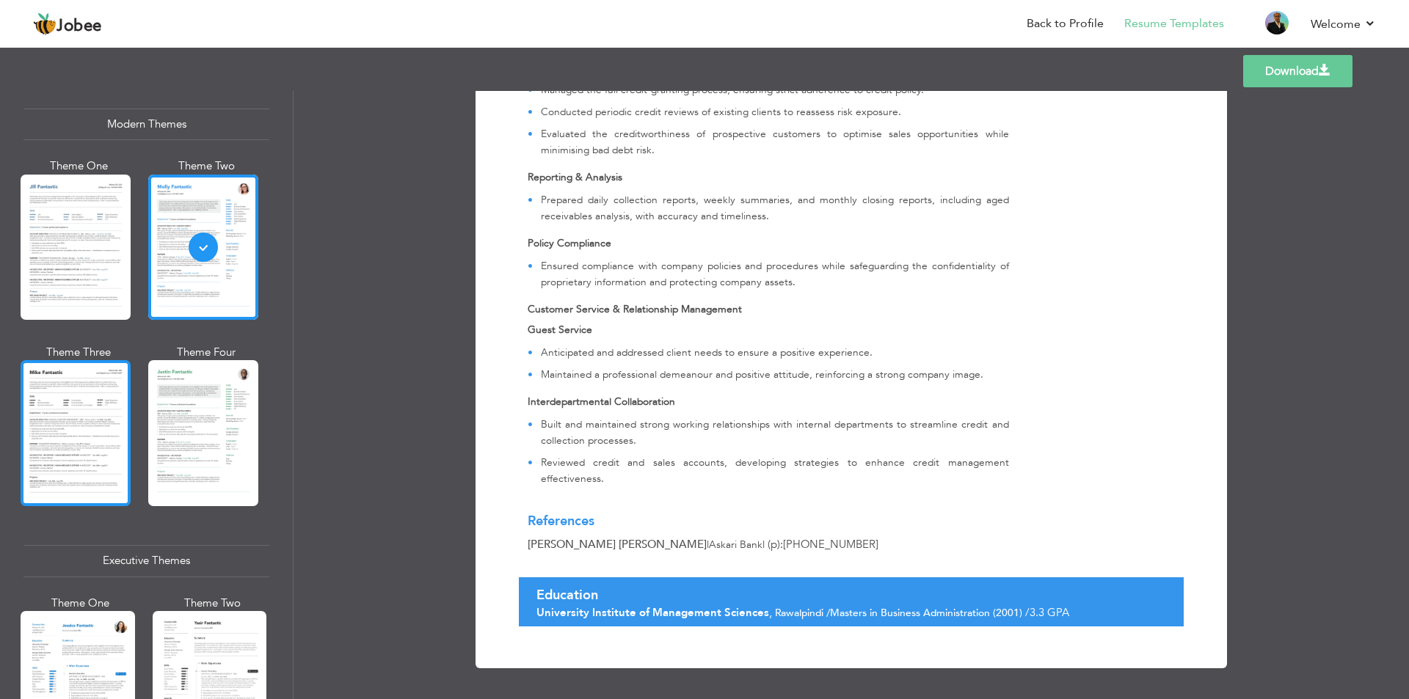
click at [103, 447] on div at bounding box center [76, 432] width 110 height 145
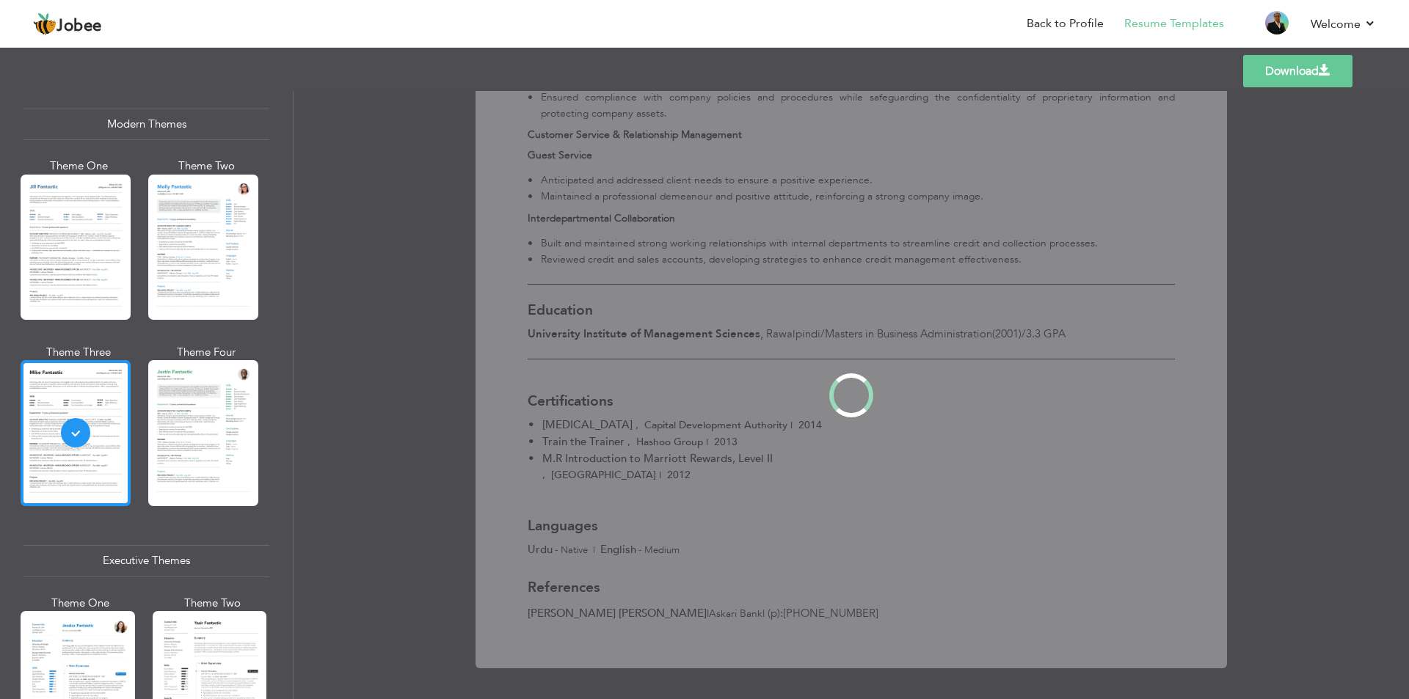
scroll to position [0, 0]
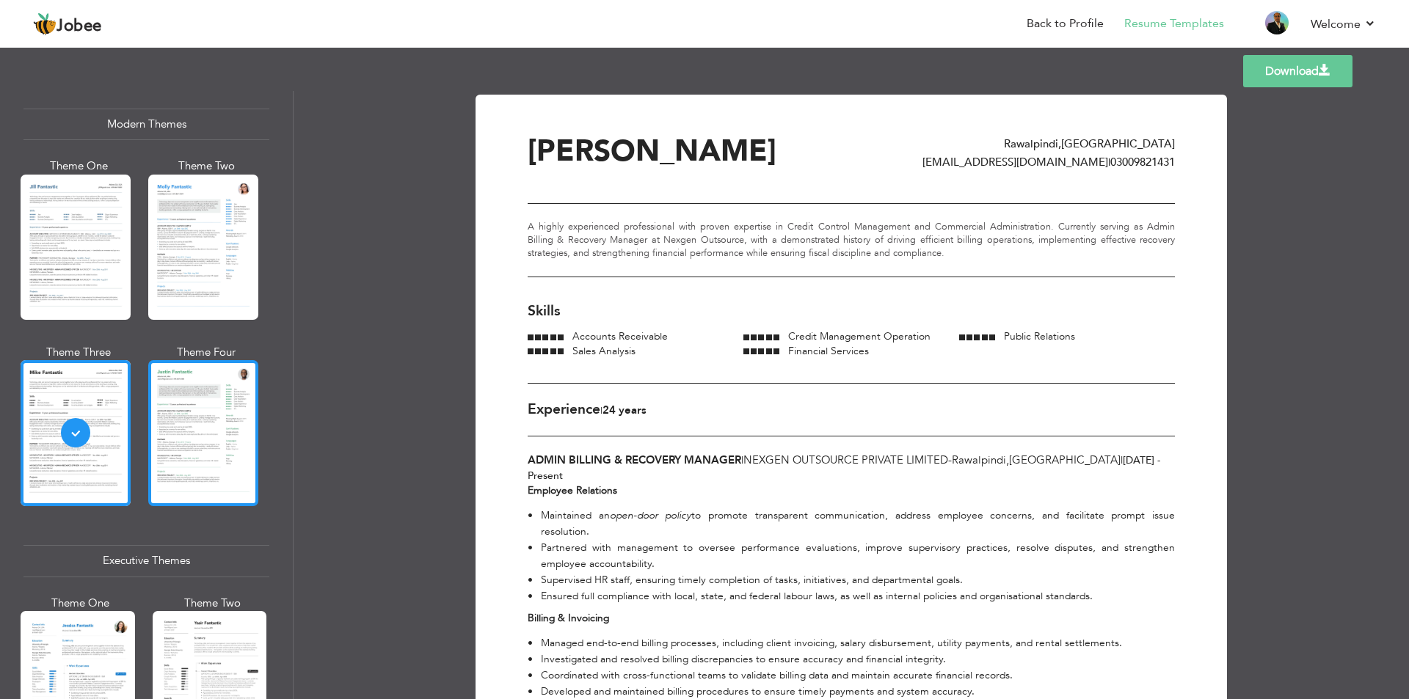
click at [249, 448] on div at bounding box center [203, 432] width 110 height 145
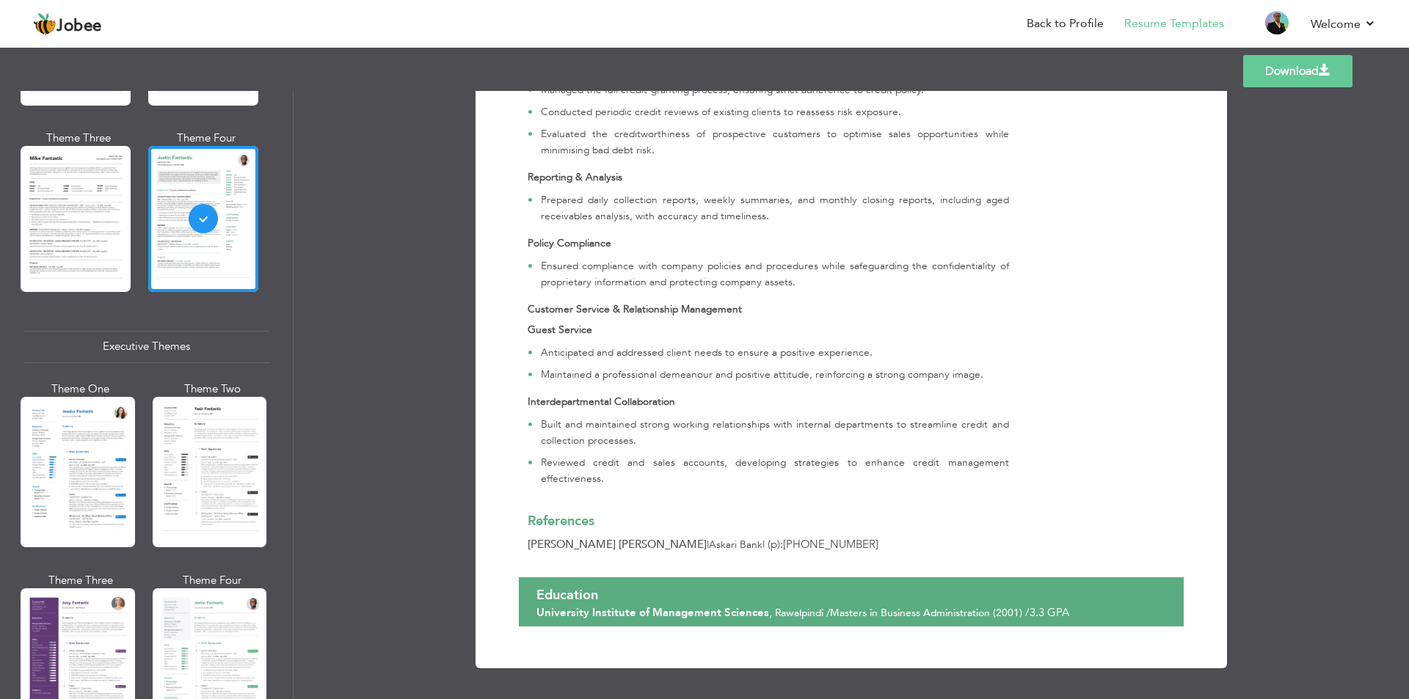
scroll to position [880, 0]
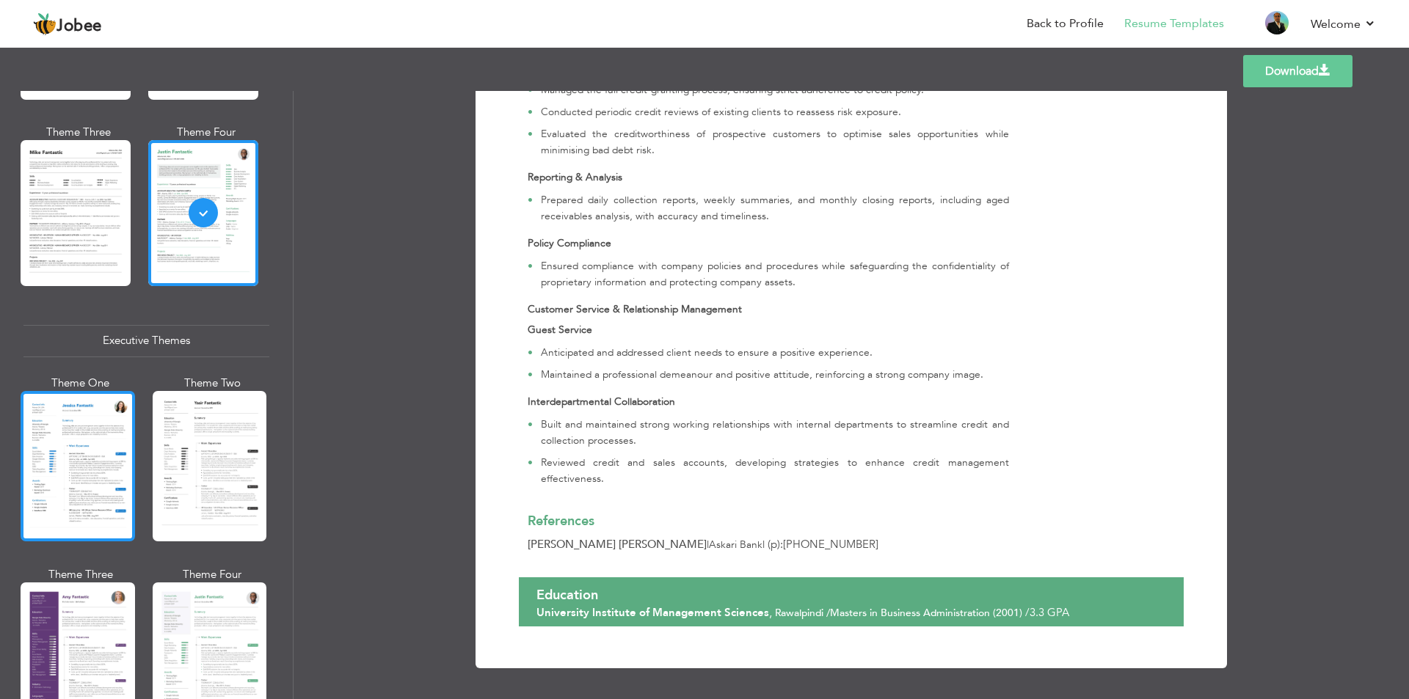
click at [53, 432] on div at bounding box center [78, 466] width 114 height 150
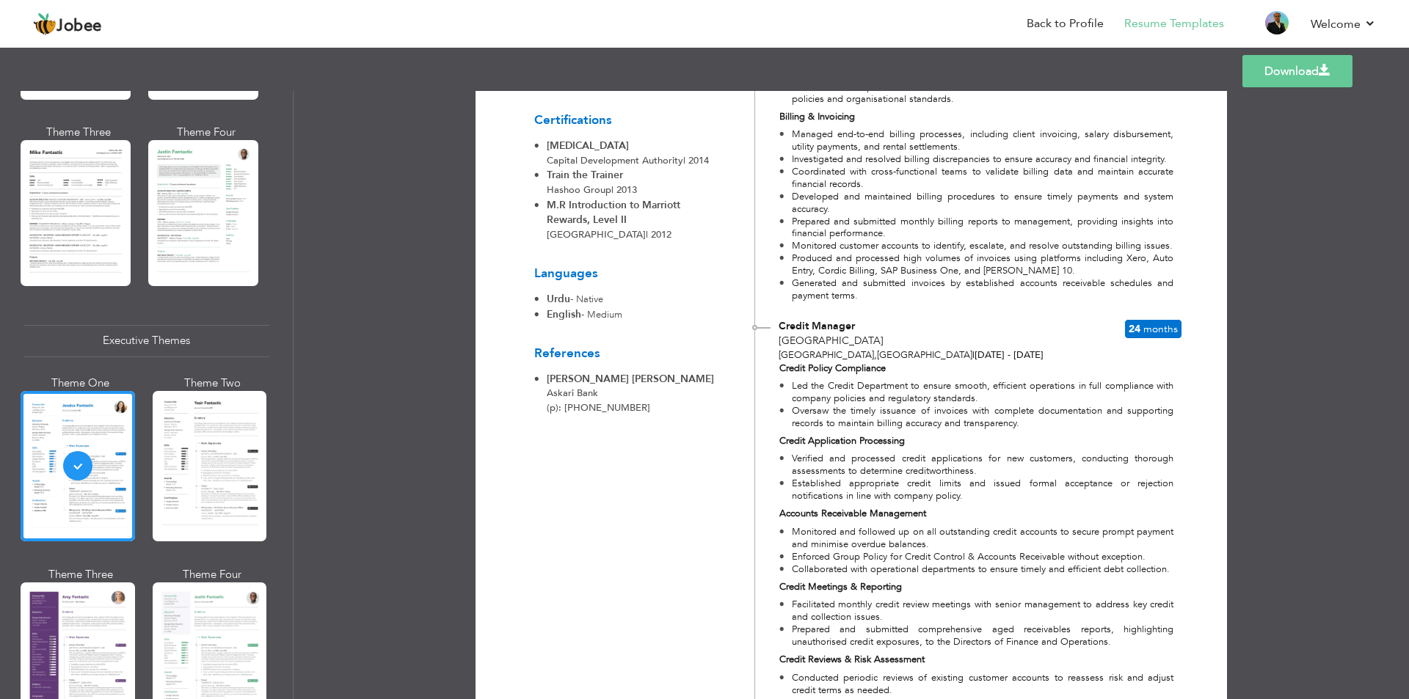
scroll to position [734, 0]
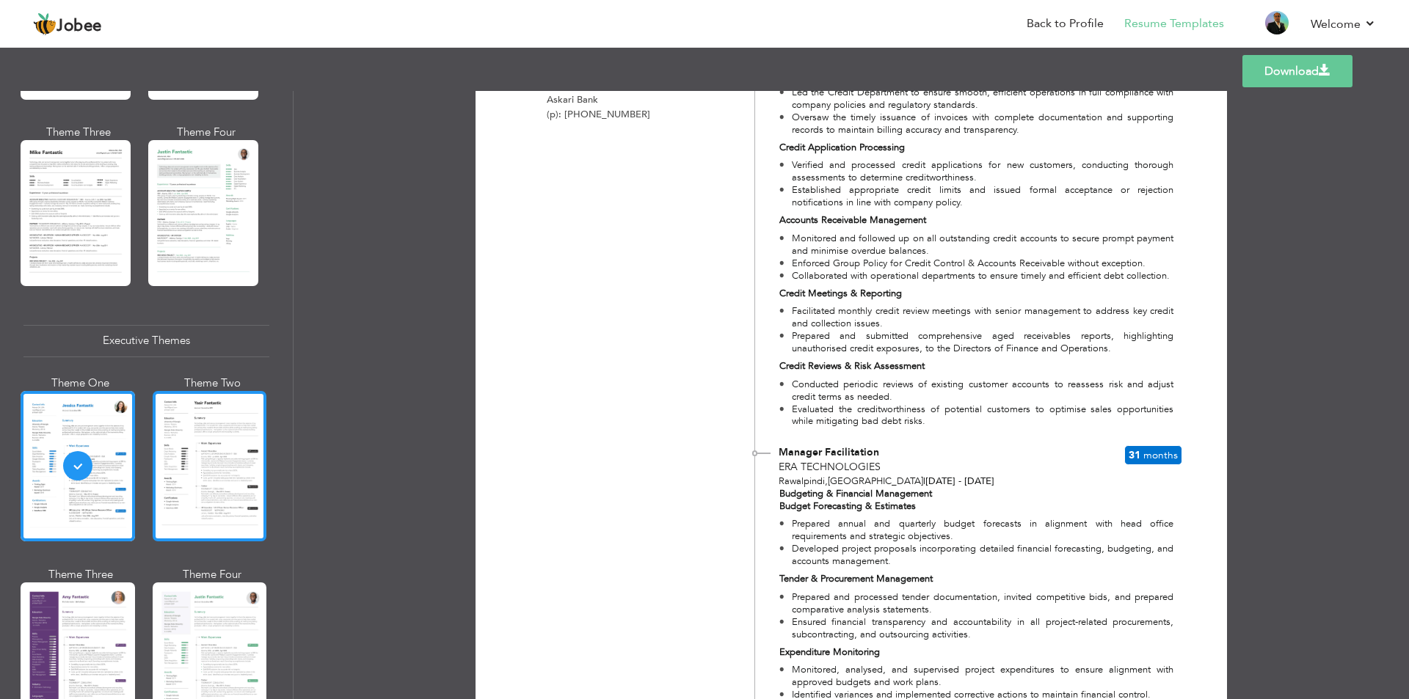
click at [215, 492] on div at bounding box center [210, 466] width 114 height 150
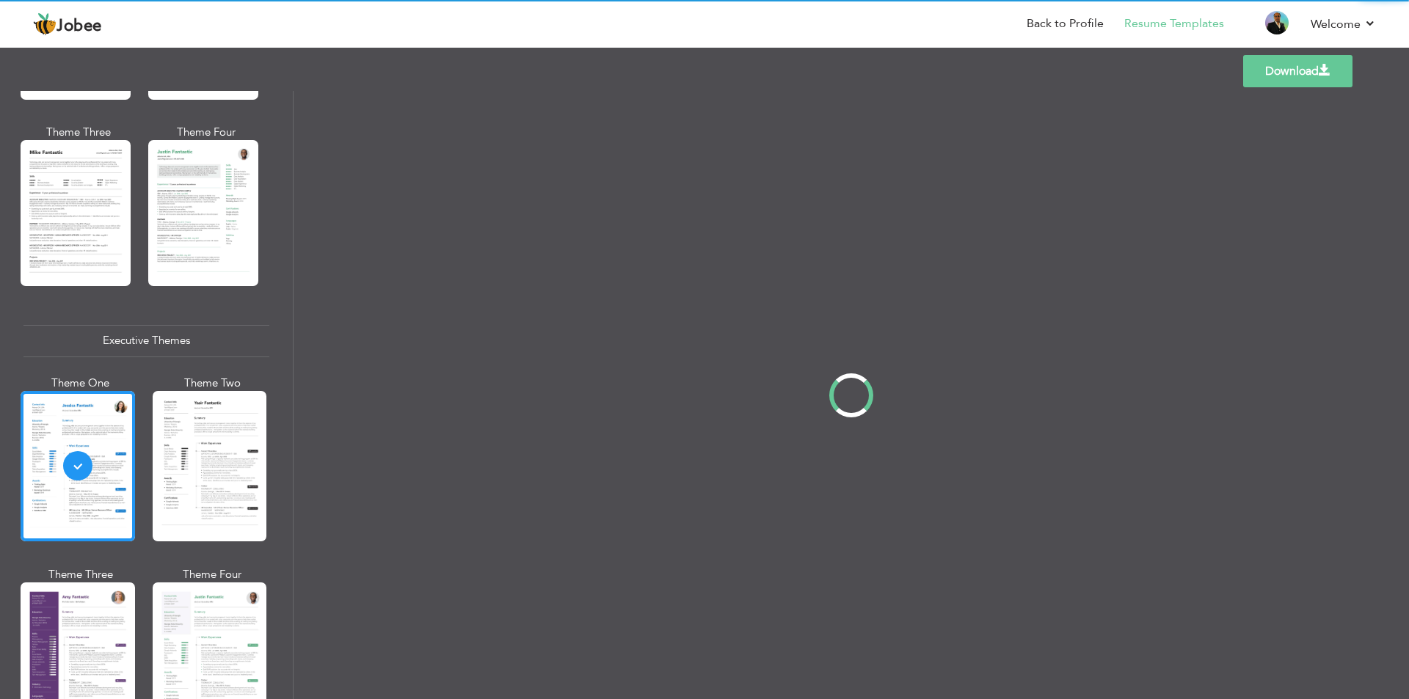
scroll to position [0, 0]
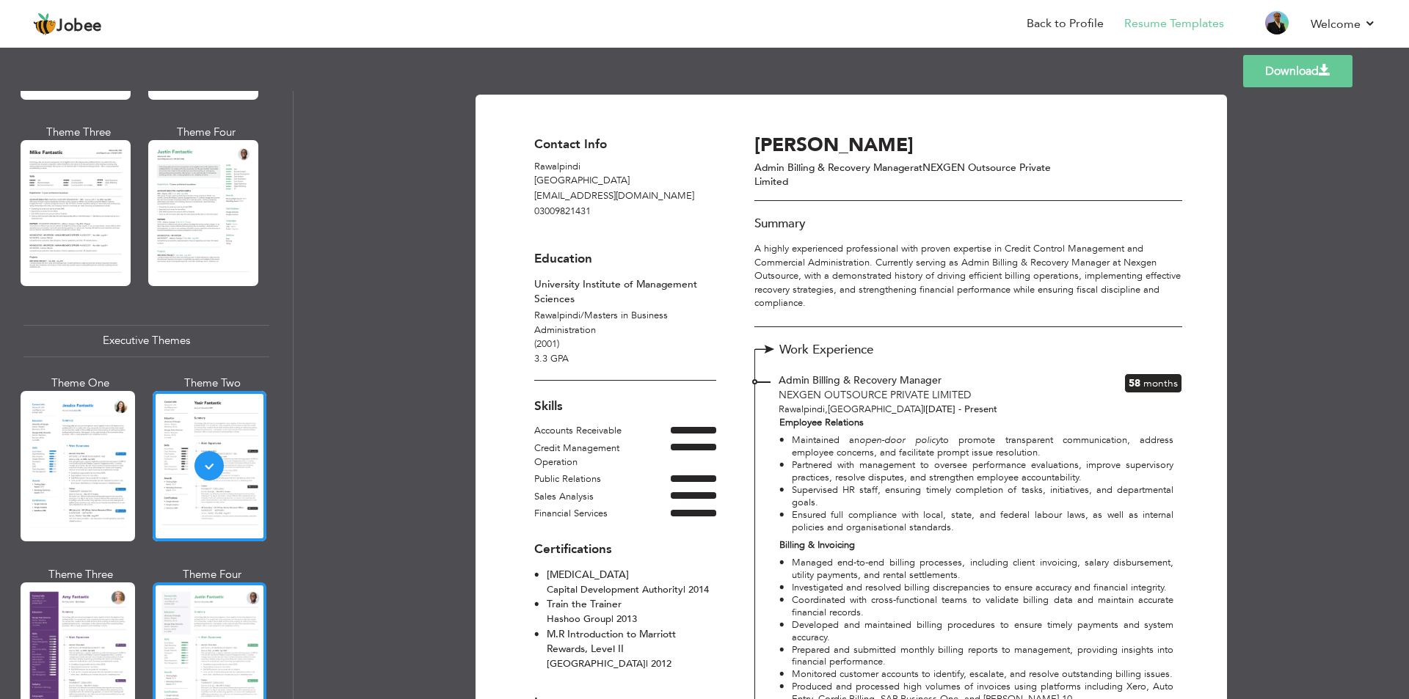
click at [185, 602] on div at bounding box center [210, 657] width 114 height 150
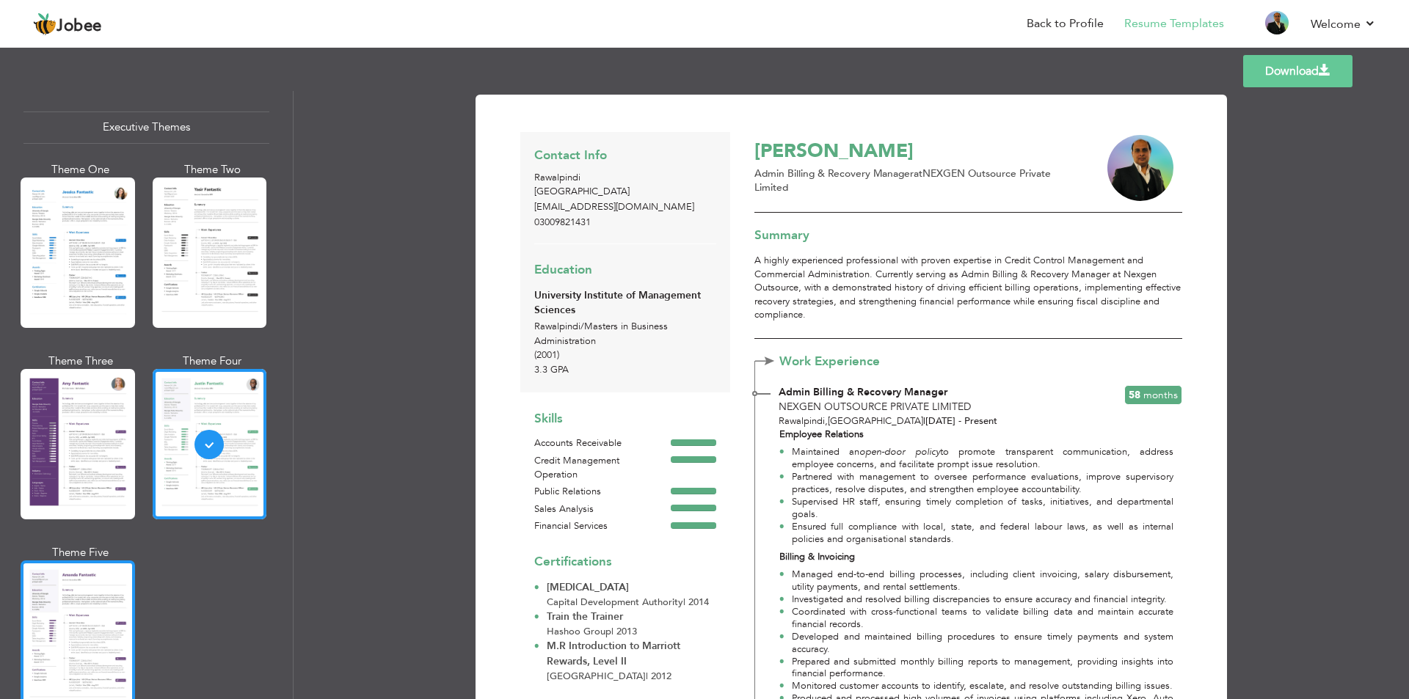
scroll to position [1100, 0]
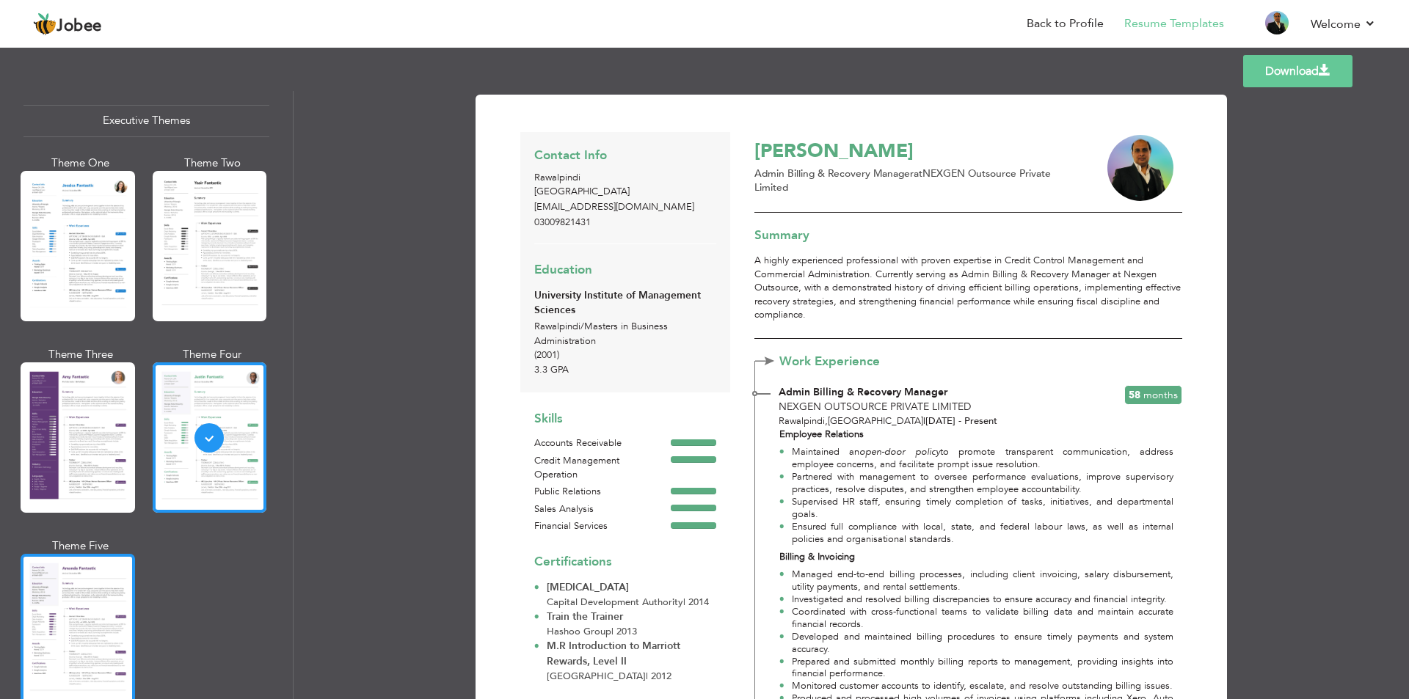
click at [100, 617] on div at bounding box center [78, 629] width 114 height 150
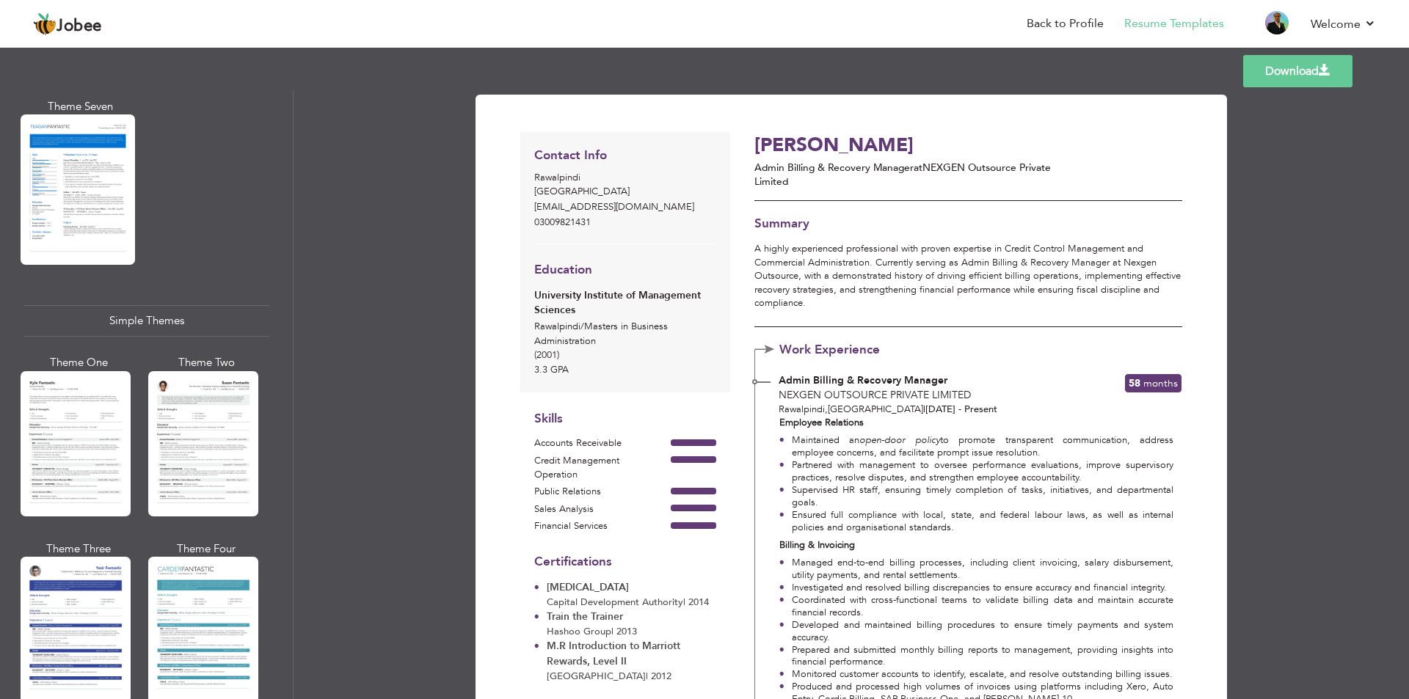
scroll to position [2383, 0]
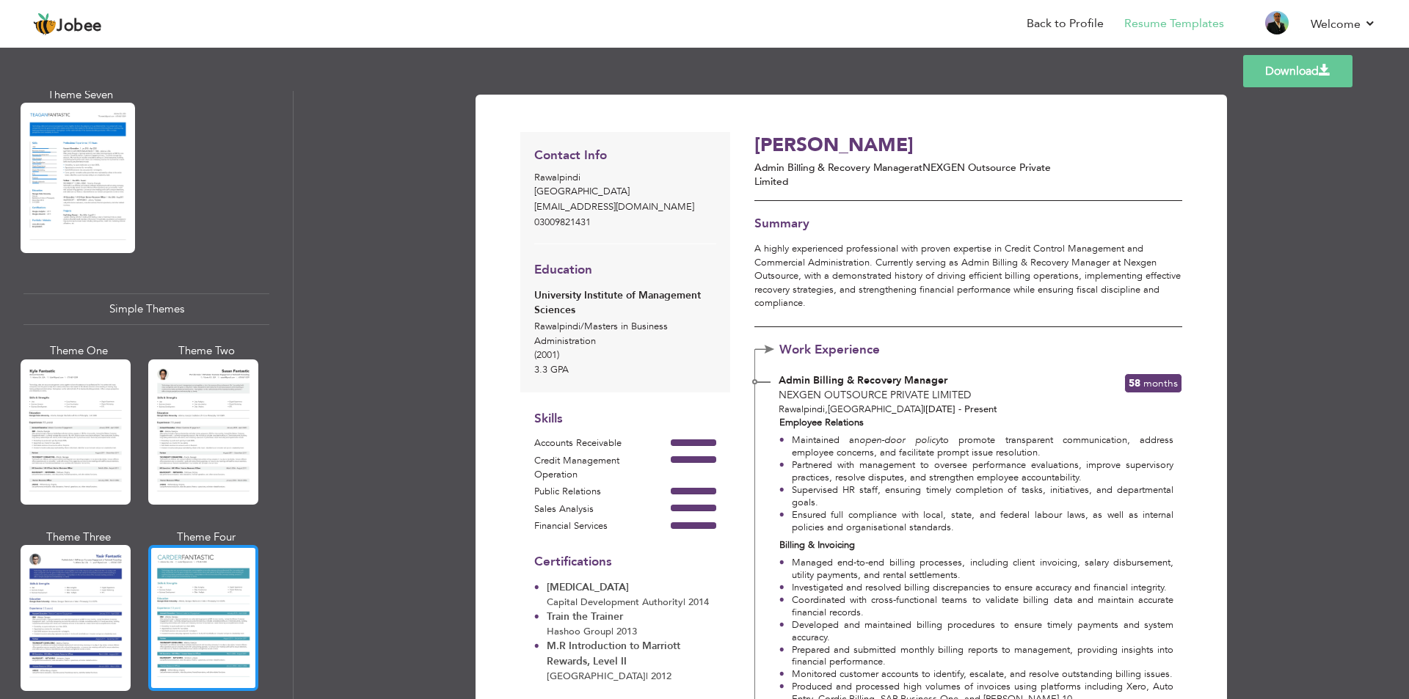
click at [198, 563] on div at bounding box center [203, 617] width 110 height 145
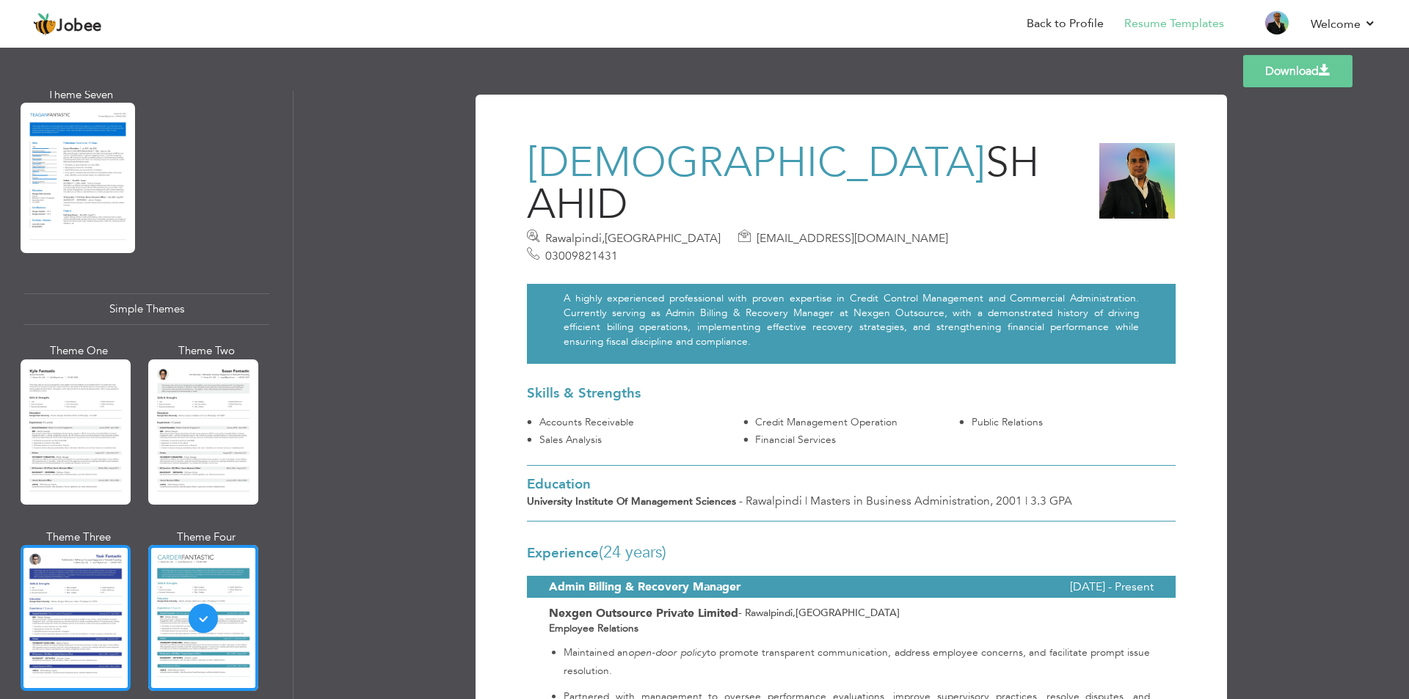
click at [63, 547] on div at bounding box center [76, 617] width 110 height 145
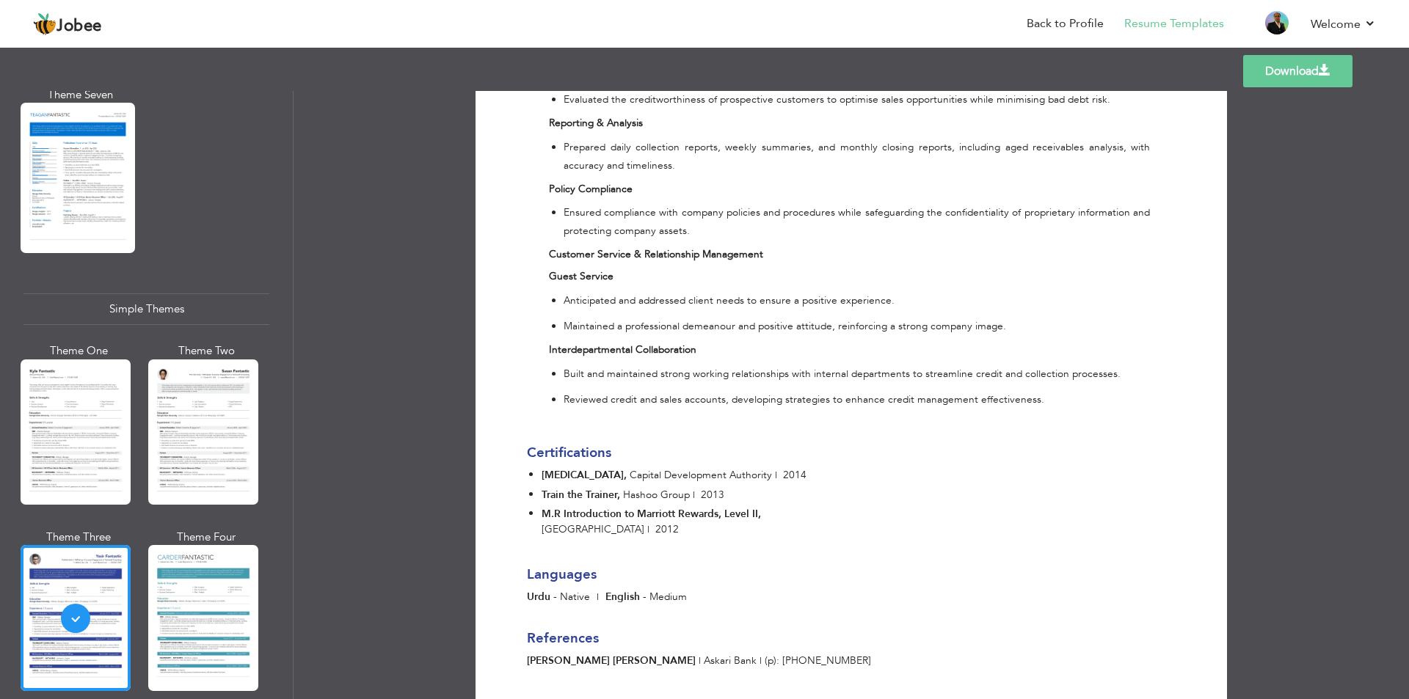
scroll to position [2131, 0]
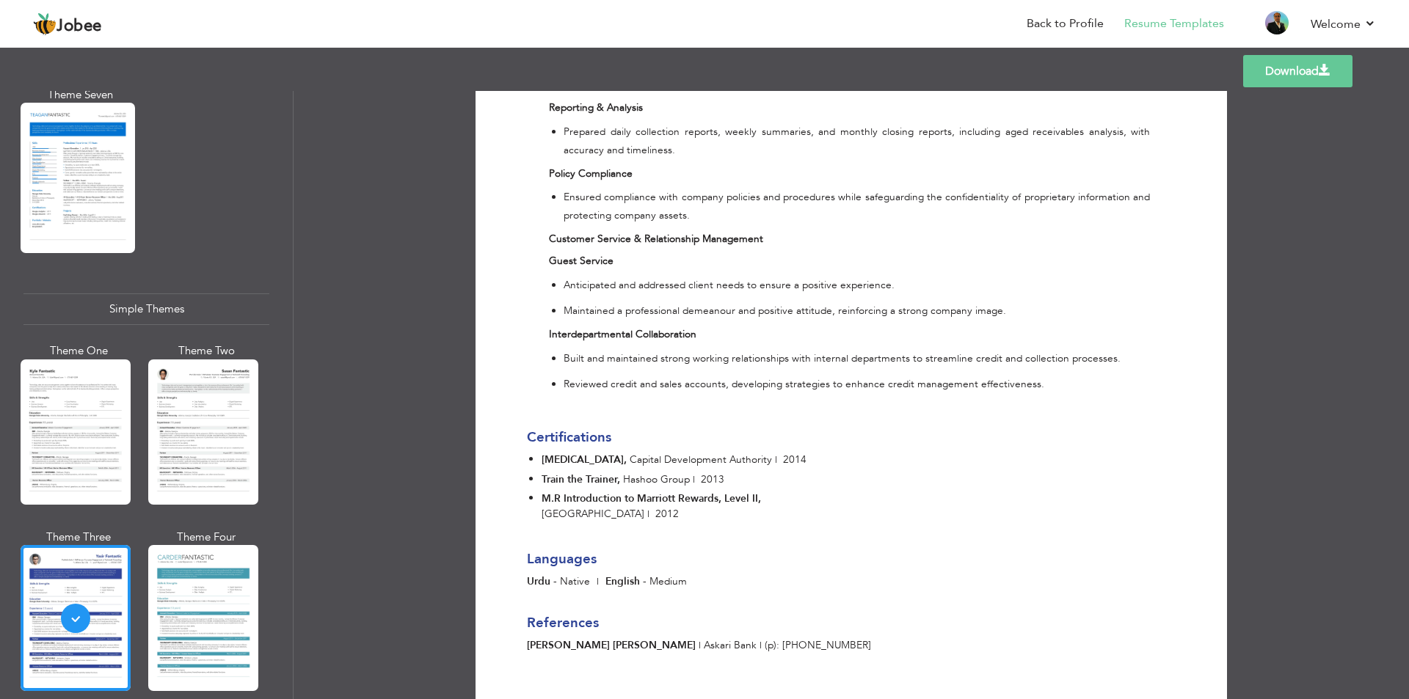
click at [1304, 79] on link "Download" at bounding box center [1297, 71] width 109 height 32
click at [81, 418] on div at bounding box center [76, 431] width 110 height 145
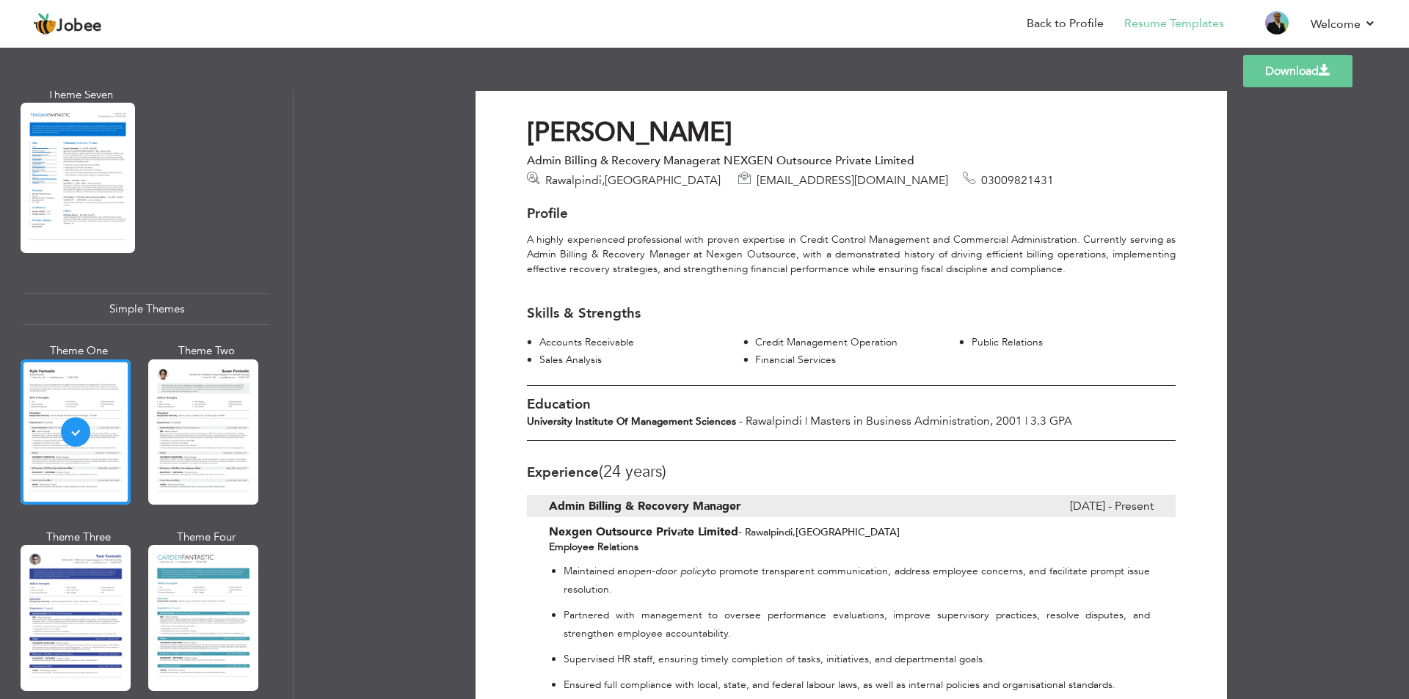
scroll to position [0, 0]
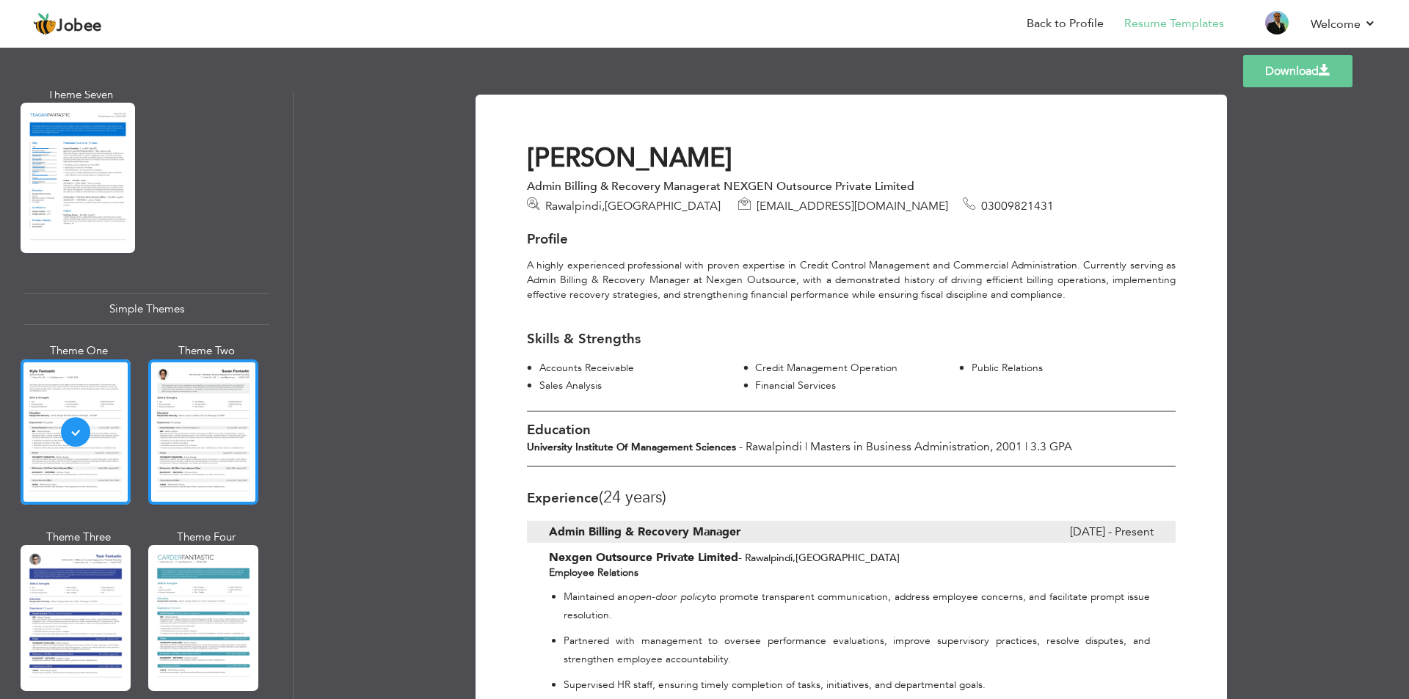
click at [245, 414] on div at bounding box center [203, 431] width 110 height 145
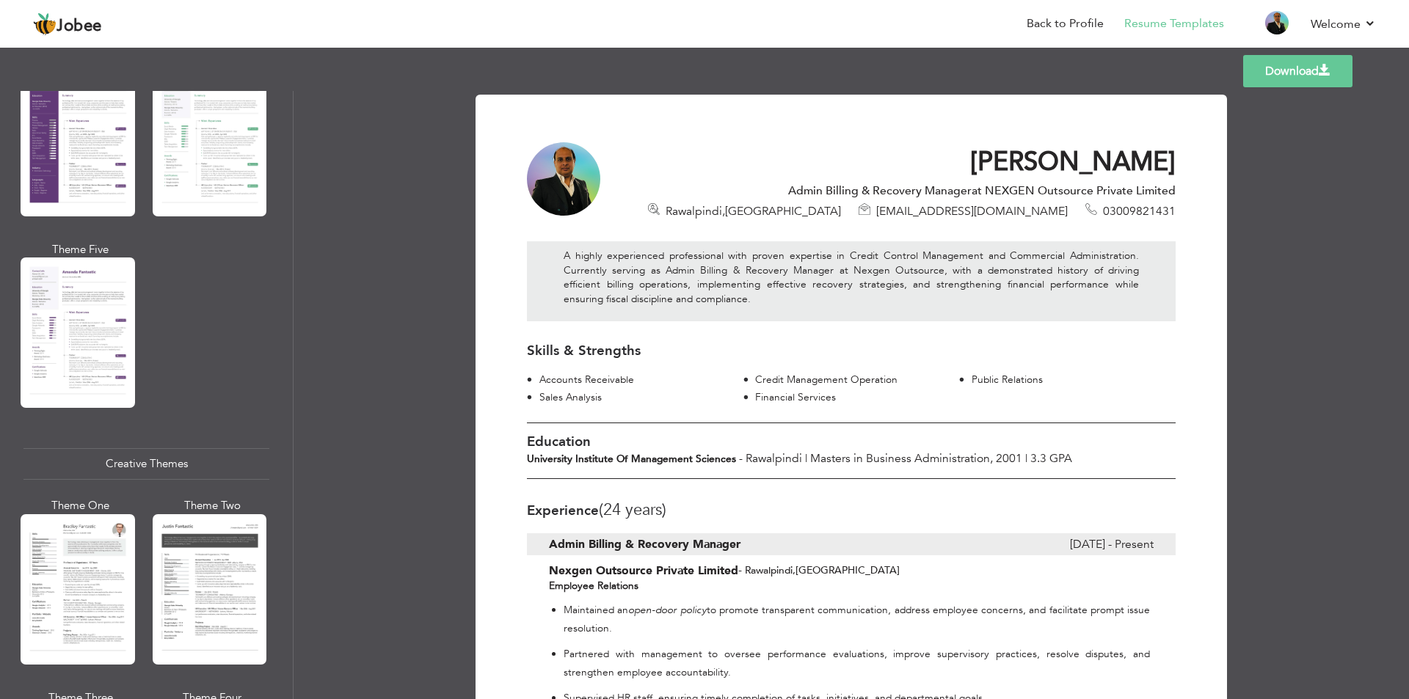
scroll to position [1429, 0]
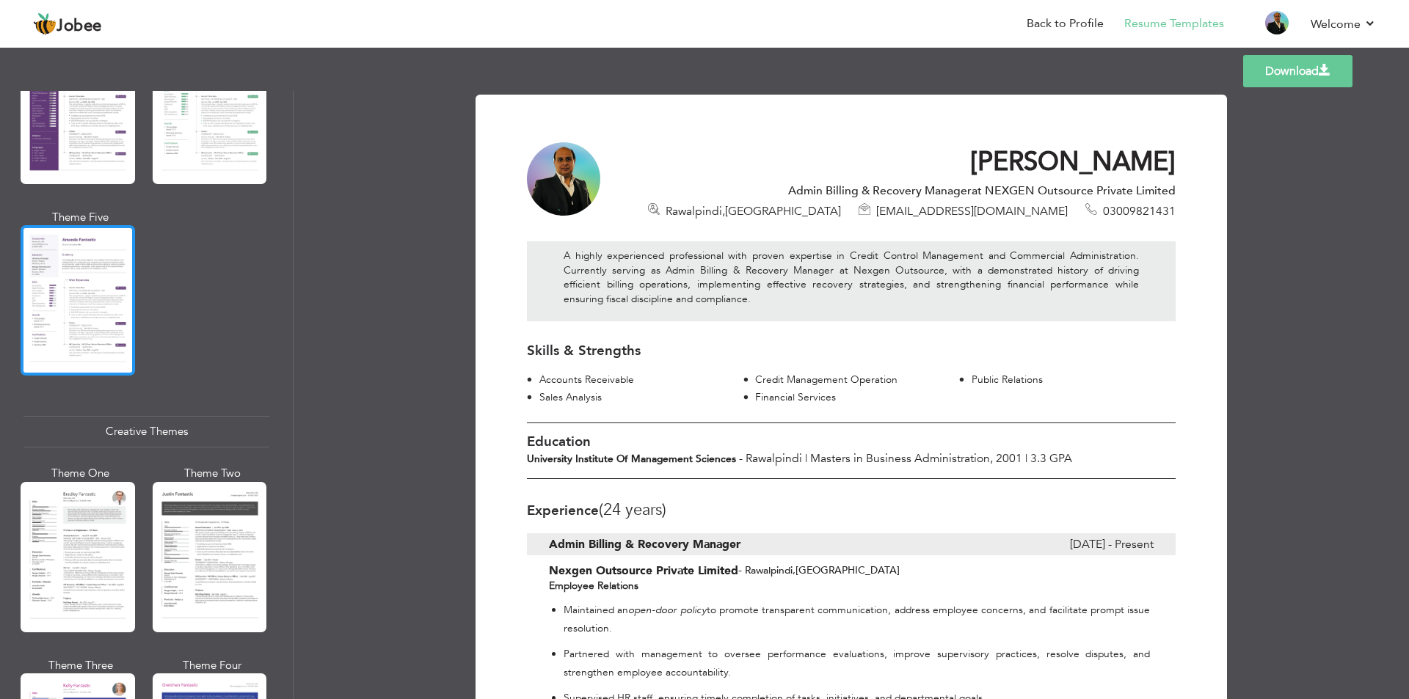
click at [60, 335] on div at bounding box center [78, 300] width 114 height 150
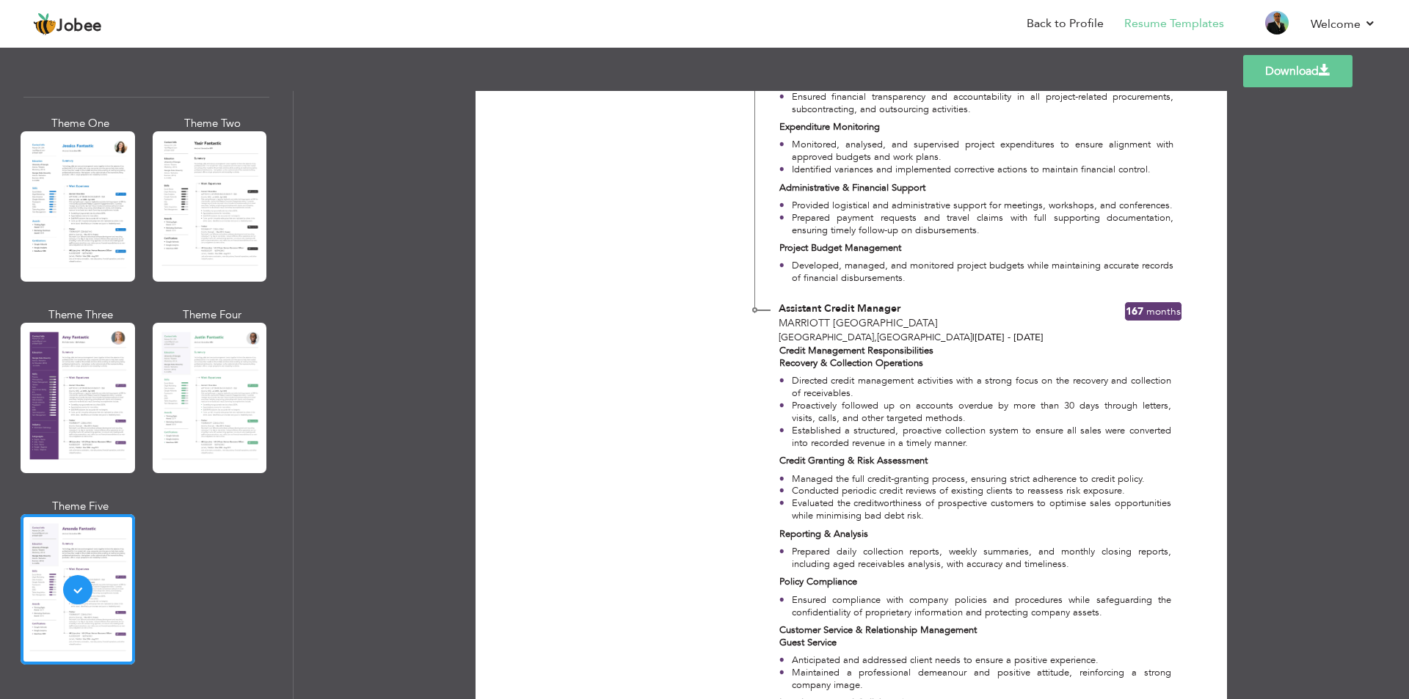
scroll to position [1136, 0]
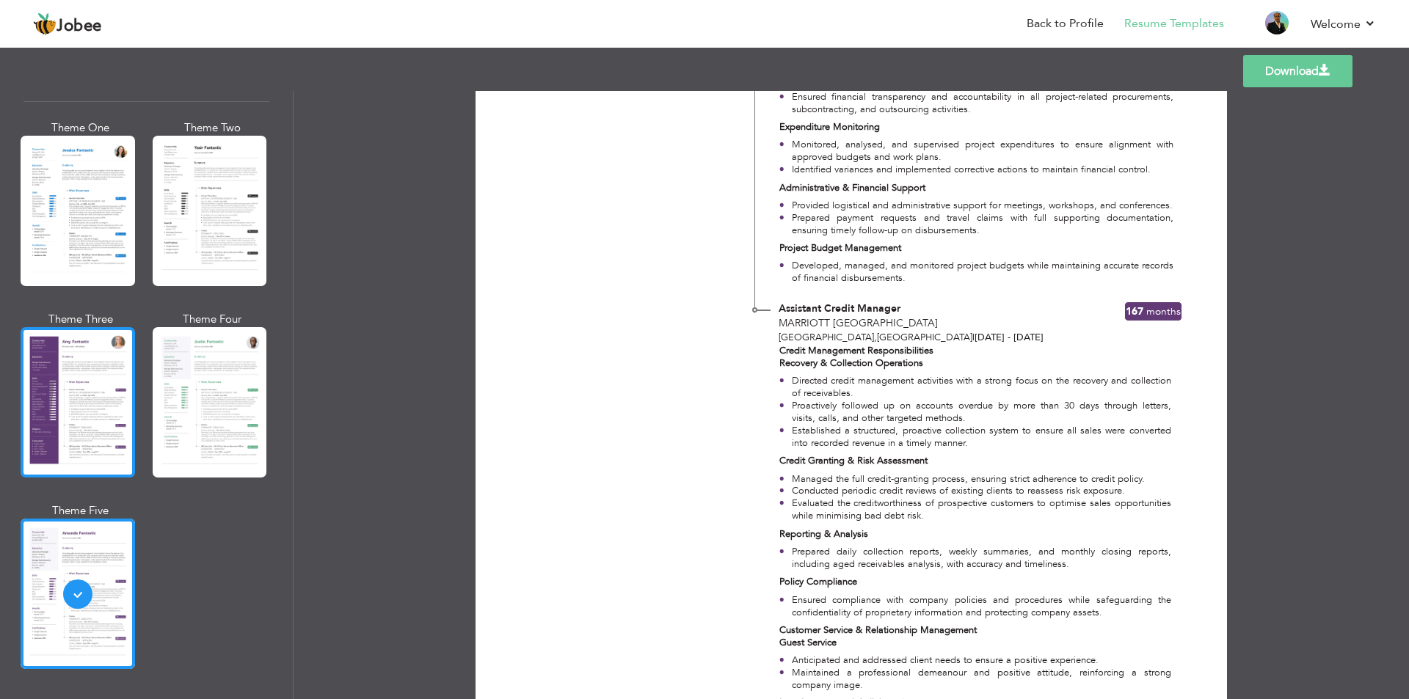
click at [106, 369] on div at bounding box center [78, 402] width 114 height 150
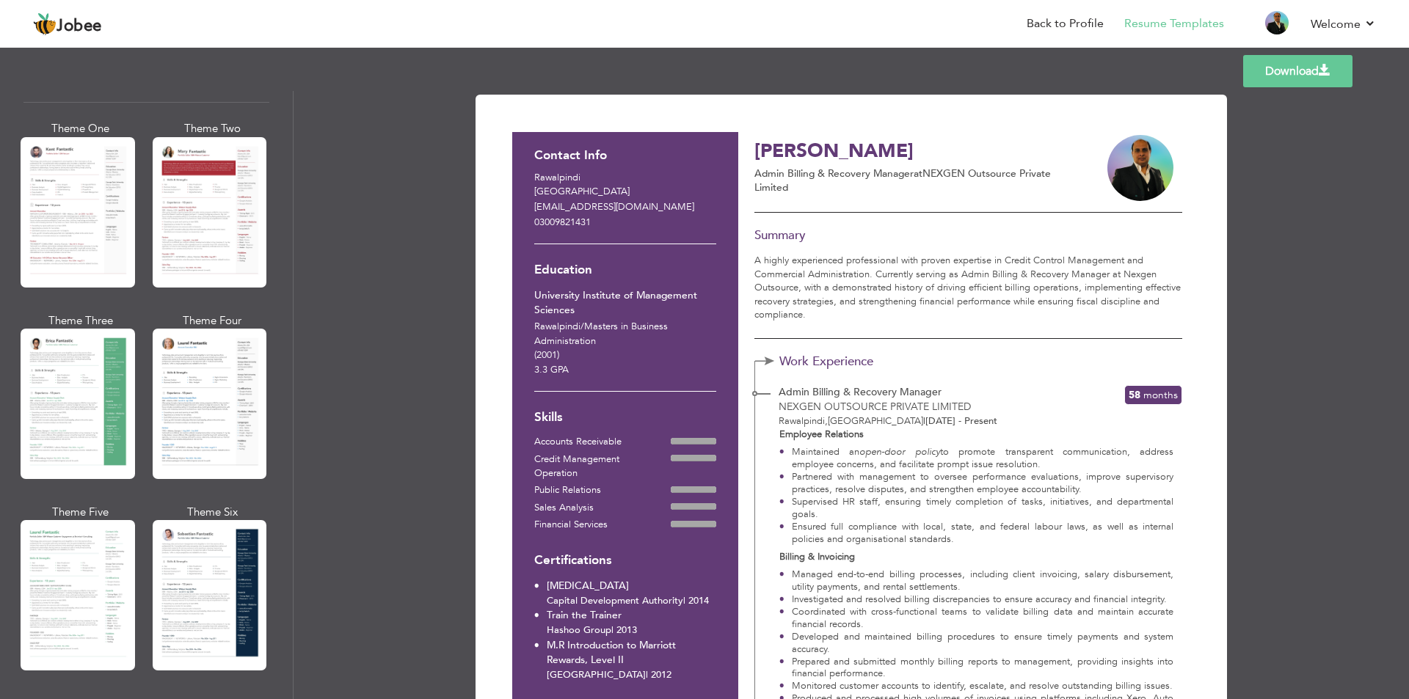
scroll to position [0, 0]
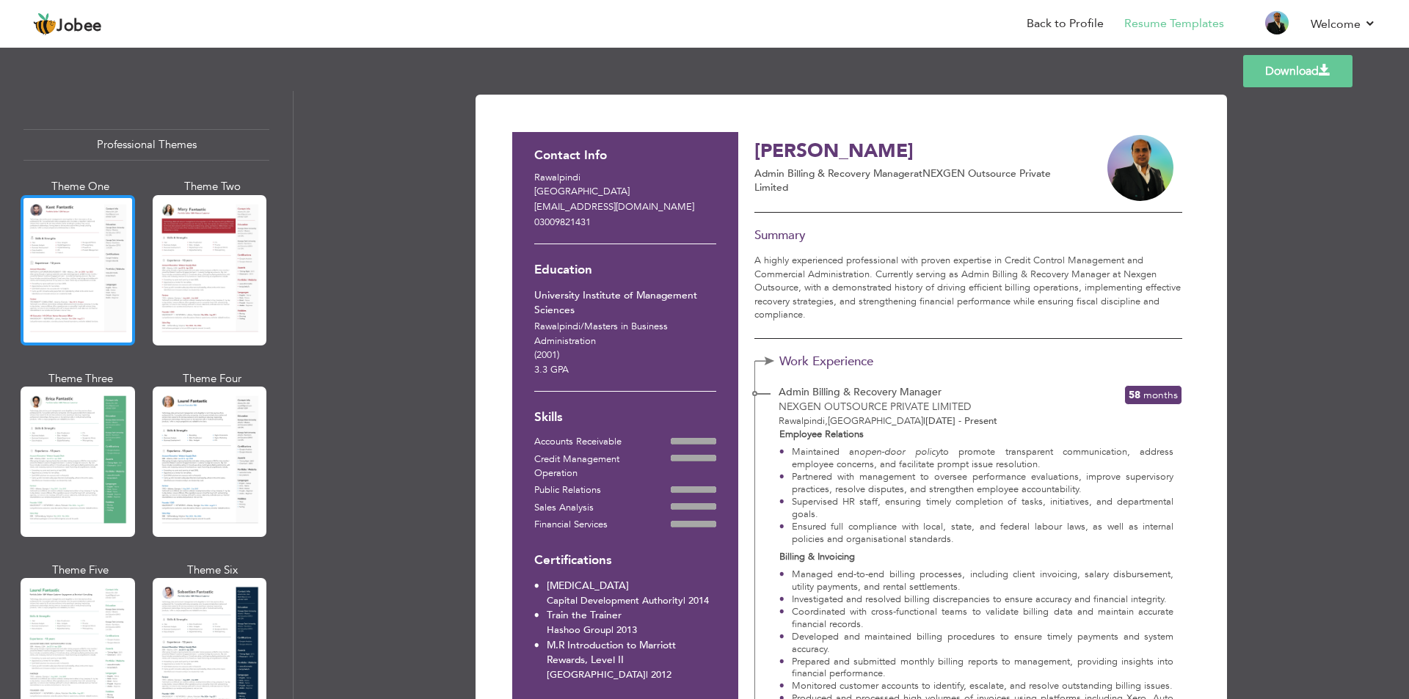
click at [98, 303] on div at bounding box center [78, 270] width 114 height 150
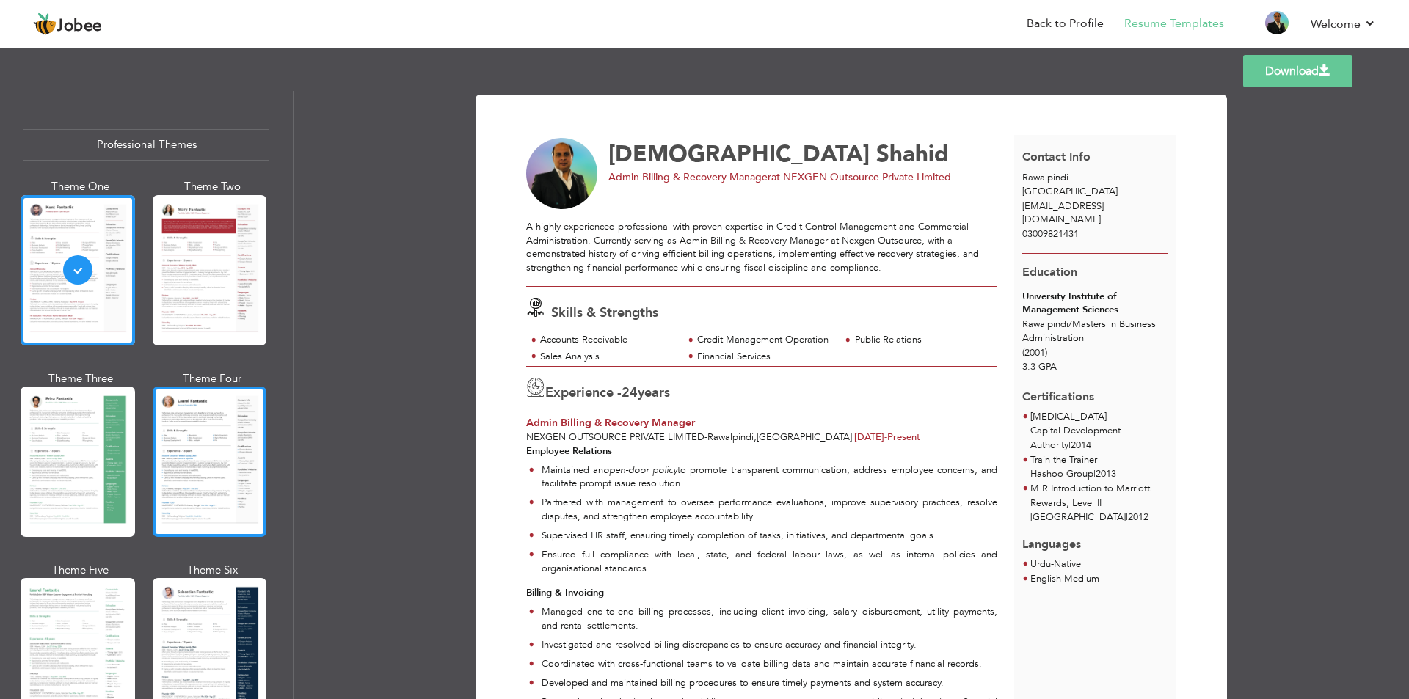
click at [232, 467] on div at bounding box center [210, 462] width 114 height 150
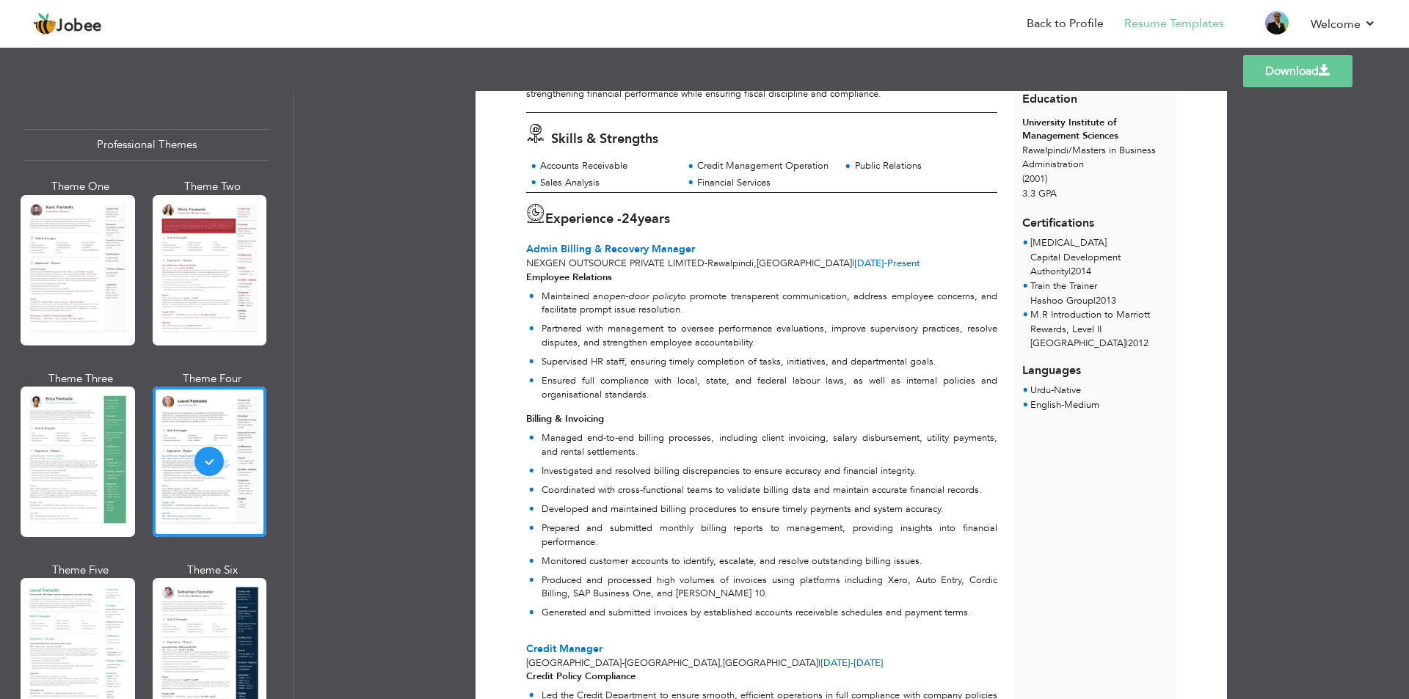
scroll to position [293, 0]
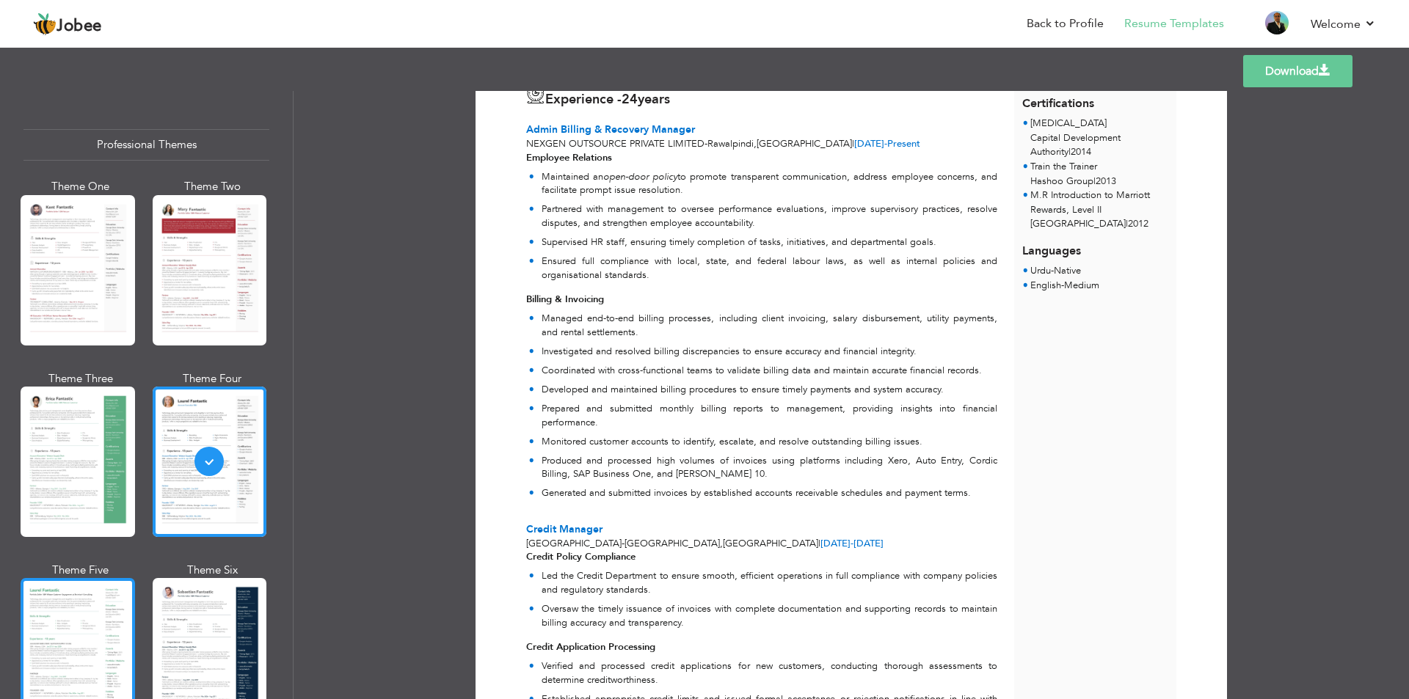
click at [63, 614] on div at bounding box center [78, 653] width 114 height 150
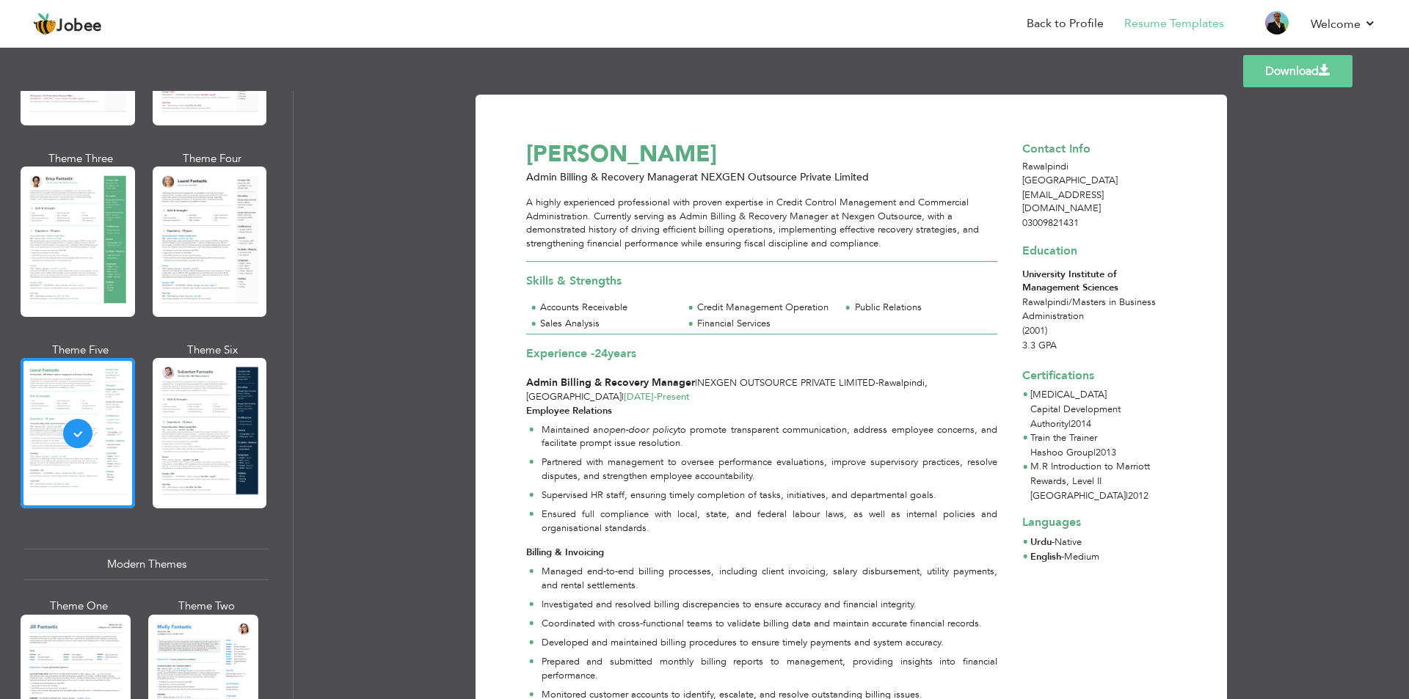
scroll to position [0, 0]
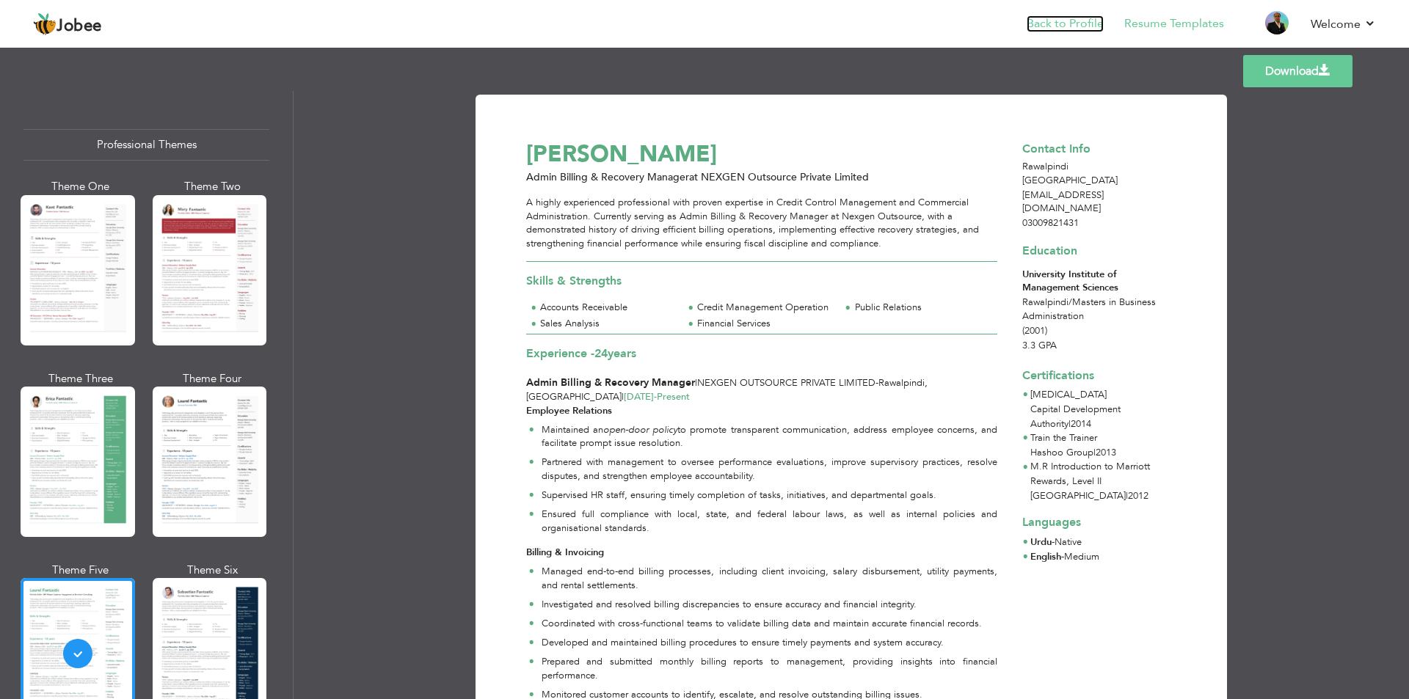
click at [1052, 21] on link "Back to Profile" at bounding box center [1064, 23] width 77 height 17
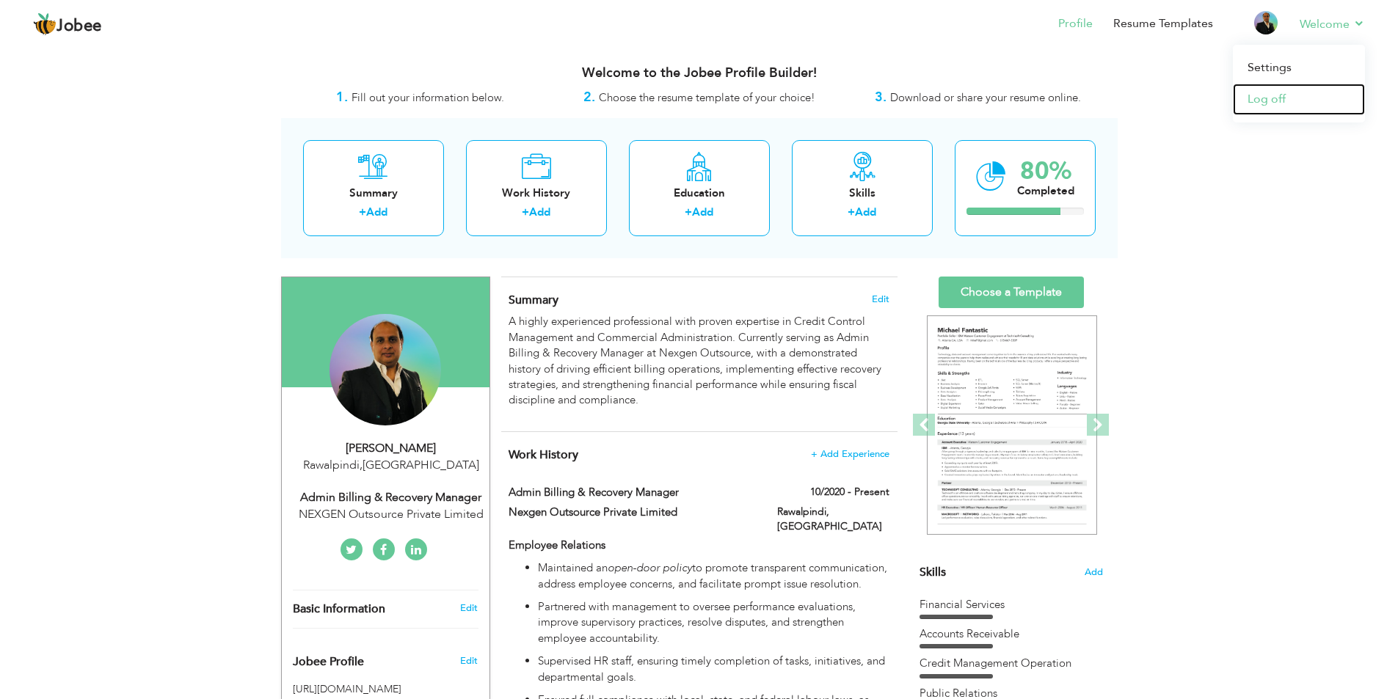
click at [1257, 94] on link "Log off" at bounding box center [1298, 100] width 132 height 32
